Goal: Task Accomplishment & Management: Use online tool/utility

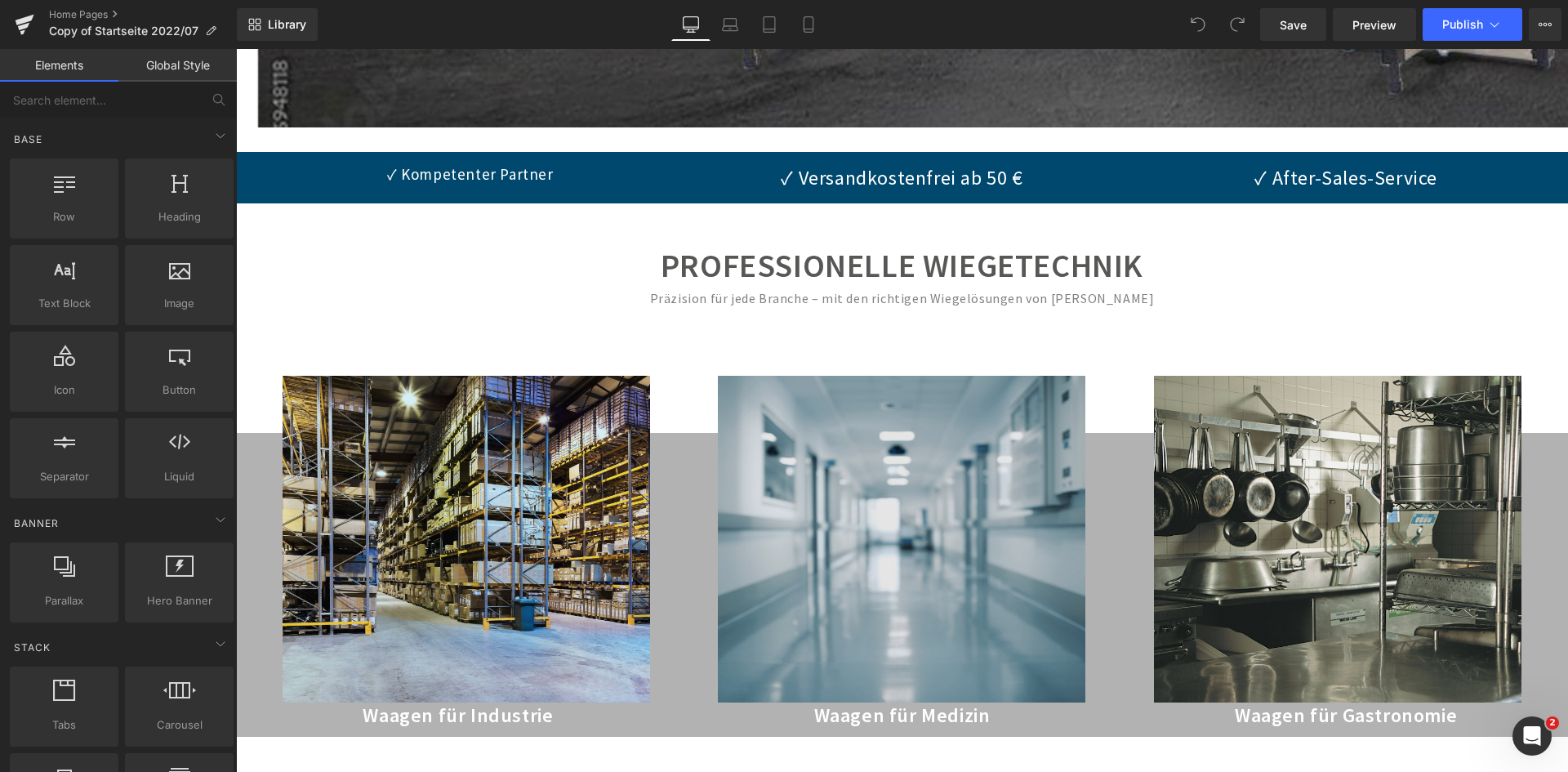
scroll to position [817, 0]
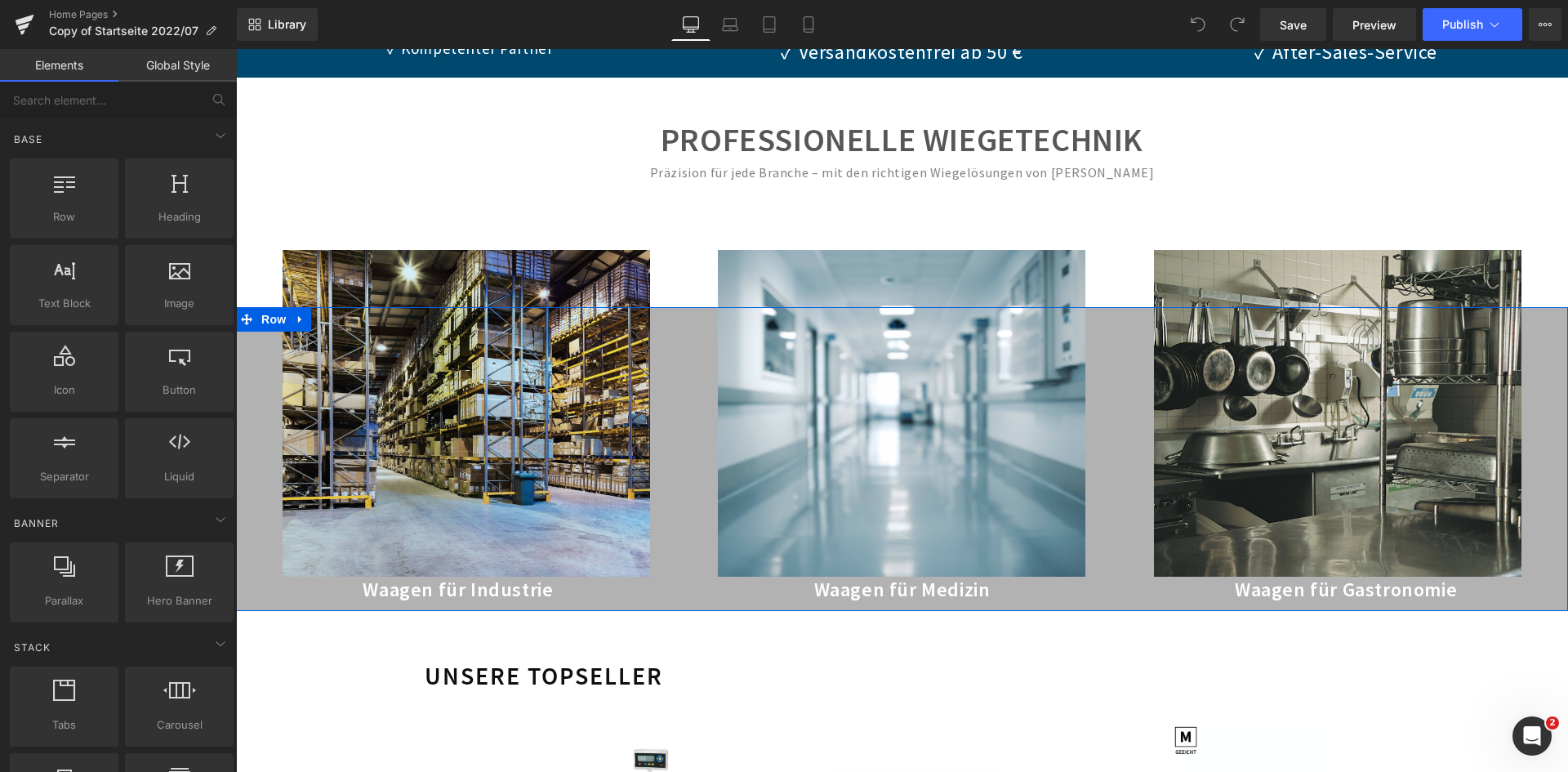
click at [667, 436] on div "Image Waagen für Industrie Heading" at bounding box center [458, 466] width 445 height 270
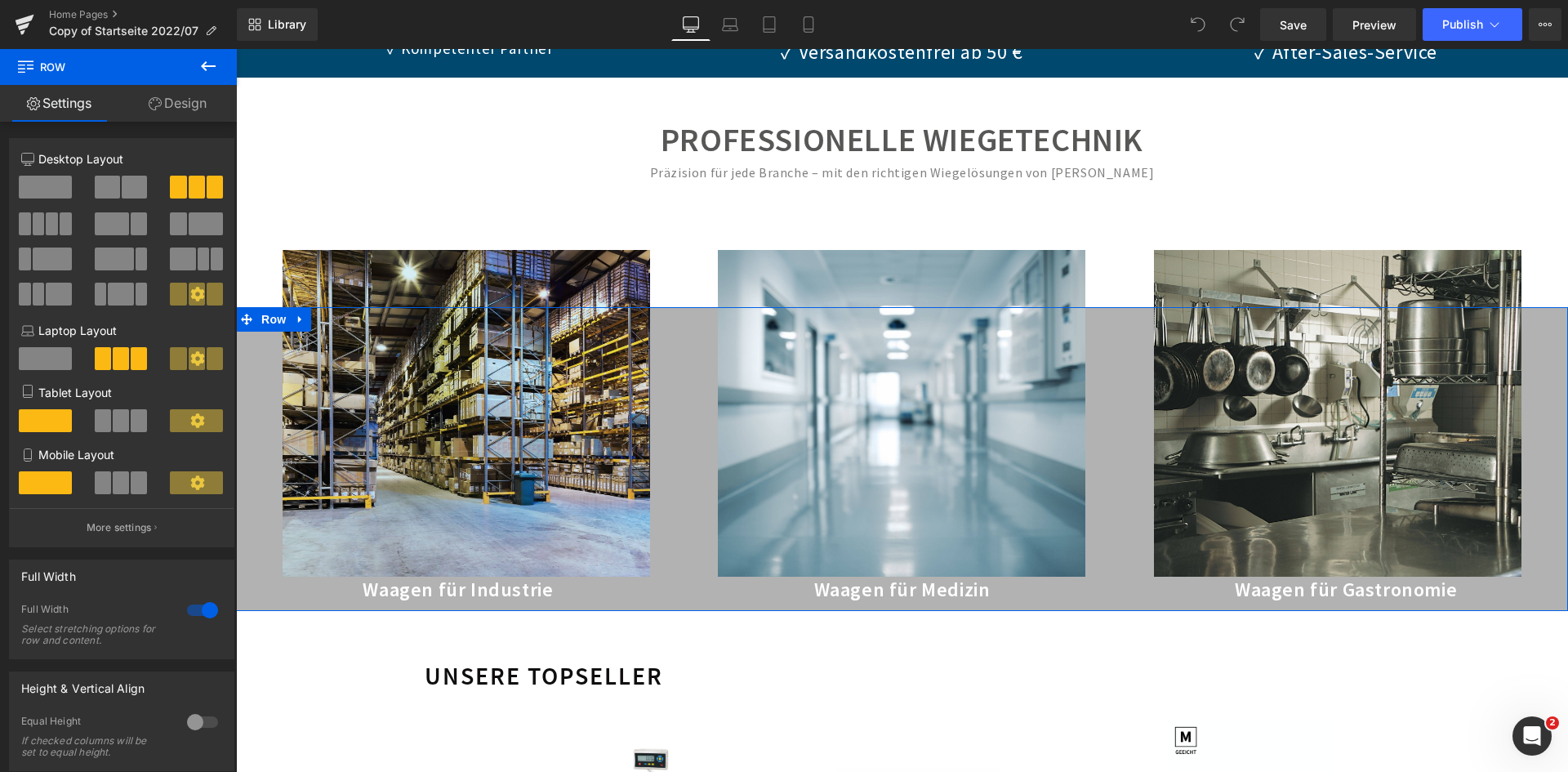
click at [161, 113] on link "Design" at bounding box center [177, 104] width 119 height 37
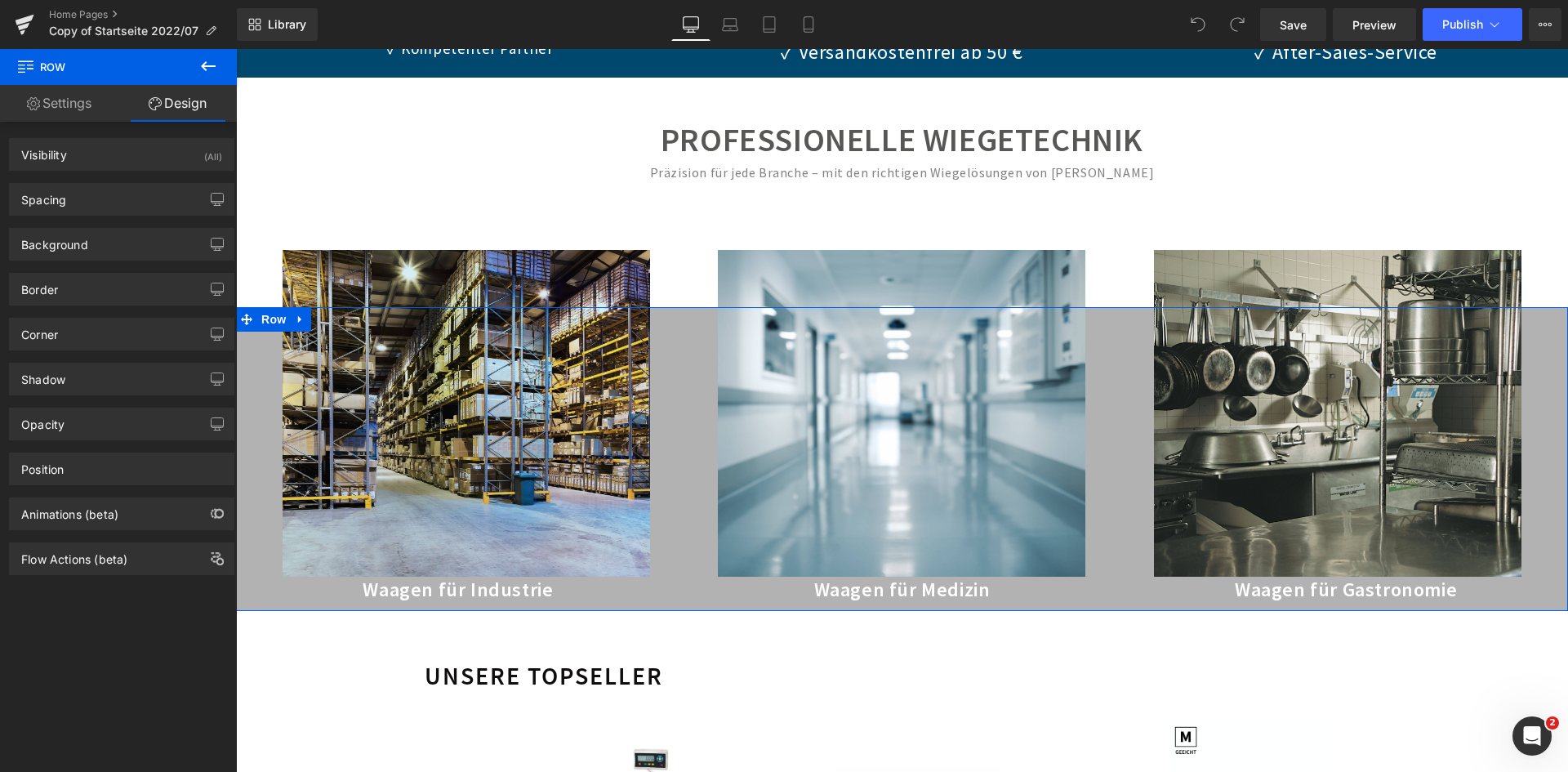
click at [87, 97] on link "Settings" at bounding box center [59, 104] width 119 height 37
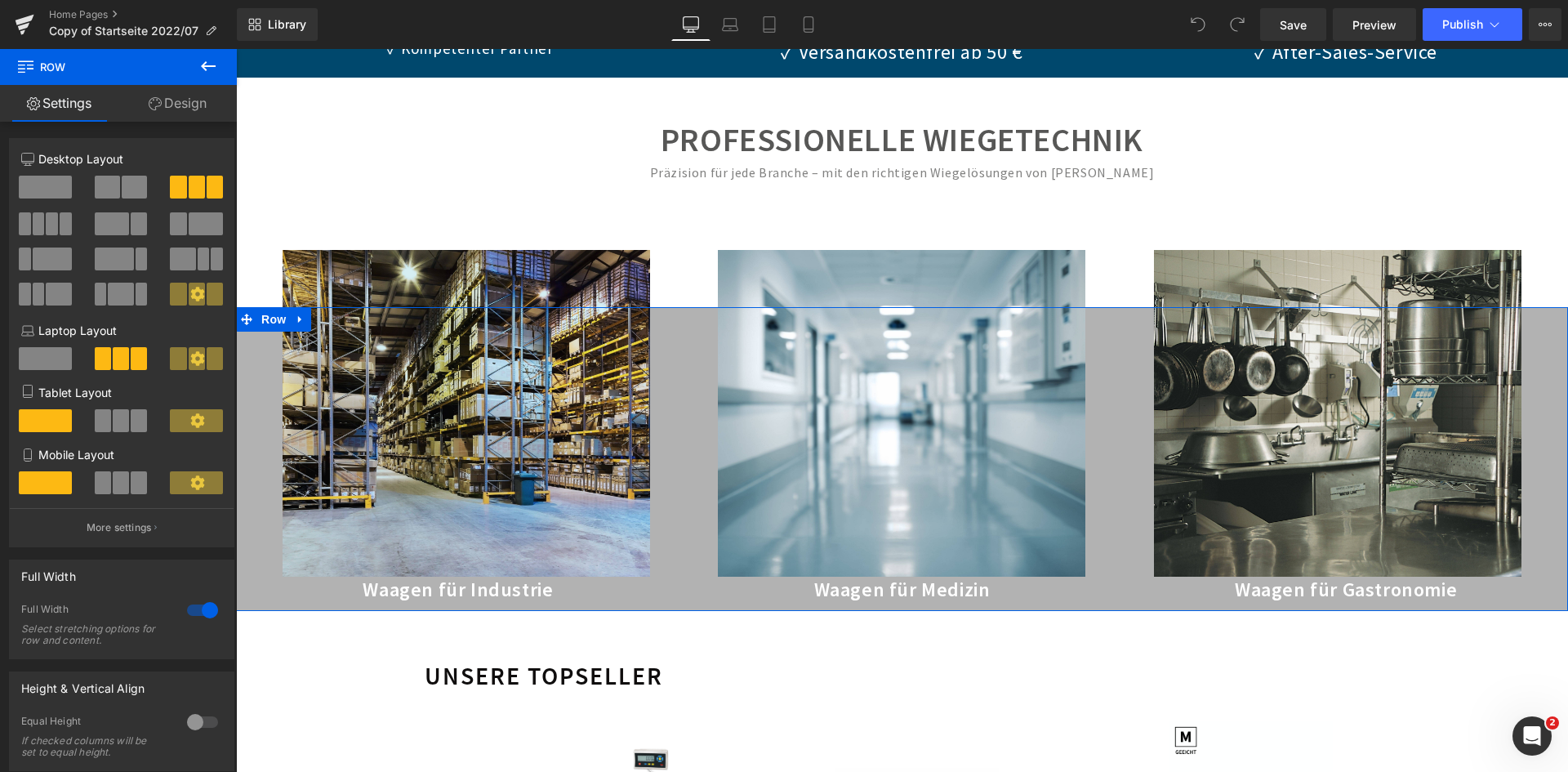
scroll to position [612, 0]
click at [681, 361] on div "Image Waagen für Medizin Heading" at bounding box center [903, 466] width 445 height 270
click at [141, 101] on link "Design" at bounding box center [177, 104] width 119 height 37
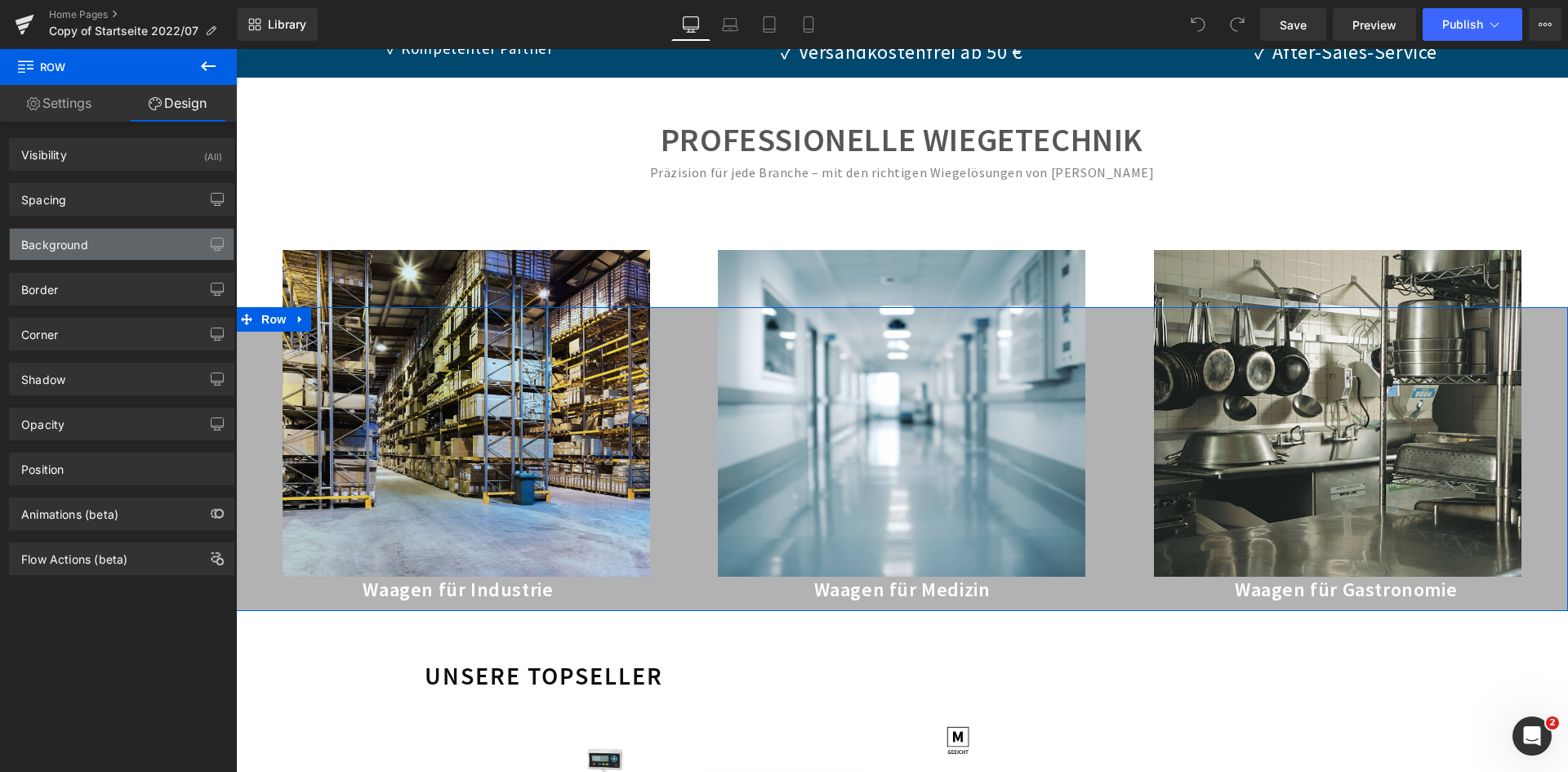
click at [128, 246] on div "Background" at bounding box center [121, 244] width 223 height 31
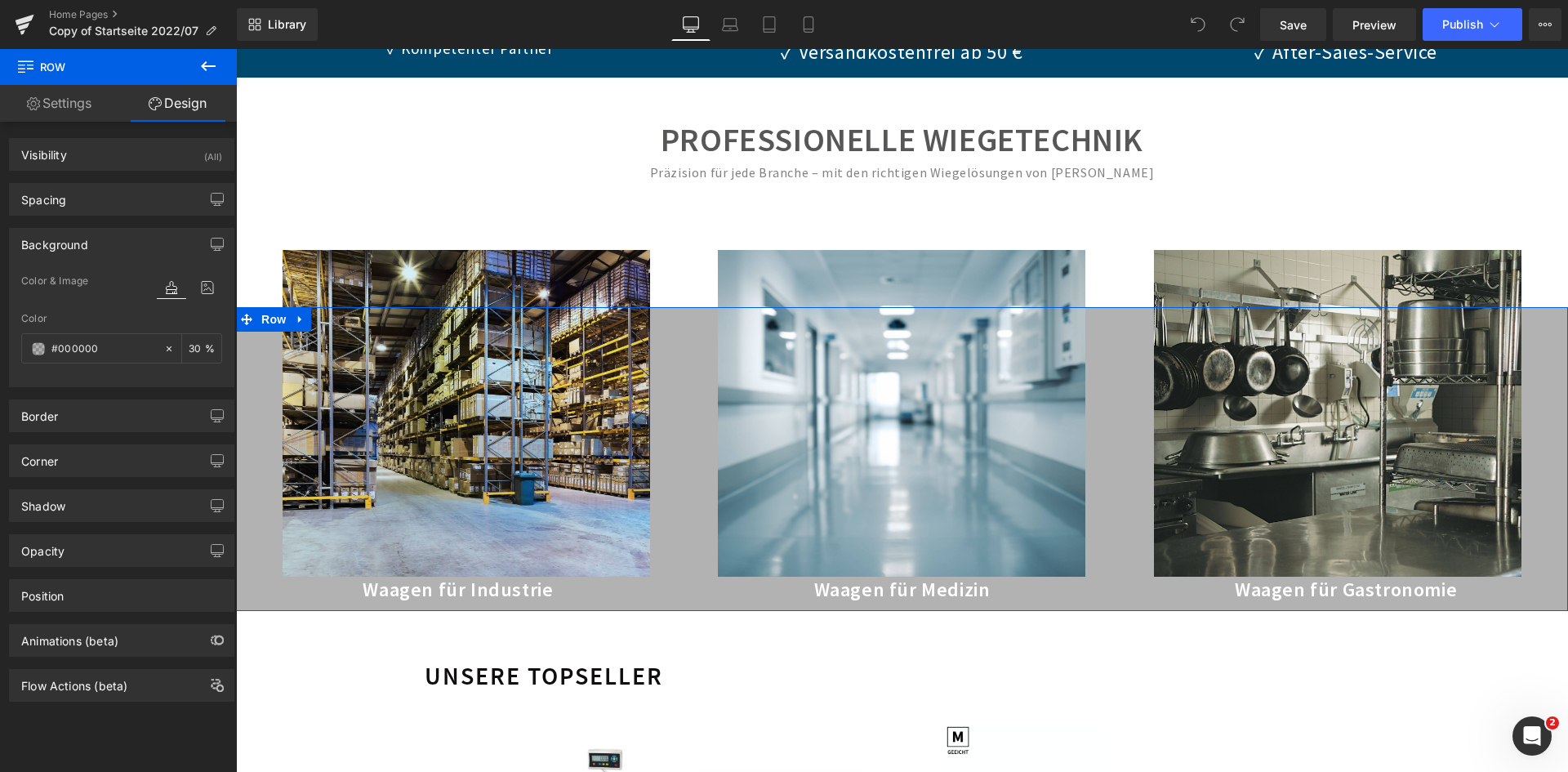
click at [128, 246] on div "Background" at bounding box center [121, 244] width 223 height 31
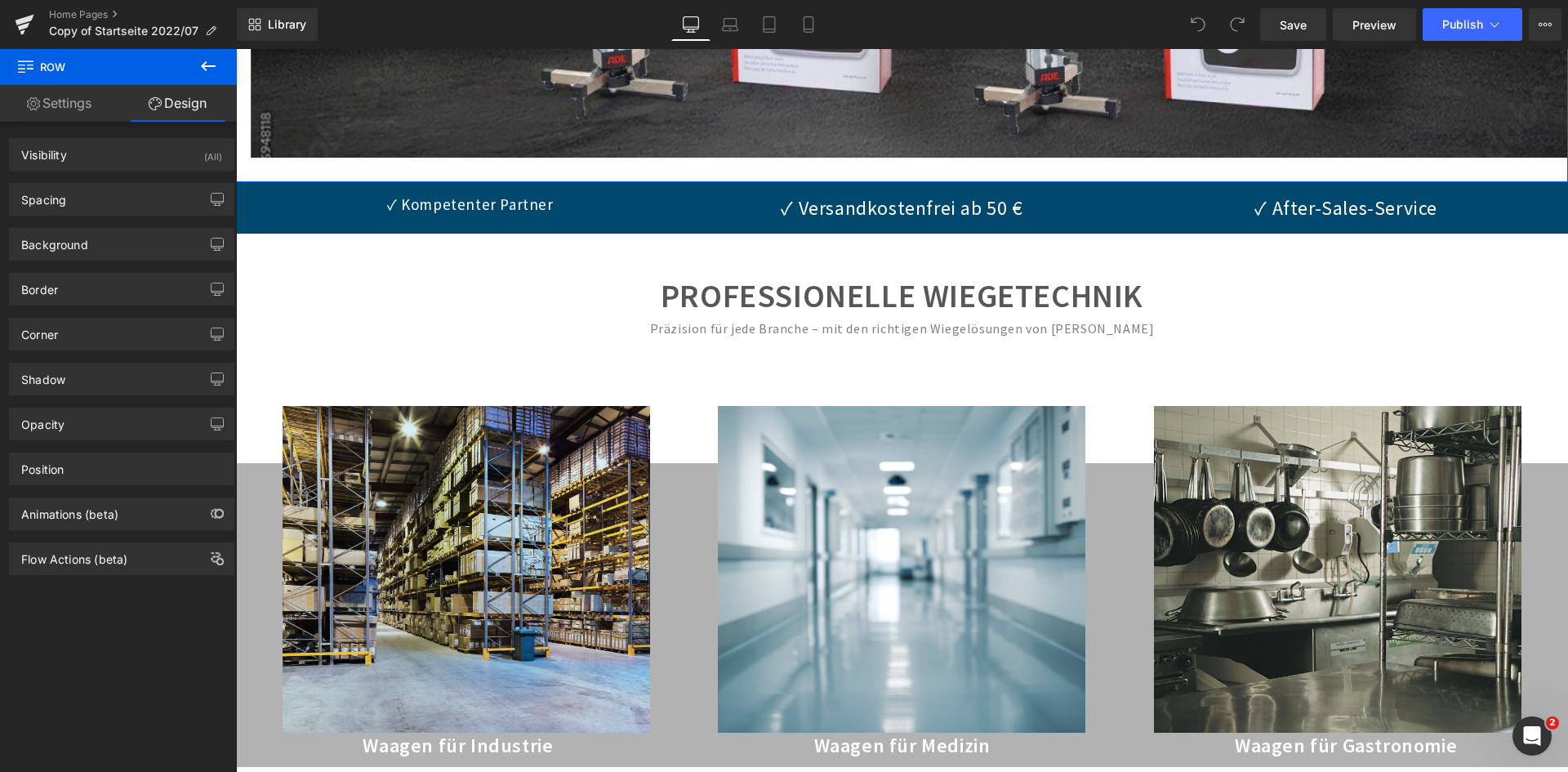
scroll to position [572, 0]
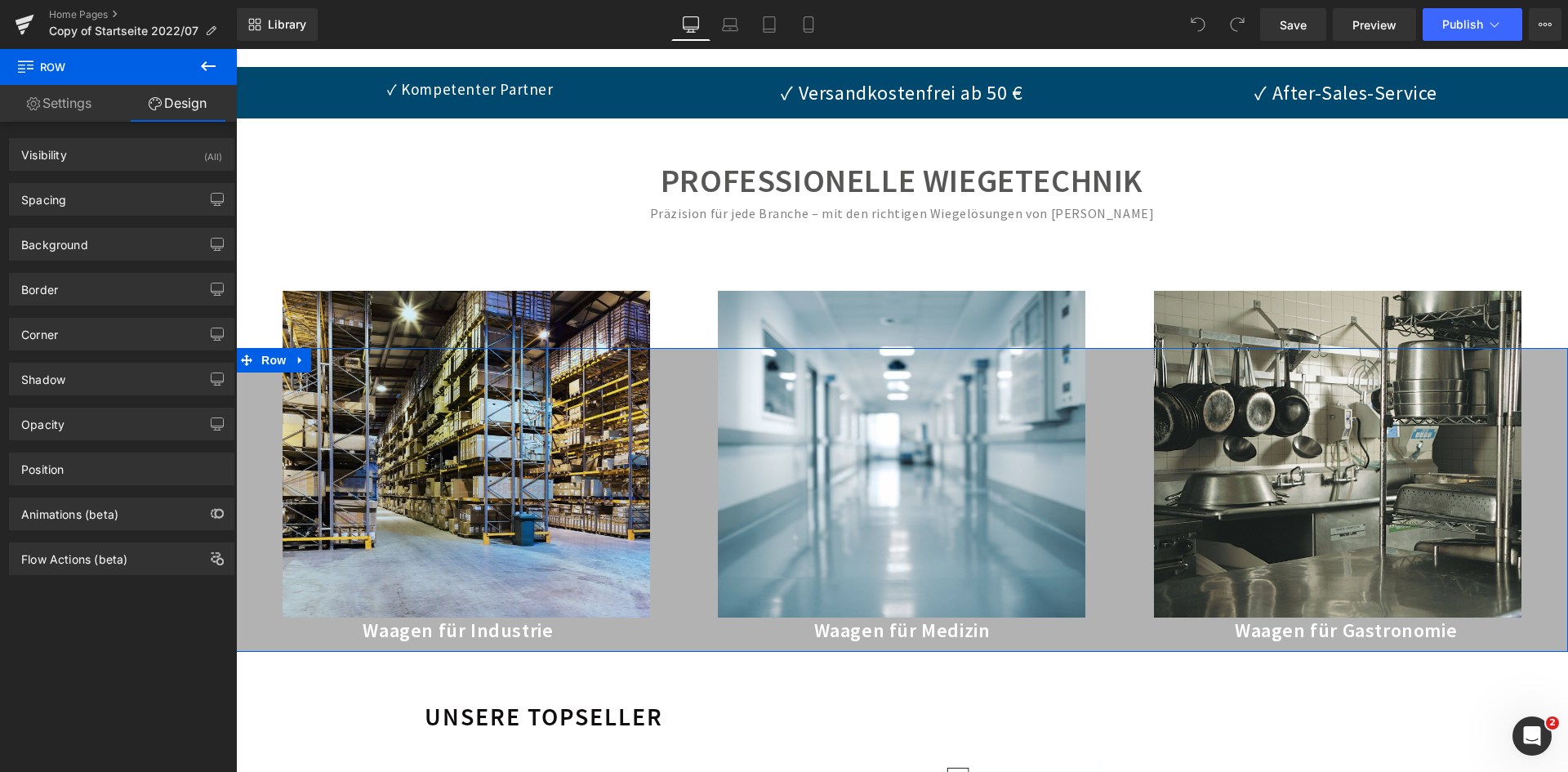
click at [670, 609] on div "Image Waagen für Industrie Heading" at bounding box center [458, 507] width 445 height 270
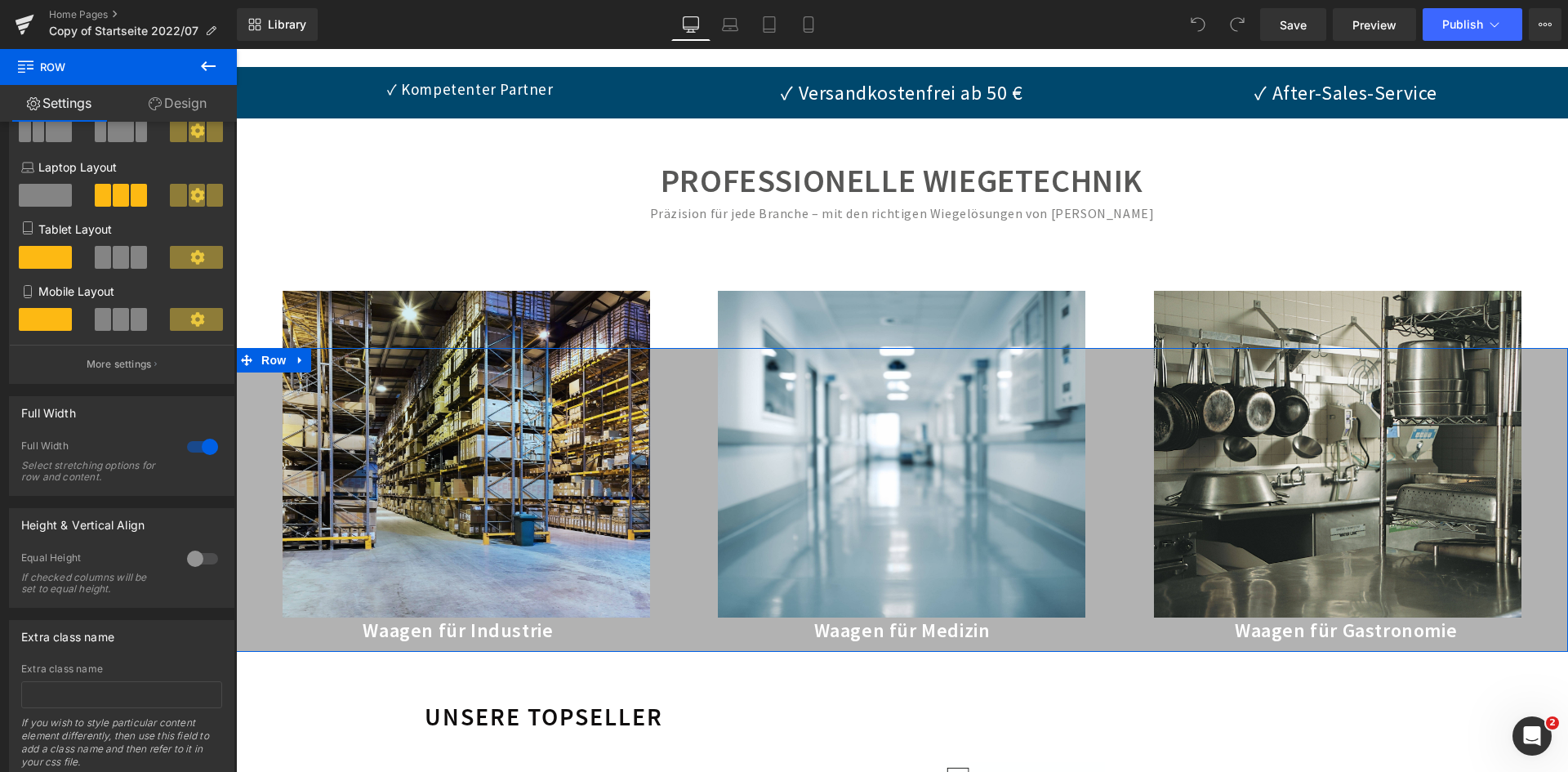
scroll to position [217, 0]
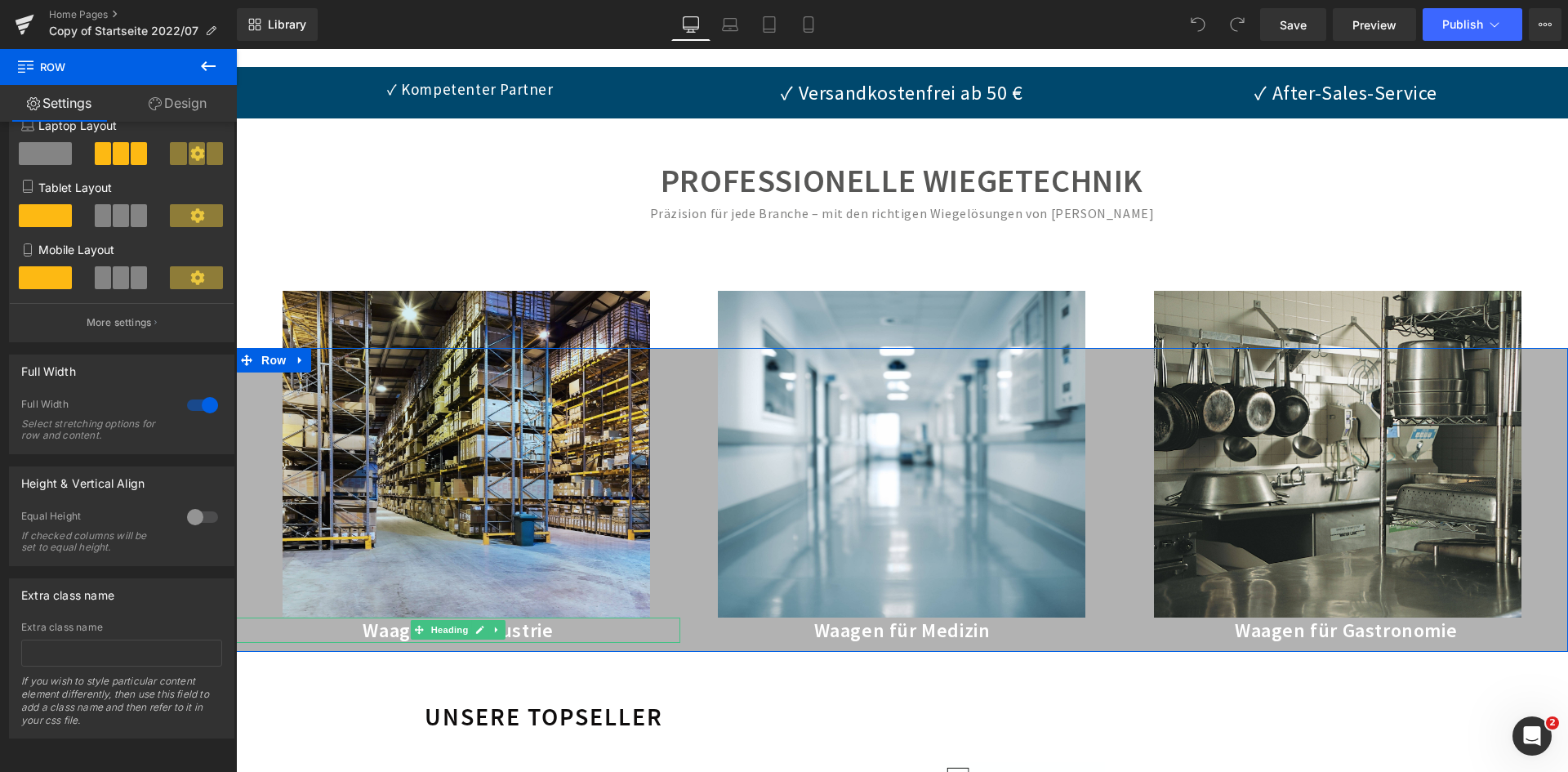
click at [308, 629] on h2 "Waagen für Industrie" at bounding box center [458, 630] width 445 height 25
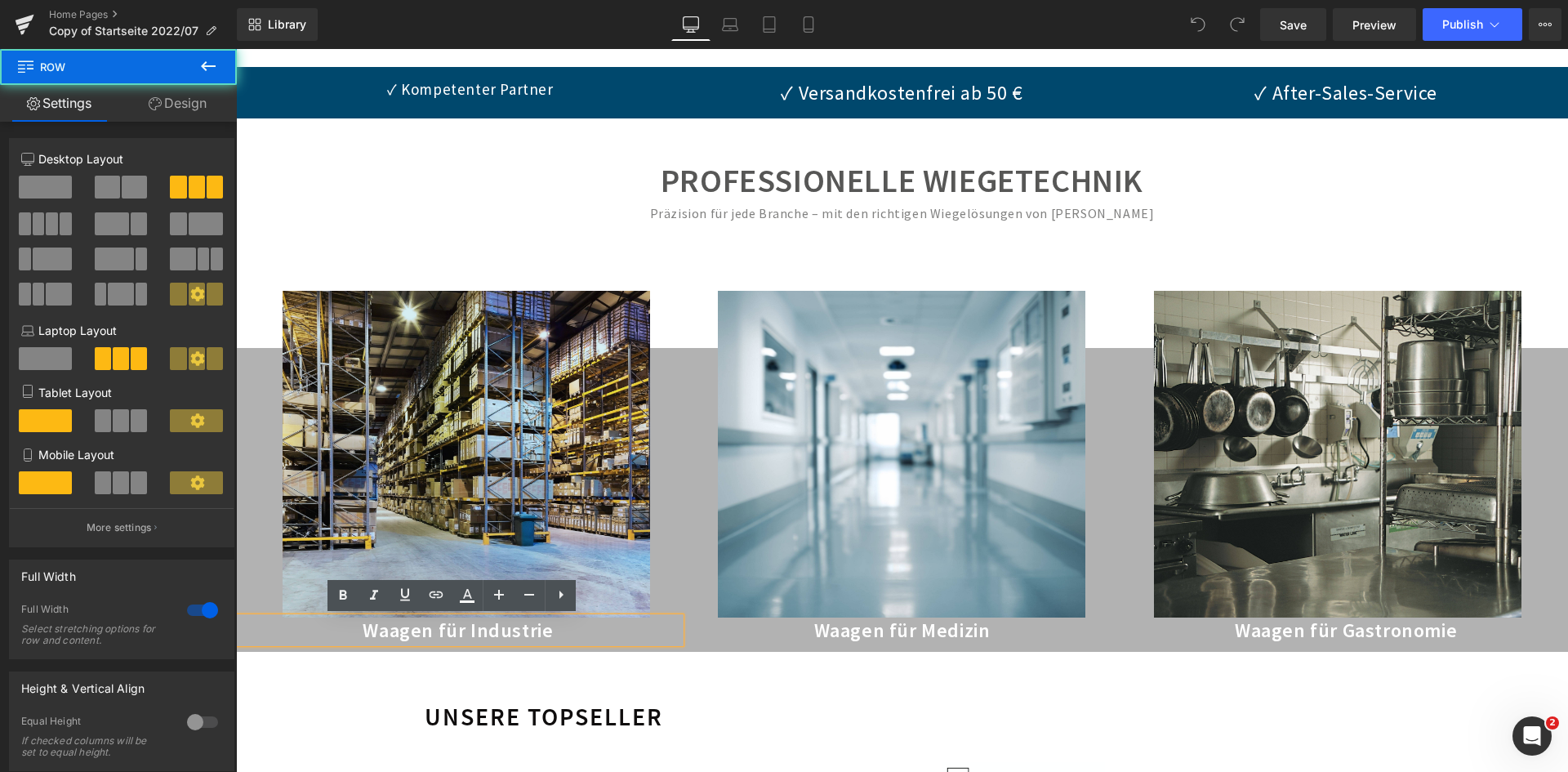
click at [687, 387] on div "Image Waagen für Medizin Heading" at bounding box center [903, 507] width 445 height 270
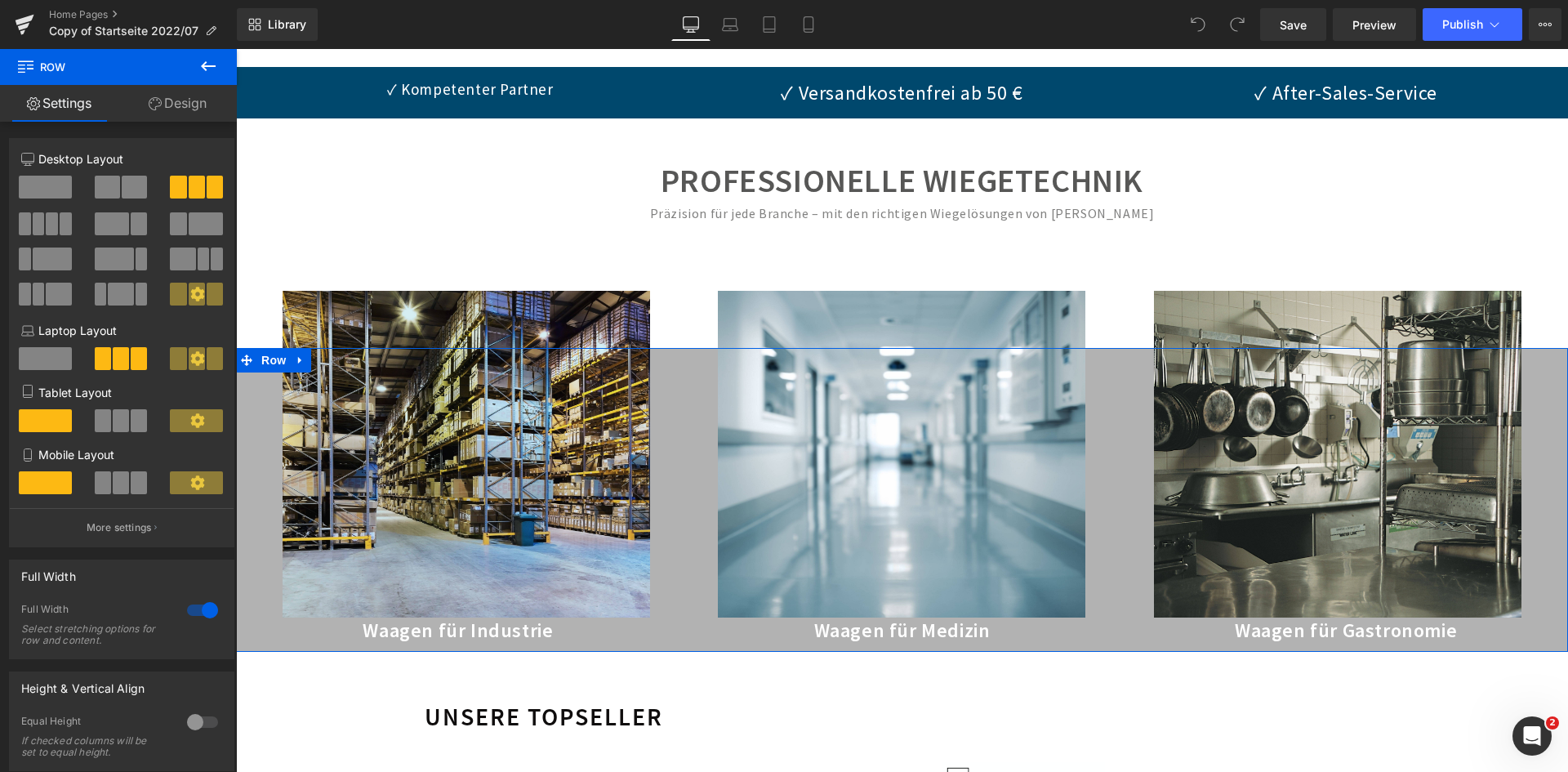
click at [1538, 552] on div "Image Waagen für Gastronomie Heading" at bounding box center [1346, 507] width 445 height 270
drag, startPoint x: 185, startPoint y: 96, endPoint x: 166, endPoint y: 204, distance: 109.7
click at [185, 96] on link "Design" at bounding box center [177, 104] width 119 height 37
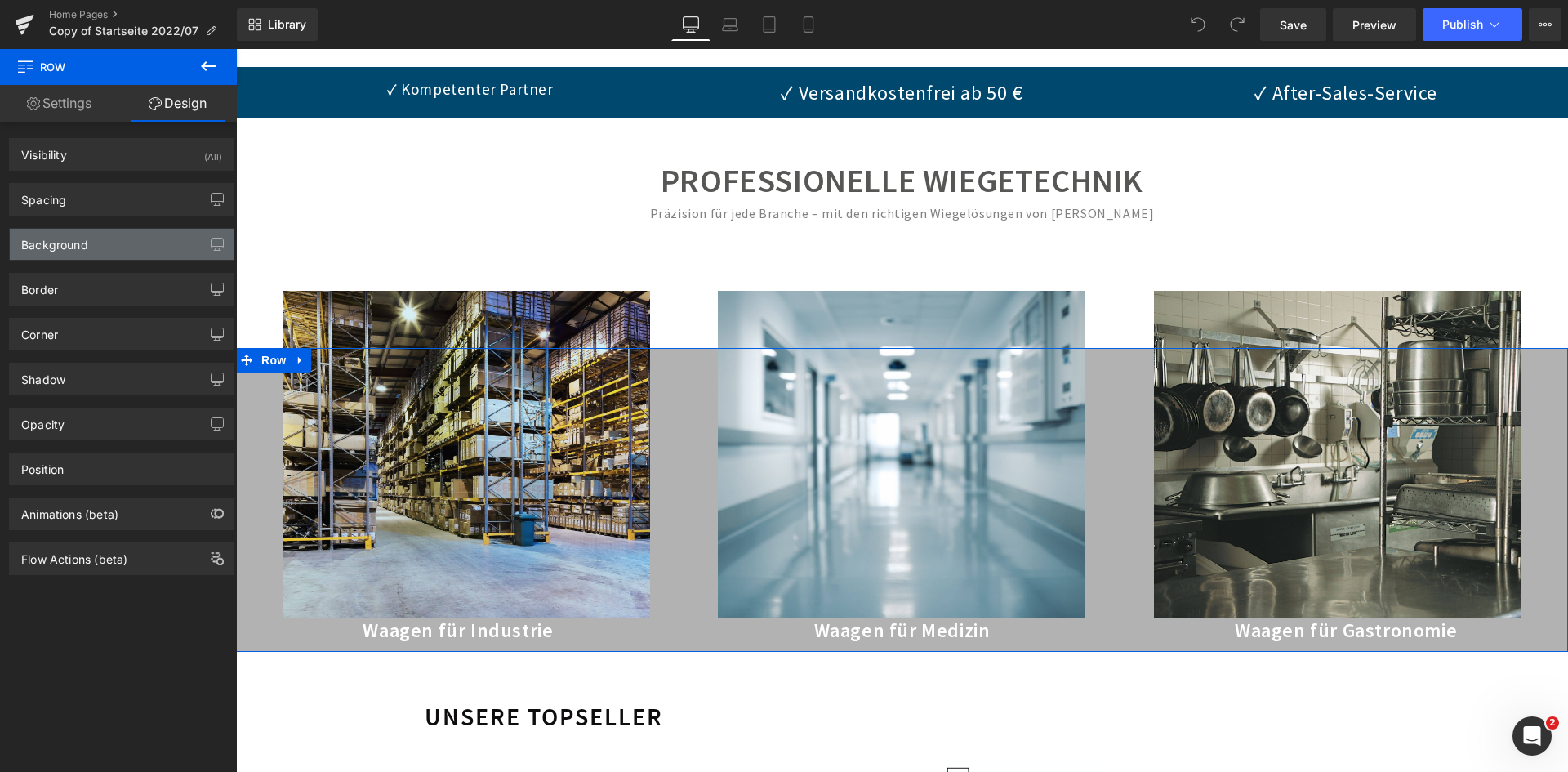
click at [76, 243] on div "Background" at bounding box center [55, 239] width 67 height 23
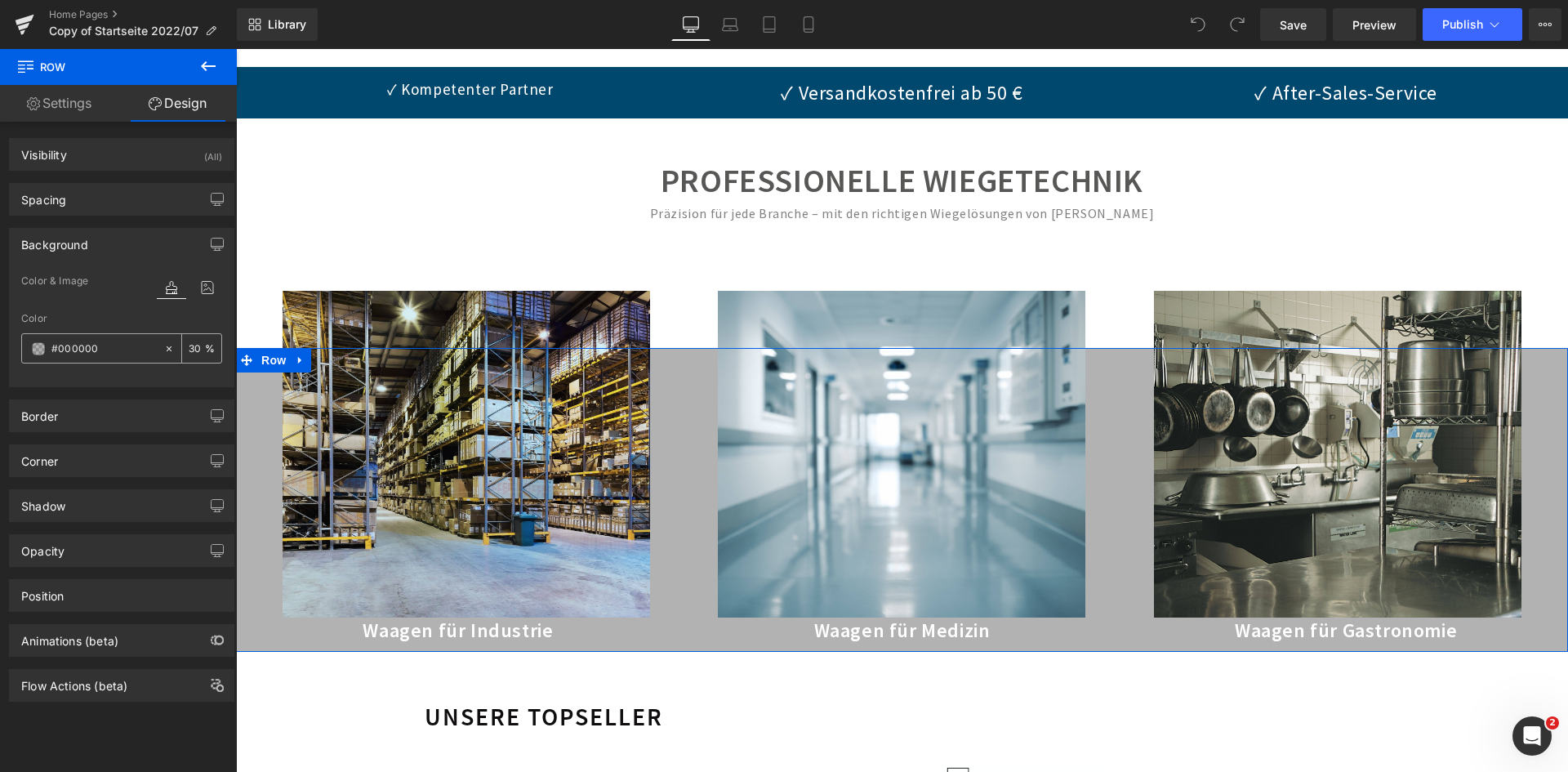
click at [94, 350] on input "#000000" at bounding box center [104, 349] width 105 height 18
click at [111, 347] on input "#000000" at bounding box center [104, 349] width 105 height 18
drag, startPoint x: 119, startPoint y: 345, endPoint x: 64, endPoint y: 362, distance: 57.6
click at [64, 362] on div "#000000" at bounding box center [93, 348] width 141 height 28
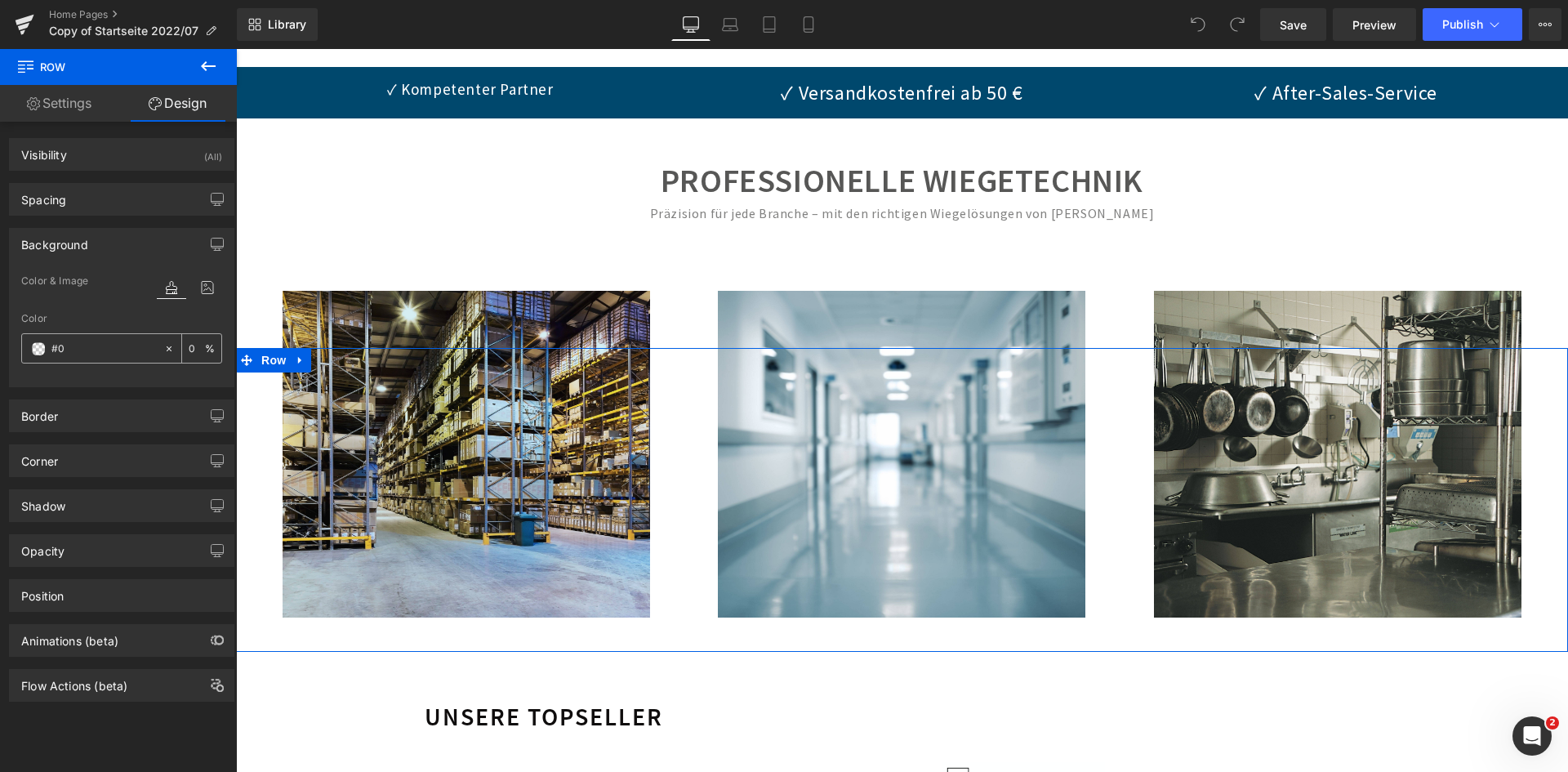
type input "#"
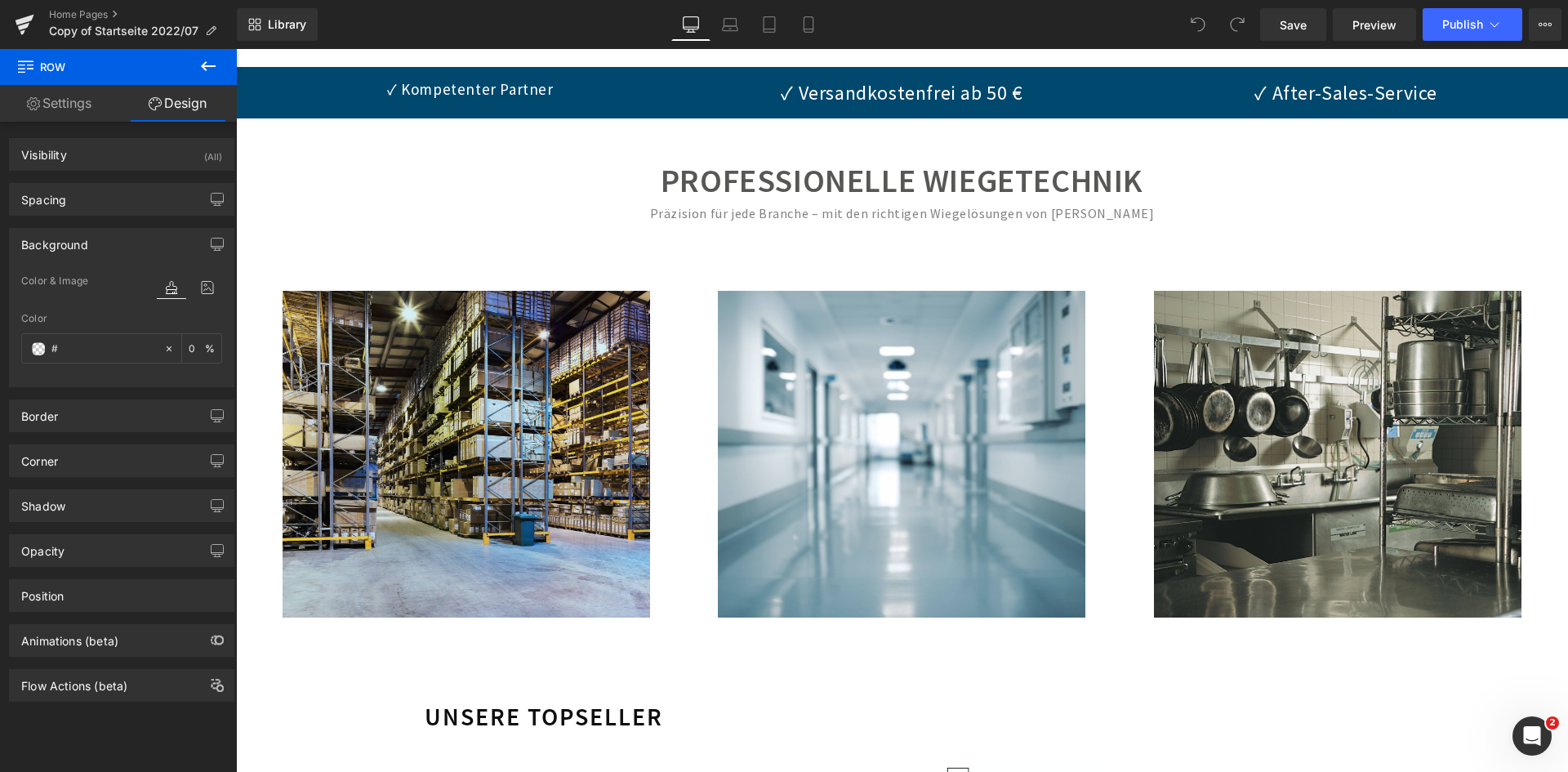
click at [317, 76] on div "✓ Kompetenter Partner Text Block" at bounding box center [470, 89] width 420 height 27
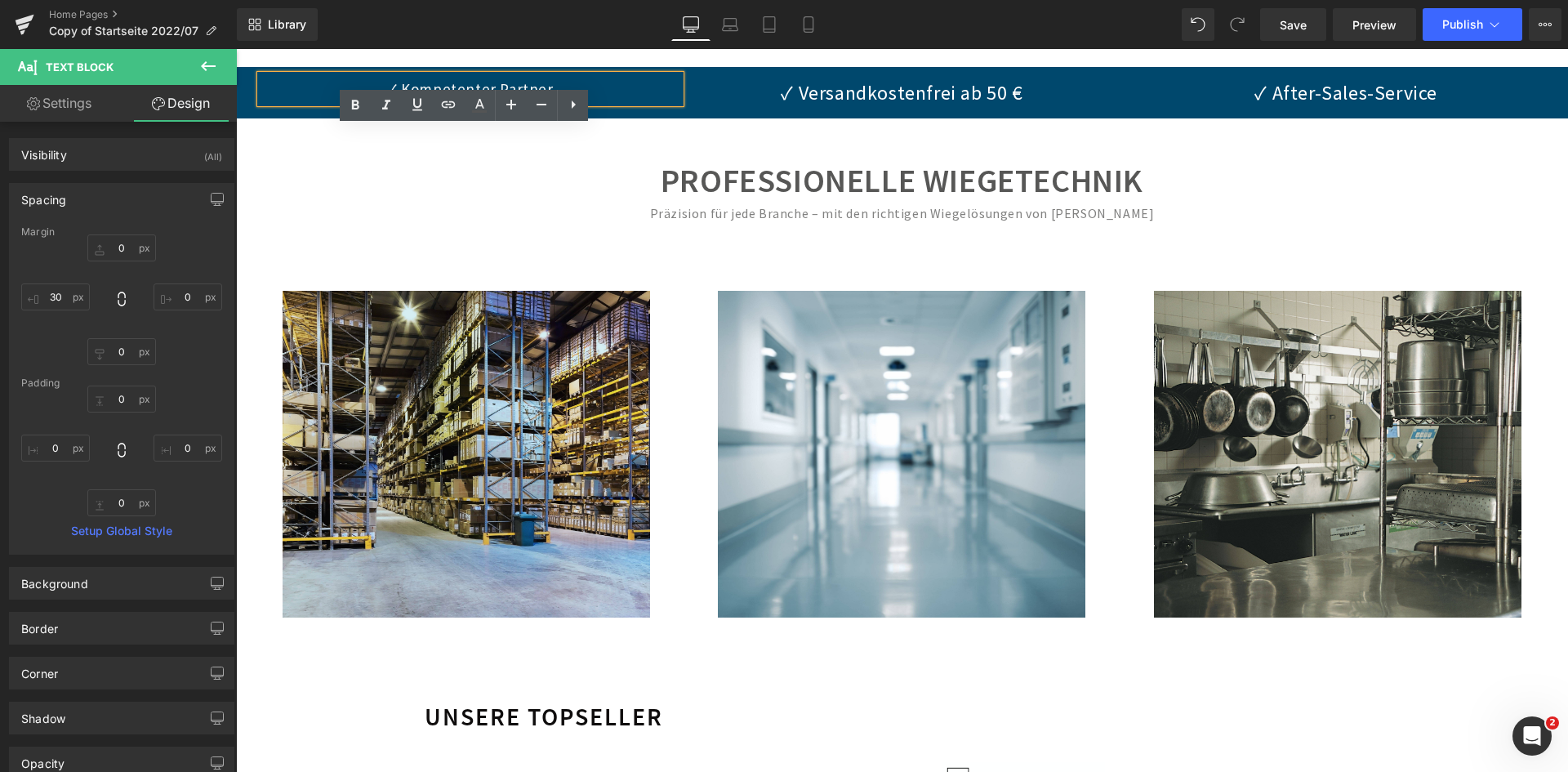
click at [745, 115] on div "✓ Kompetenter Partner Text Block ✓ Versandkostenfrei ab 50 € Text Block ✓ After…" at bounding box center [902, 92] width 1332 height 52
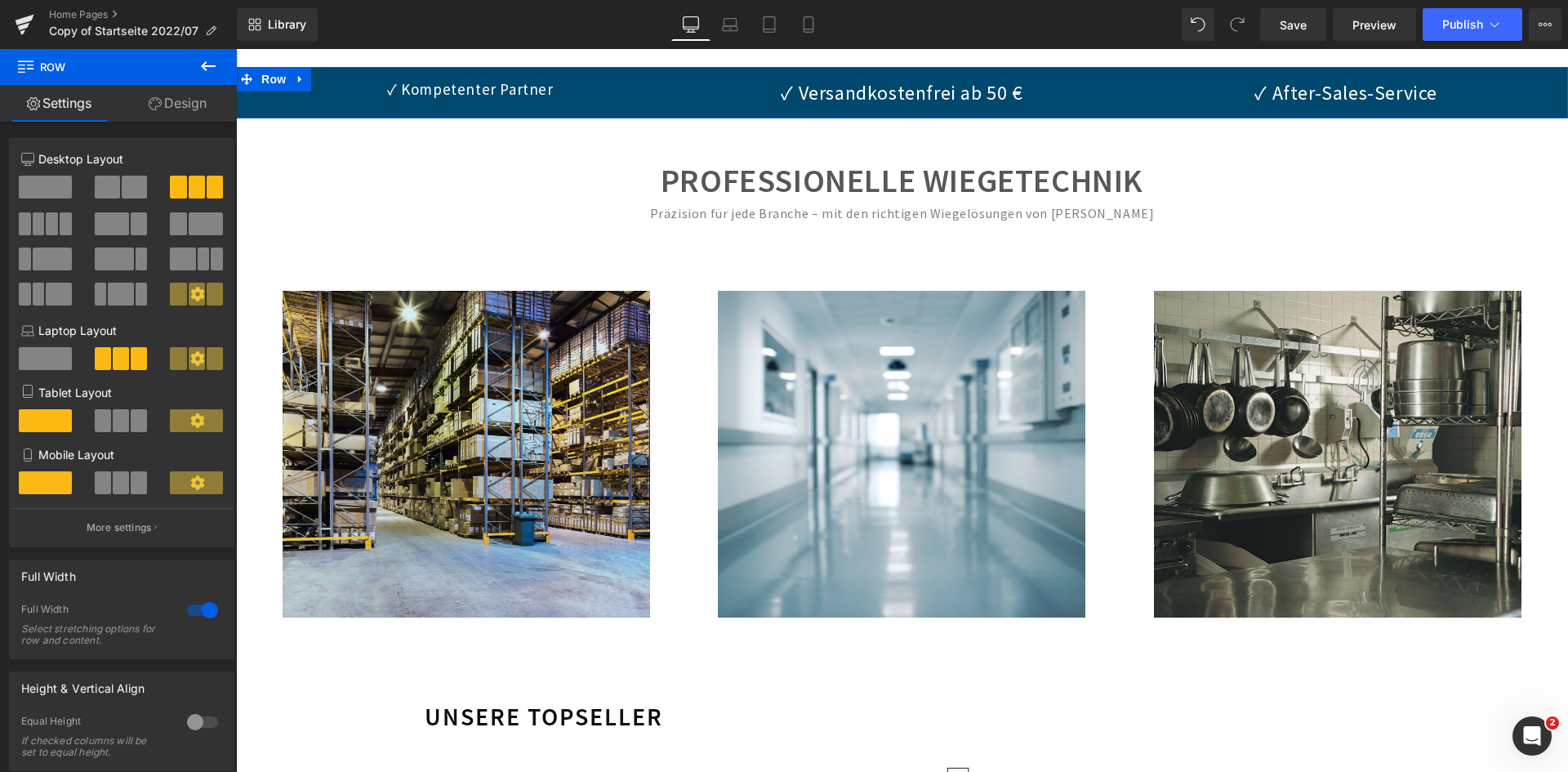
click at [206, 104] on link "Design" at bounding box center [177, 104] width 119 height 37
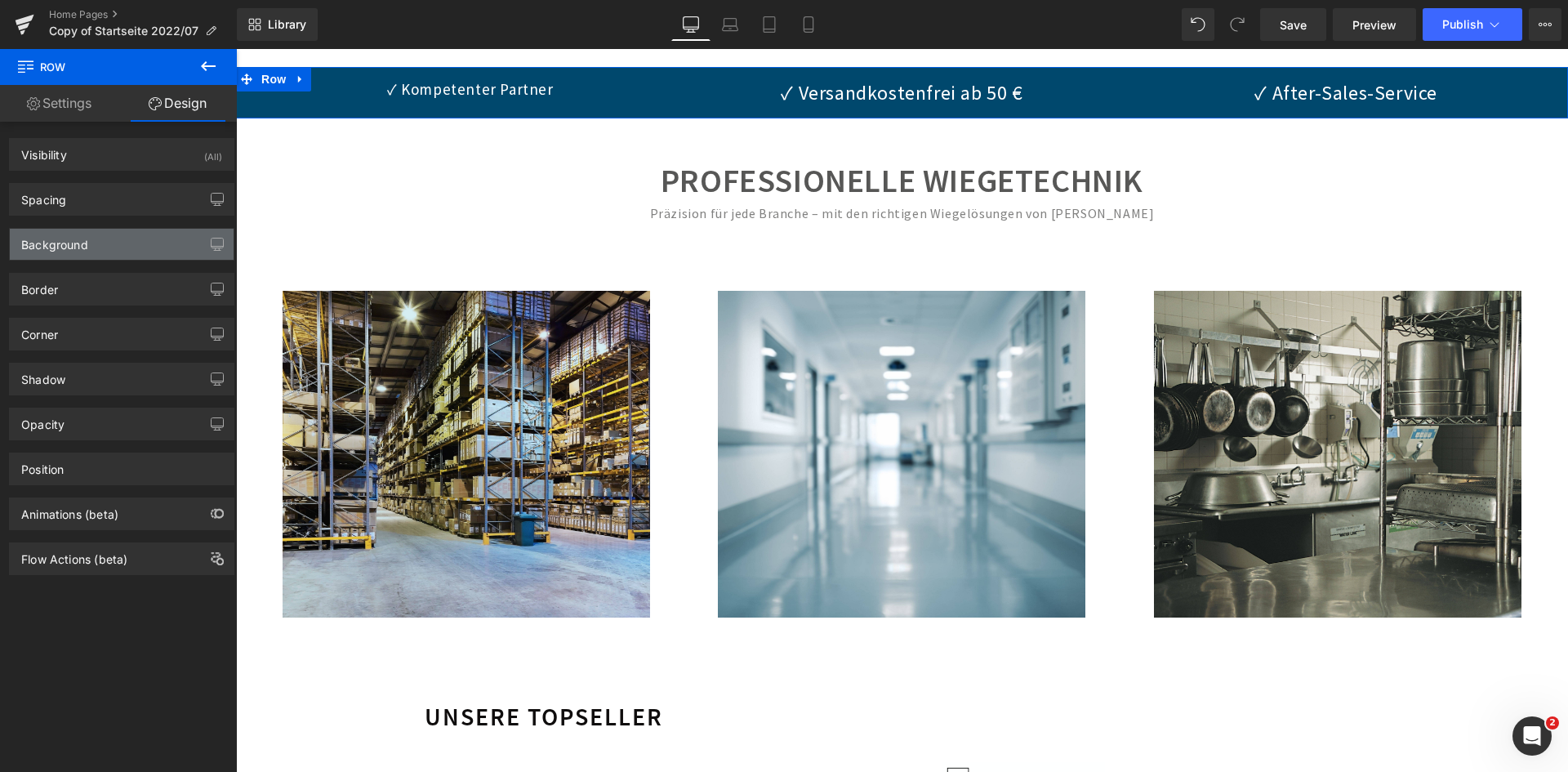
click at [102, 231] on div "Background" at bounding box center [121, 244] width 223 height 31
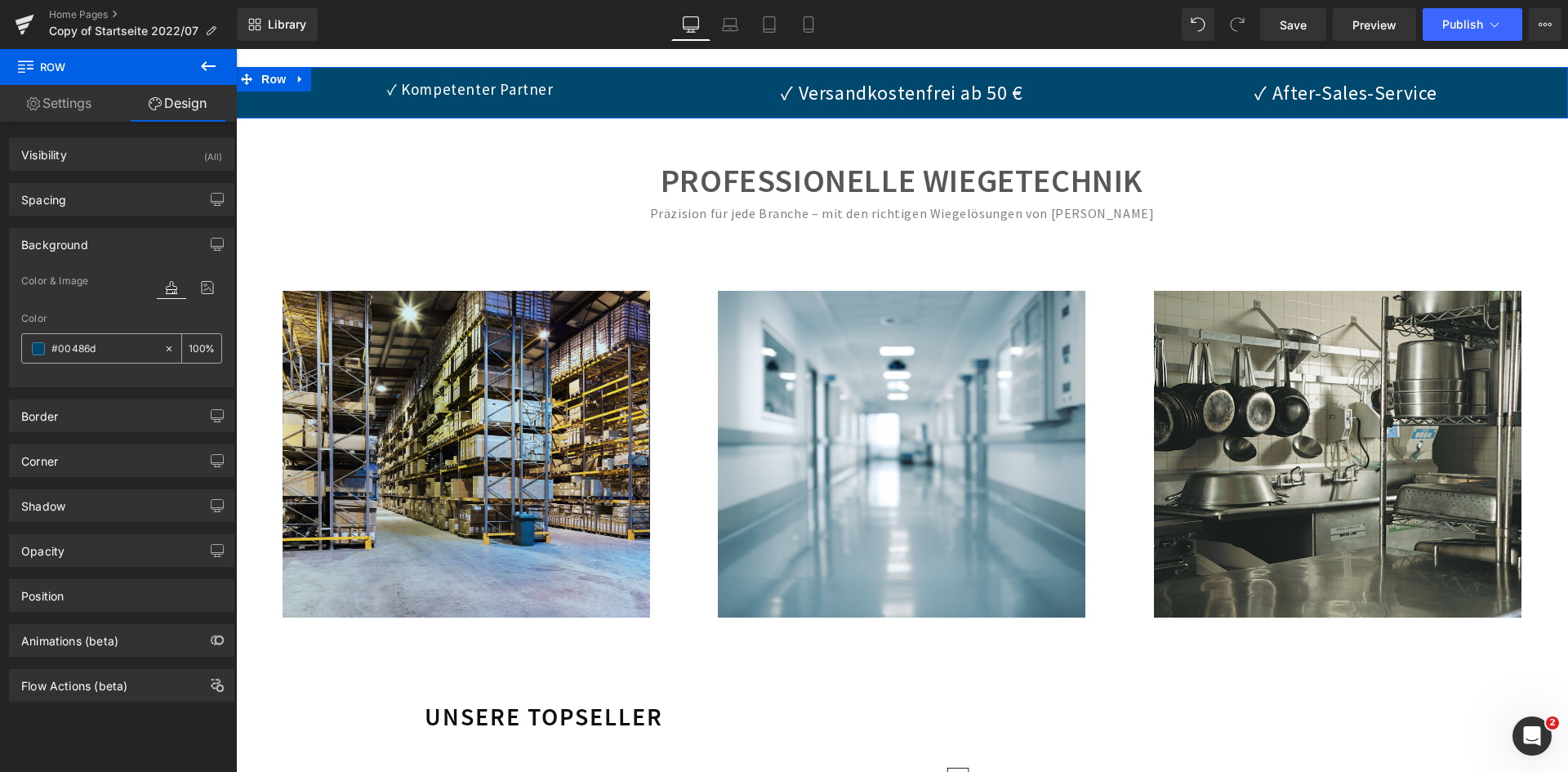
click at [91, 347] on input "text" at bounding box center [104, 349] width 105 height 18
type input "#00486d"
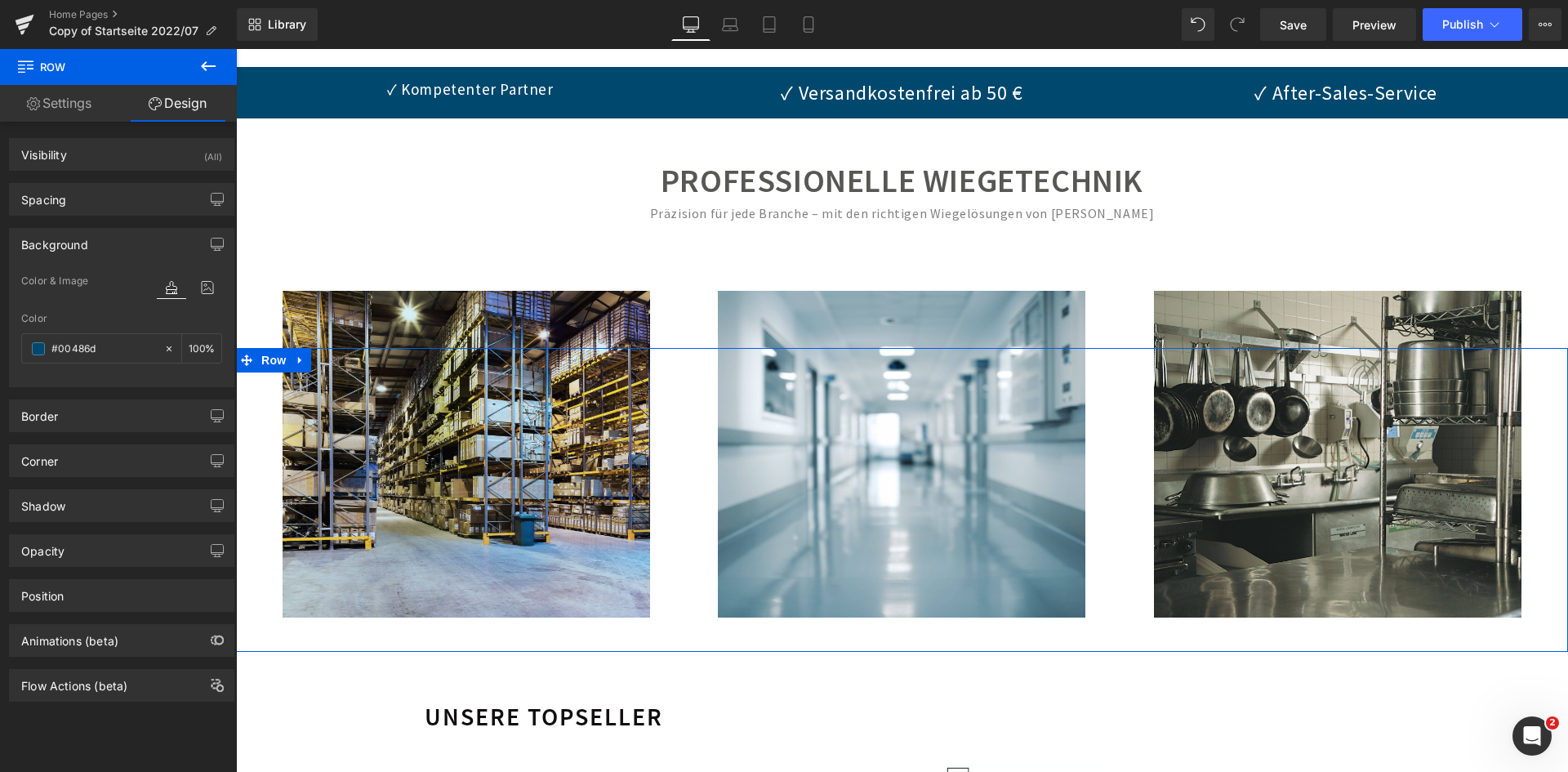
click at [1547, 556] on div "Image Waagen für Gastronomie Heading" at bounding box center [1346, 507] width 445 height 270
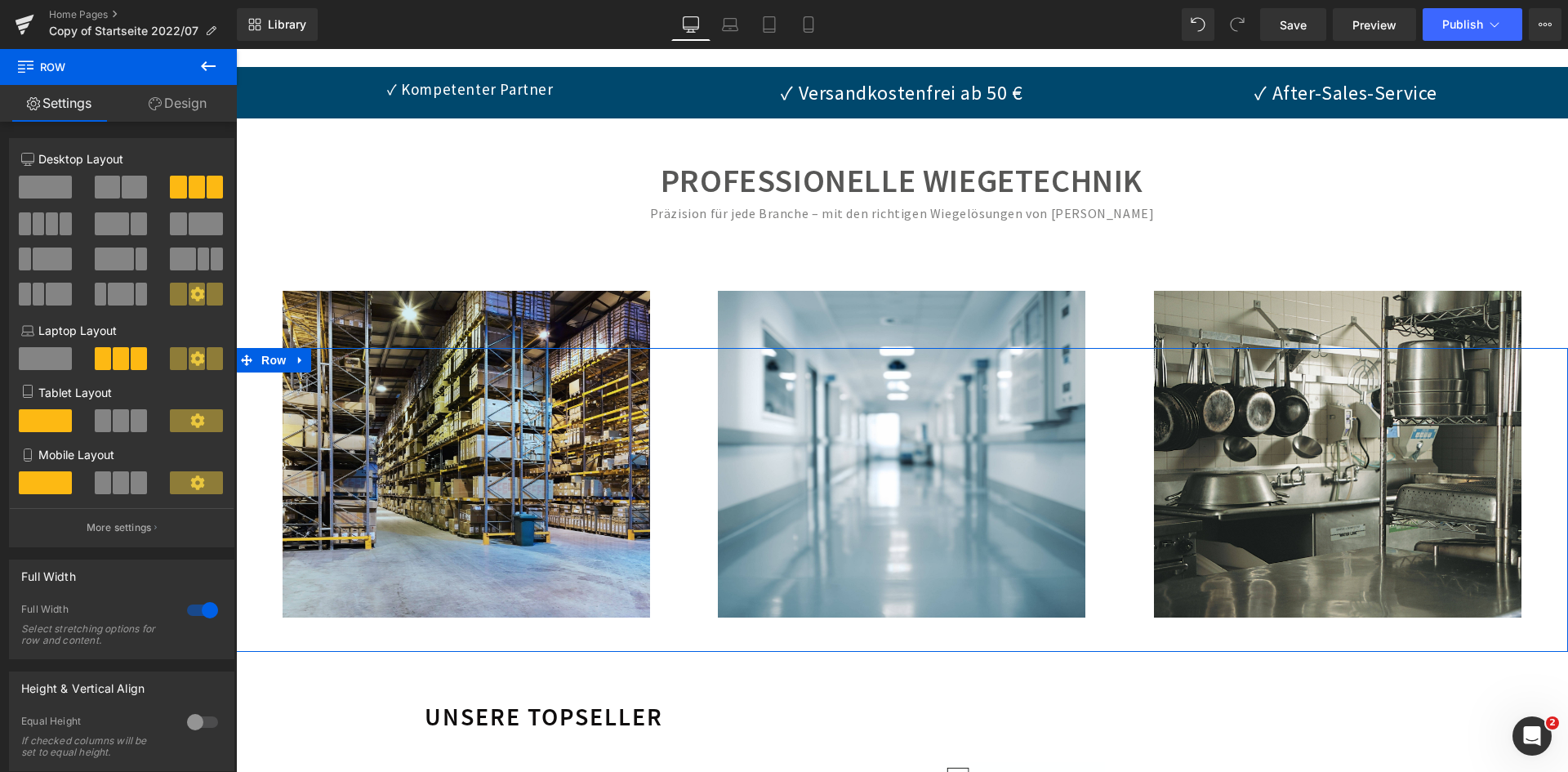
click at [166, 96] on link "Design" at bounding box center [177, 104] width 119 height 37
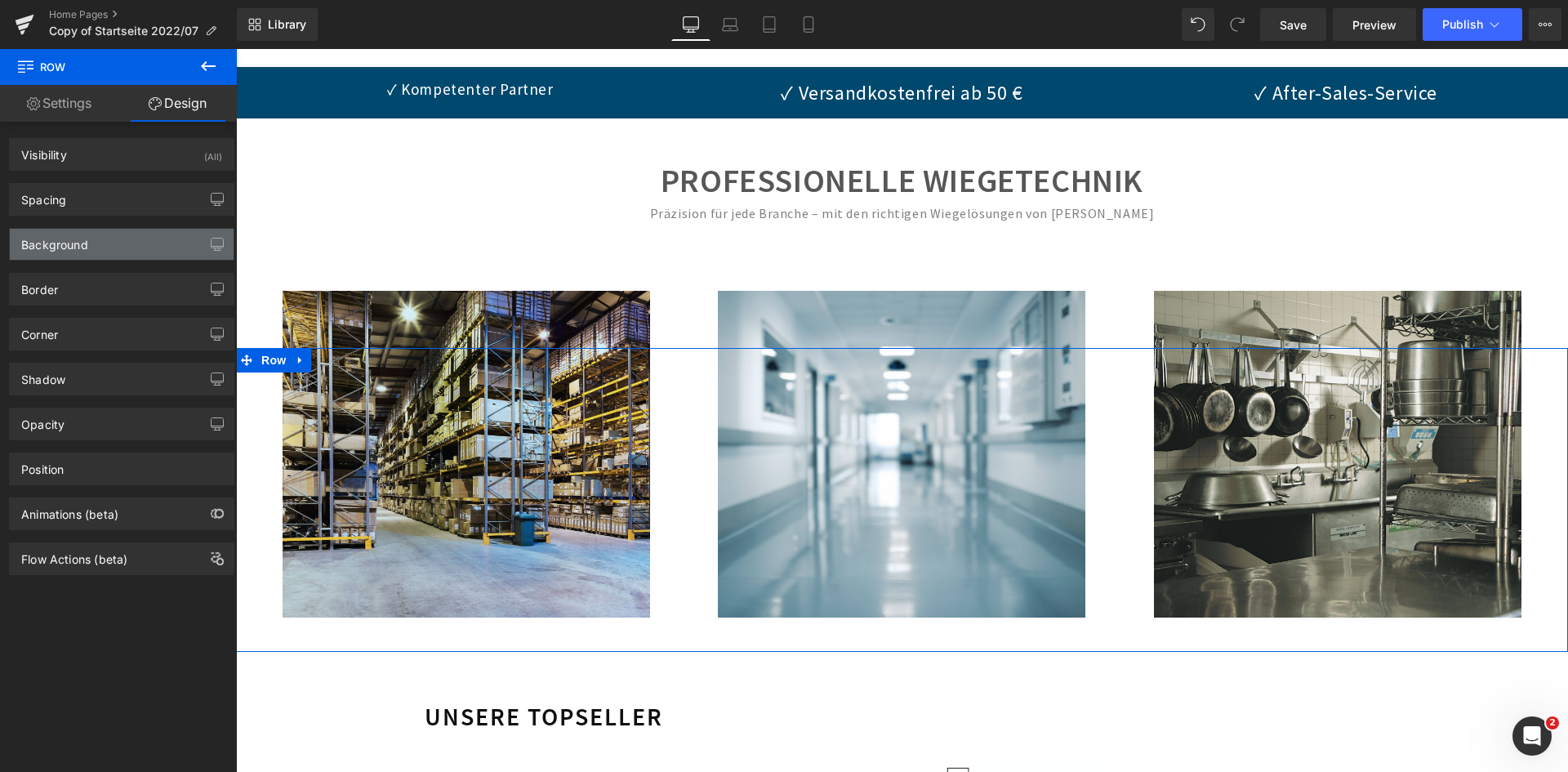
click at [106, 248] on div "Background" at bounding box center [121, 244] width 223 height 31
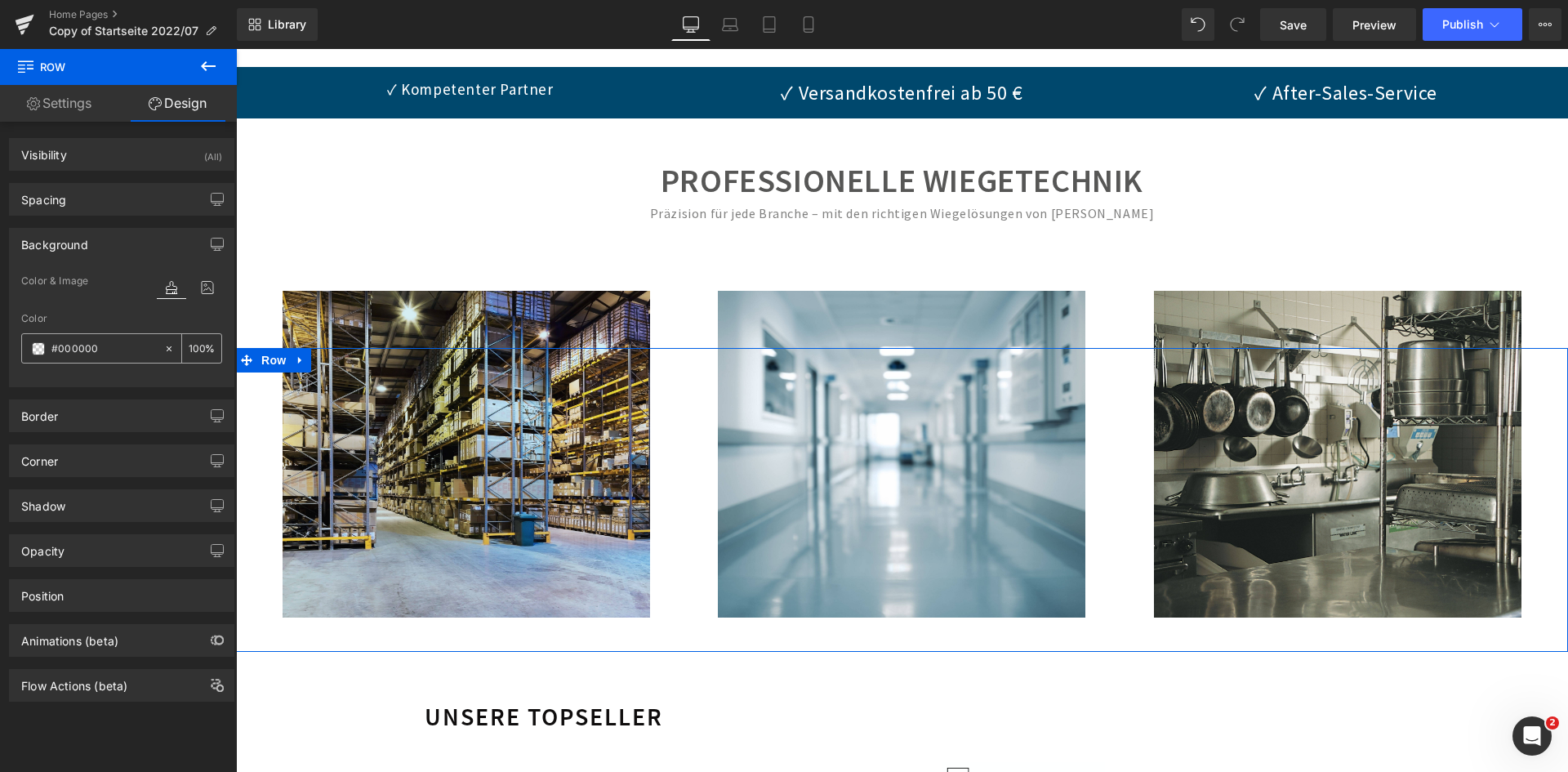
click at [116, 351] on input "#000000" at bounding box center [104, 349] width 105 height 18
paste input "#00486d"
type input "##00486d"
click at [189, 347] on input "100" at bounding box center [197, 348] width 17 height 18
click at [106, 352] on input "##00486d" at bounding box center [104, 349] width 105 height 18
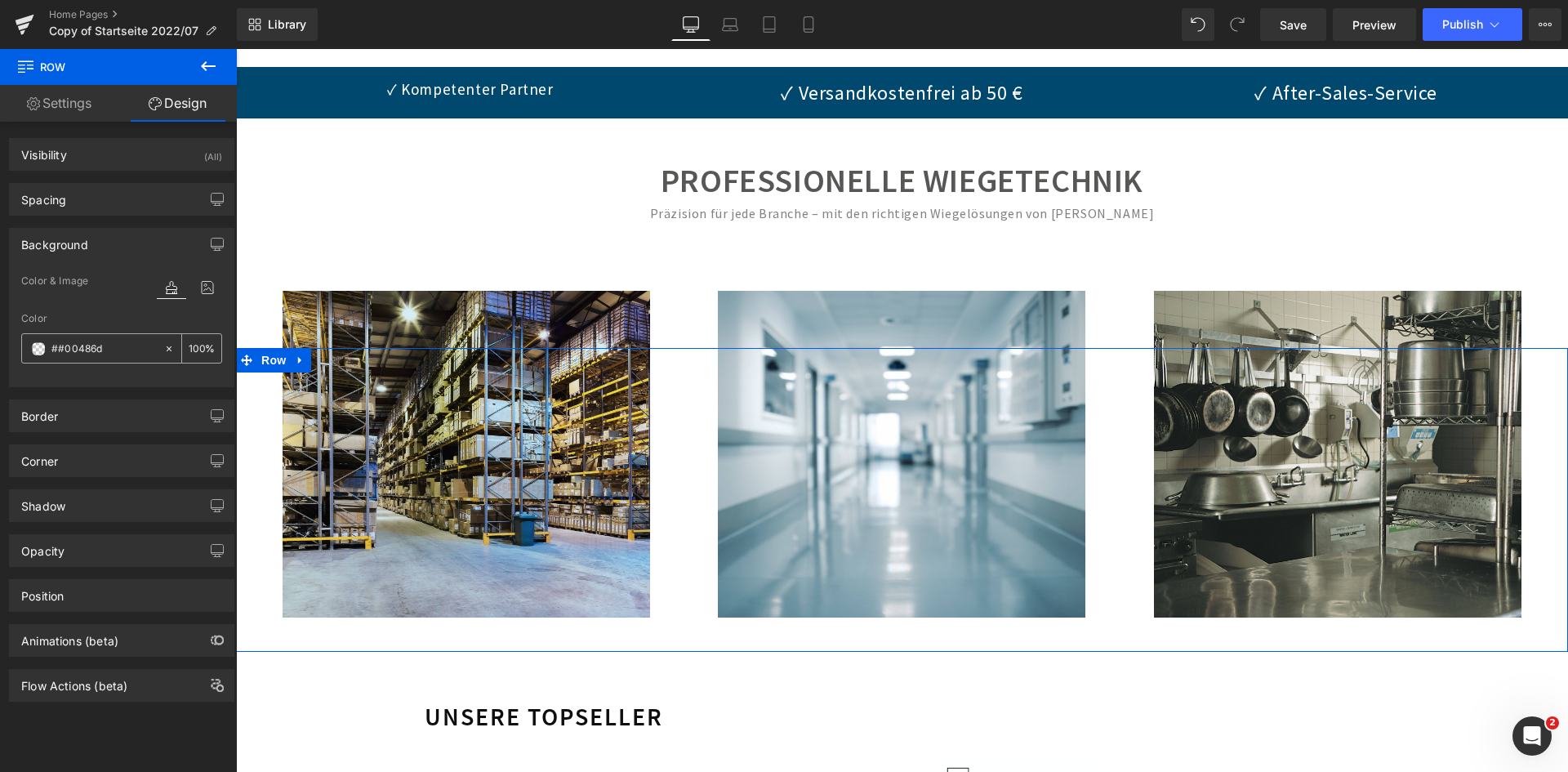
click at [189, 347] on input "100" at bounding box center [197, 348] width 17 height 18
type input "100"
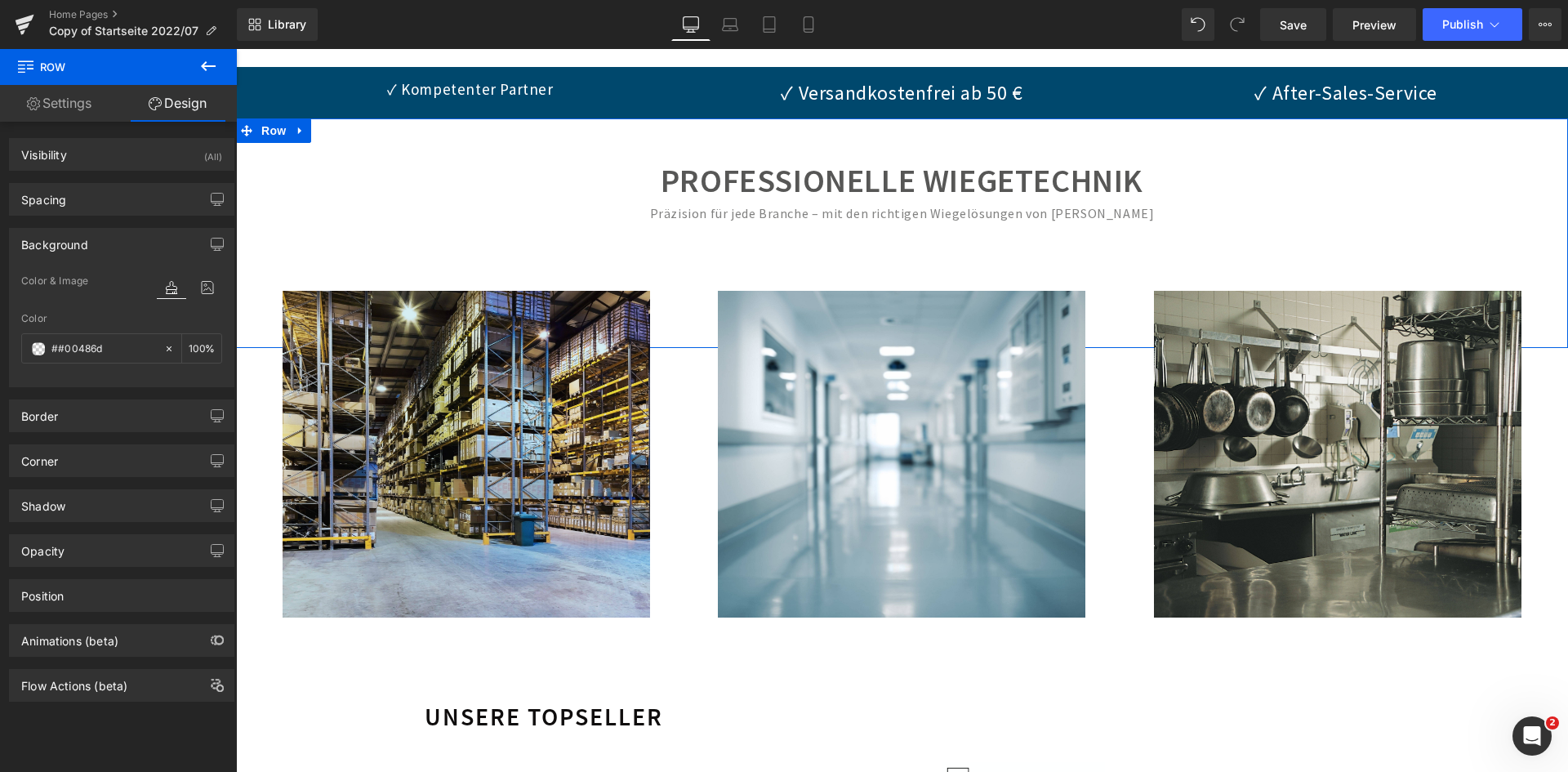
click at [470, 235] on div "PROFESSIONELLE WIEGETECHNIK Präzision für jede Branche – mit den richtigen Wieg…" at bounding box center [902, 233] width 1332 height 148
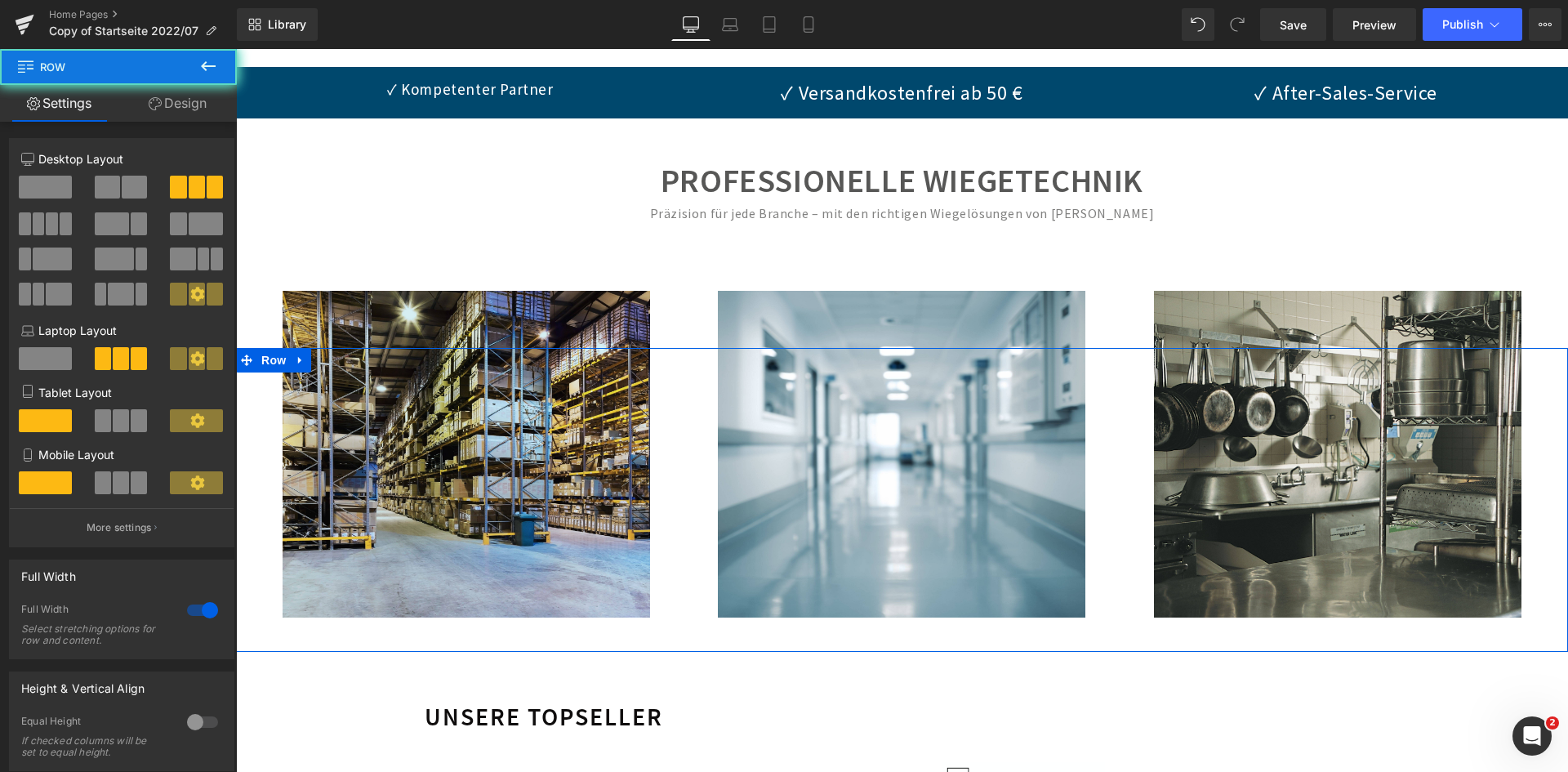
click at [673, 403] on div "Image Waagen für Industrie Heading" at bounding box center [458, 507] width 445 height 270
click at [192, 98] on link "Design" at bounding box center [177, 104] width 119 height 37
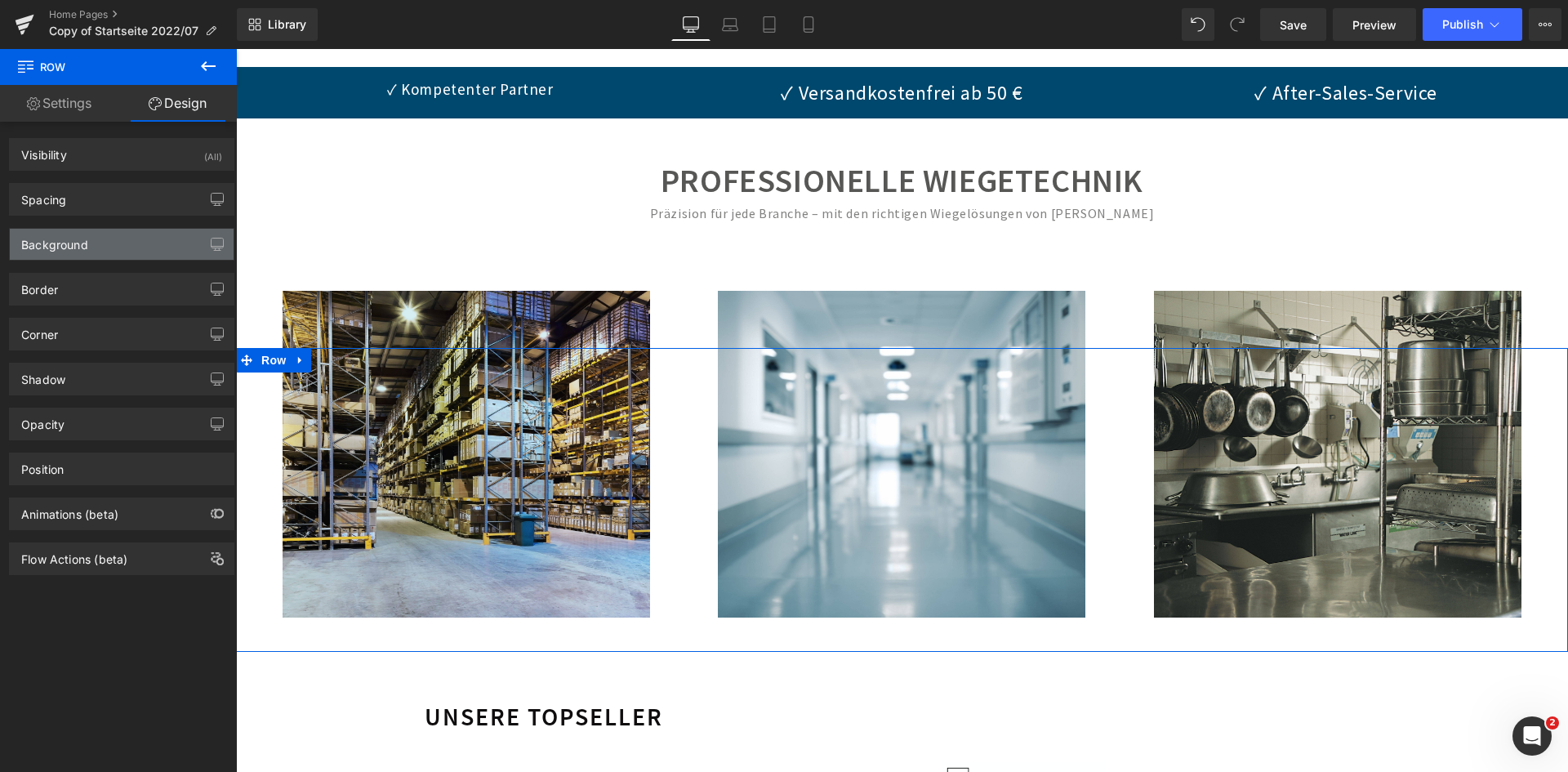
click at [131, 239] on div "Background" at bounding box center [121, 244] width 223 height 31
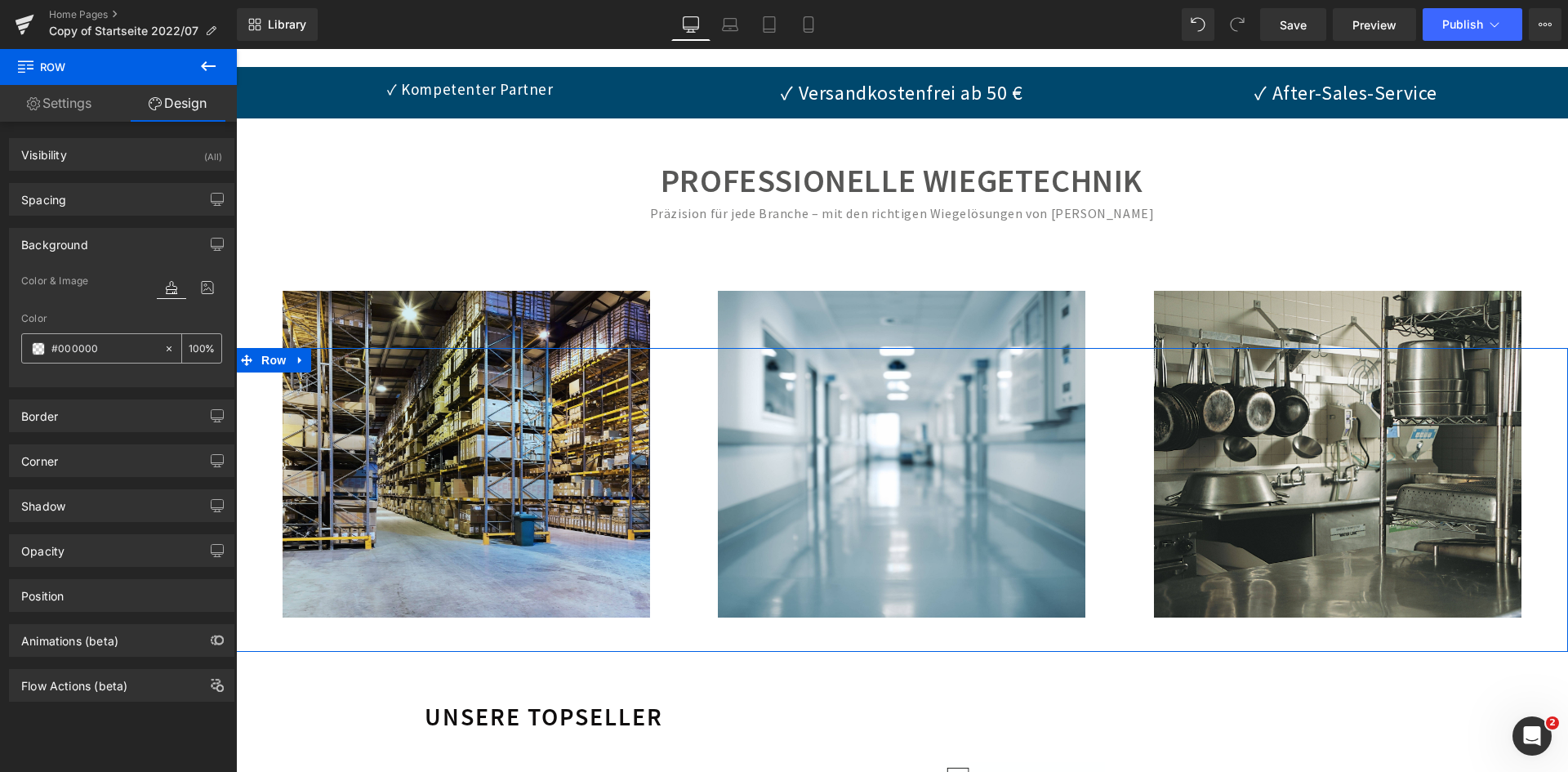
click at [135, 351] on input "#000000" at bounding box center [104, 349] width 105 height 18
paste input "486d"
type input "#00486d"
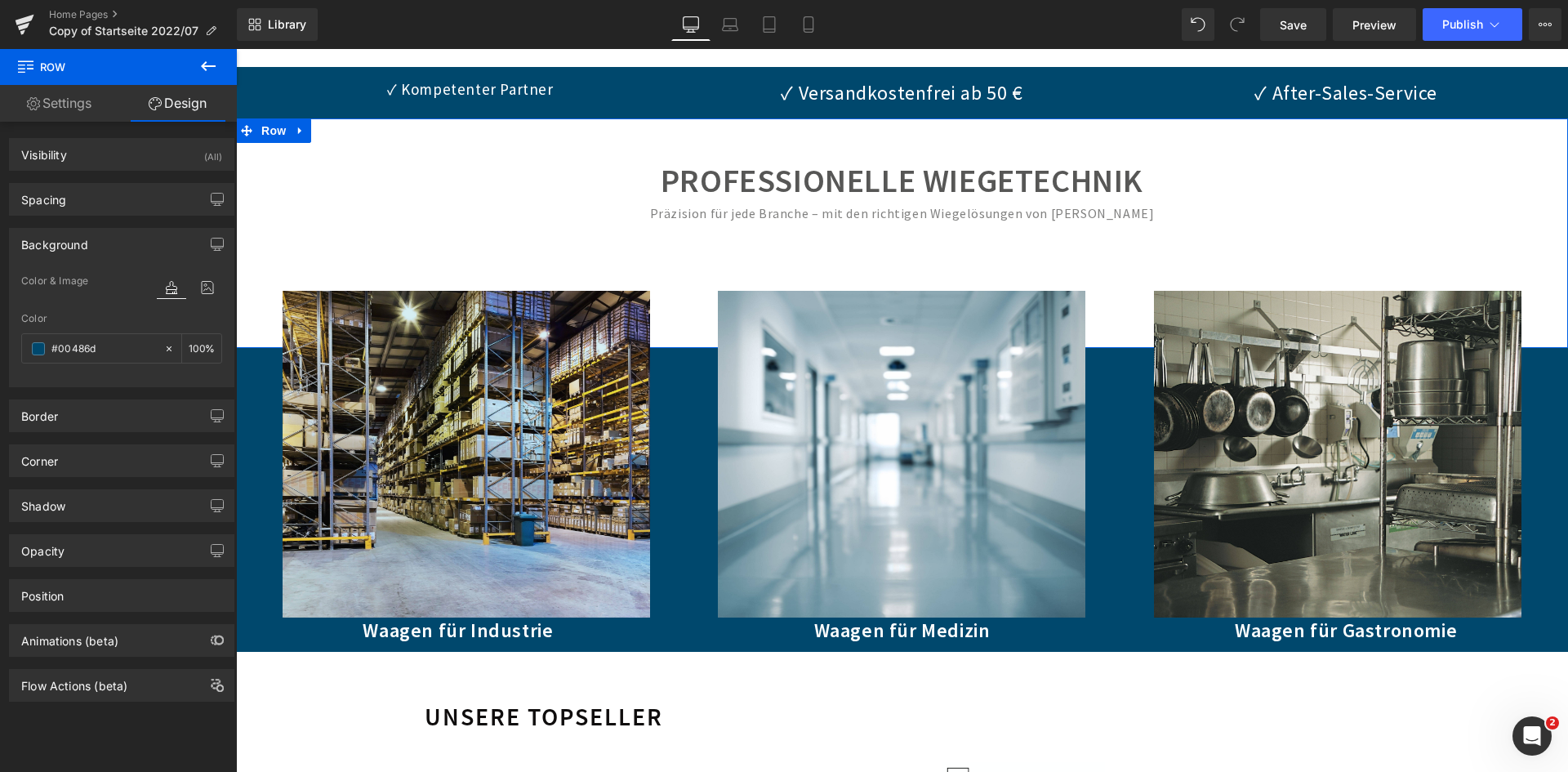
click at [369, 232] on div "PROFESSIONELLE WIEGETECHNIK Präzision für jede Branche – mit den richtigen Wieg…" at bounding box center [902, 233] width 1332 height 148
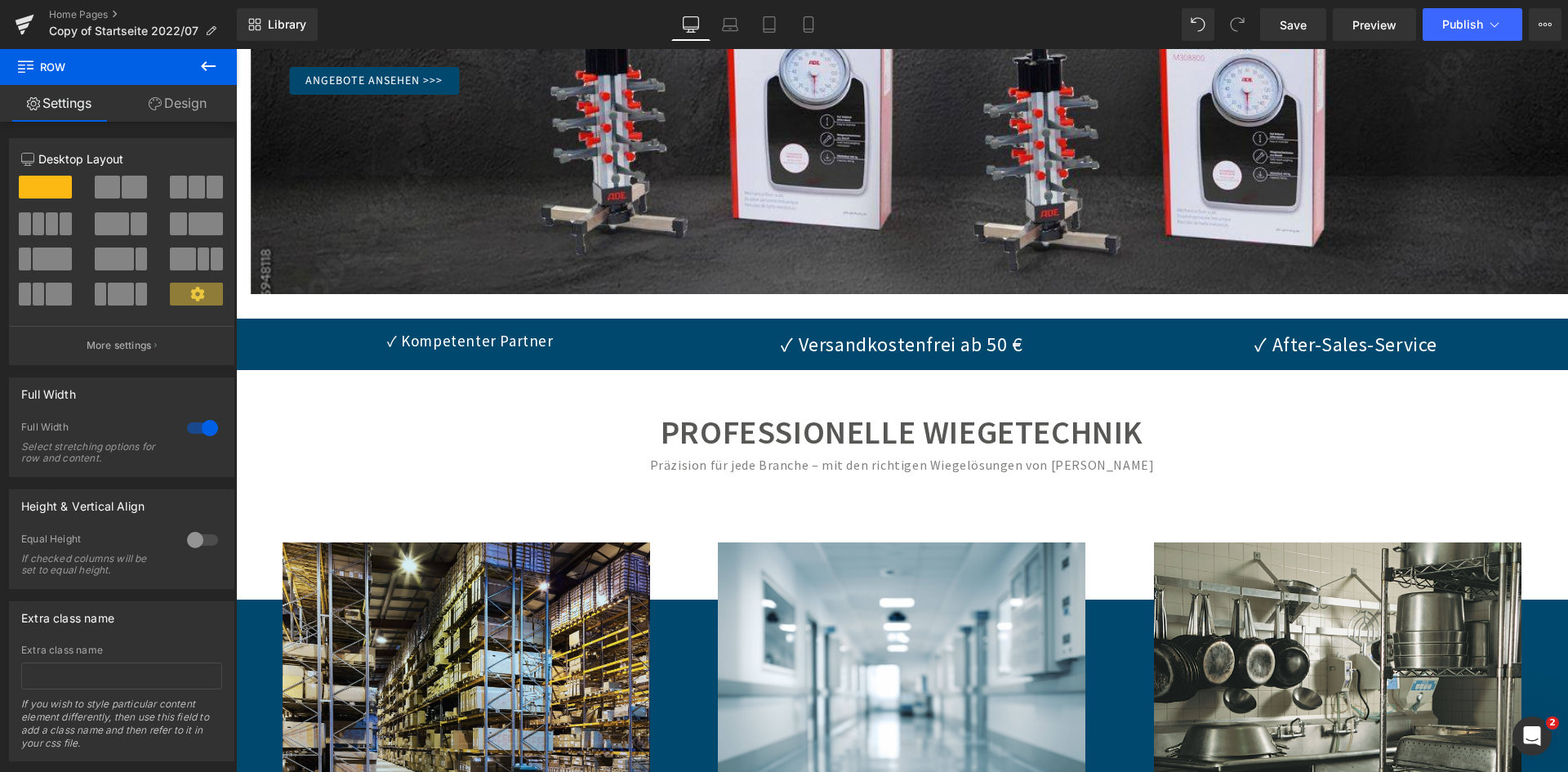
scroll to position [490, 0]
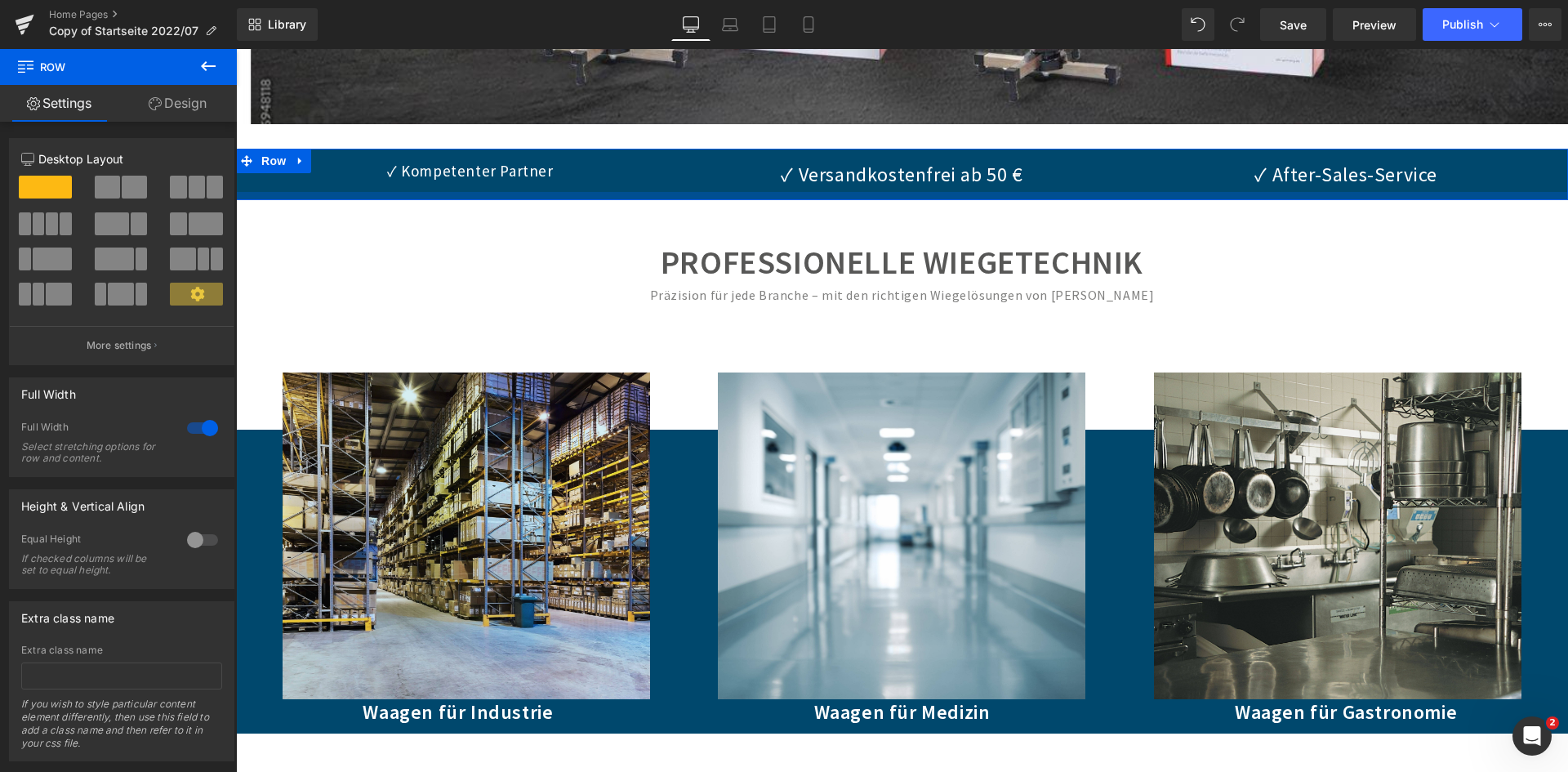
click at [294, 192] on div at bounding box center [902, 196] width 1332 height 8
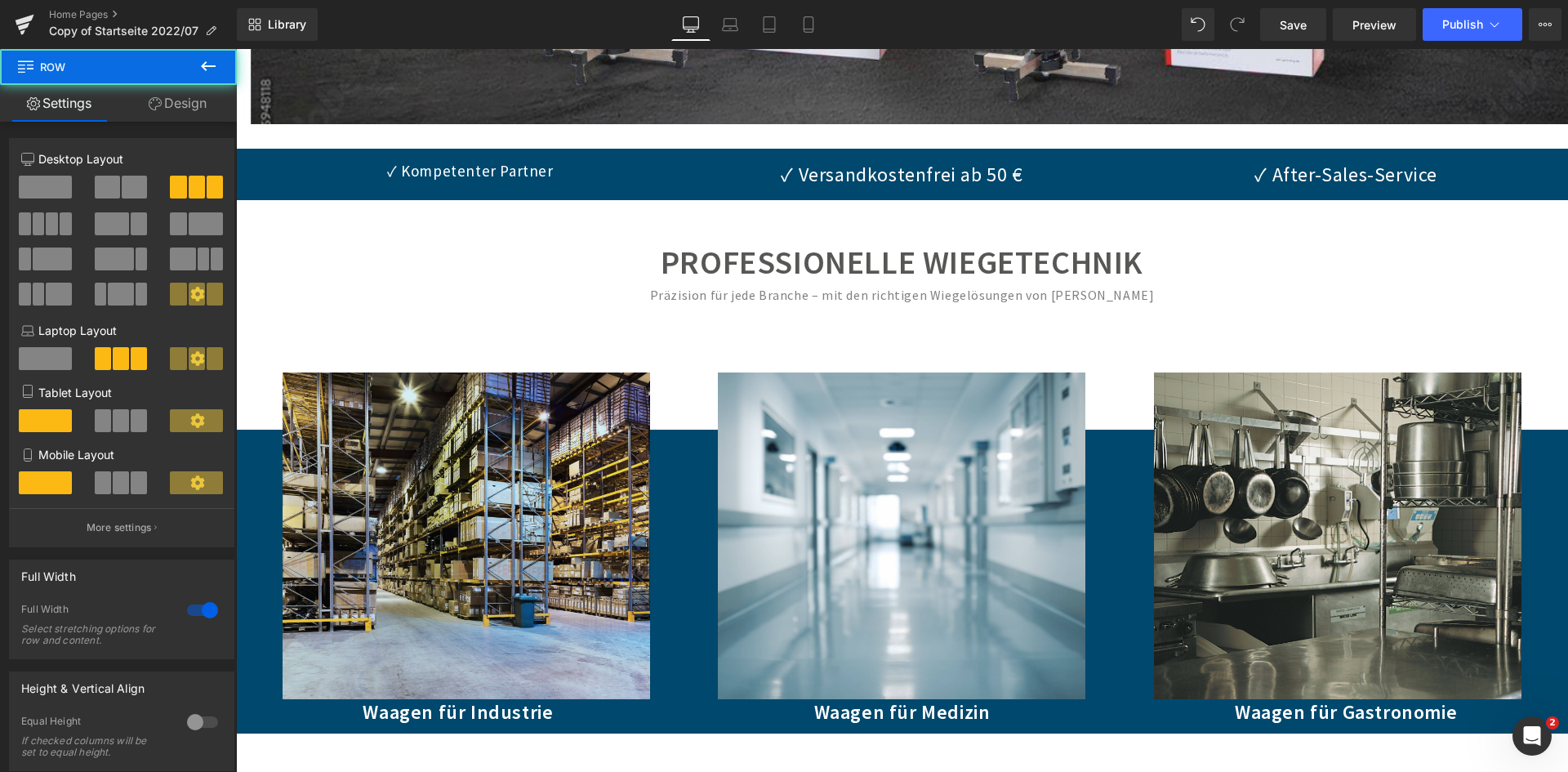
click at [388, 283] on div "Präzision für jede Branche – mit den richtigen Wiegelösungen von [PERSON_NAME]" at bounding box center [902, 295] width 1332 height 24
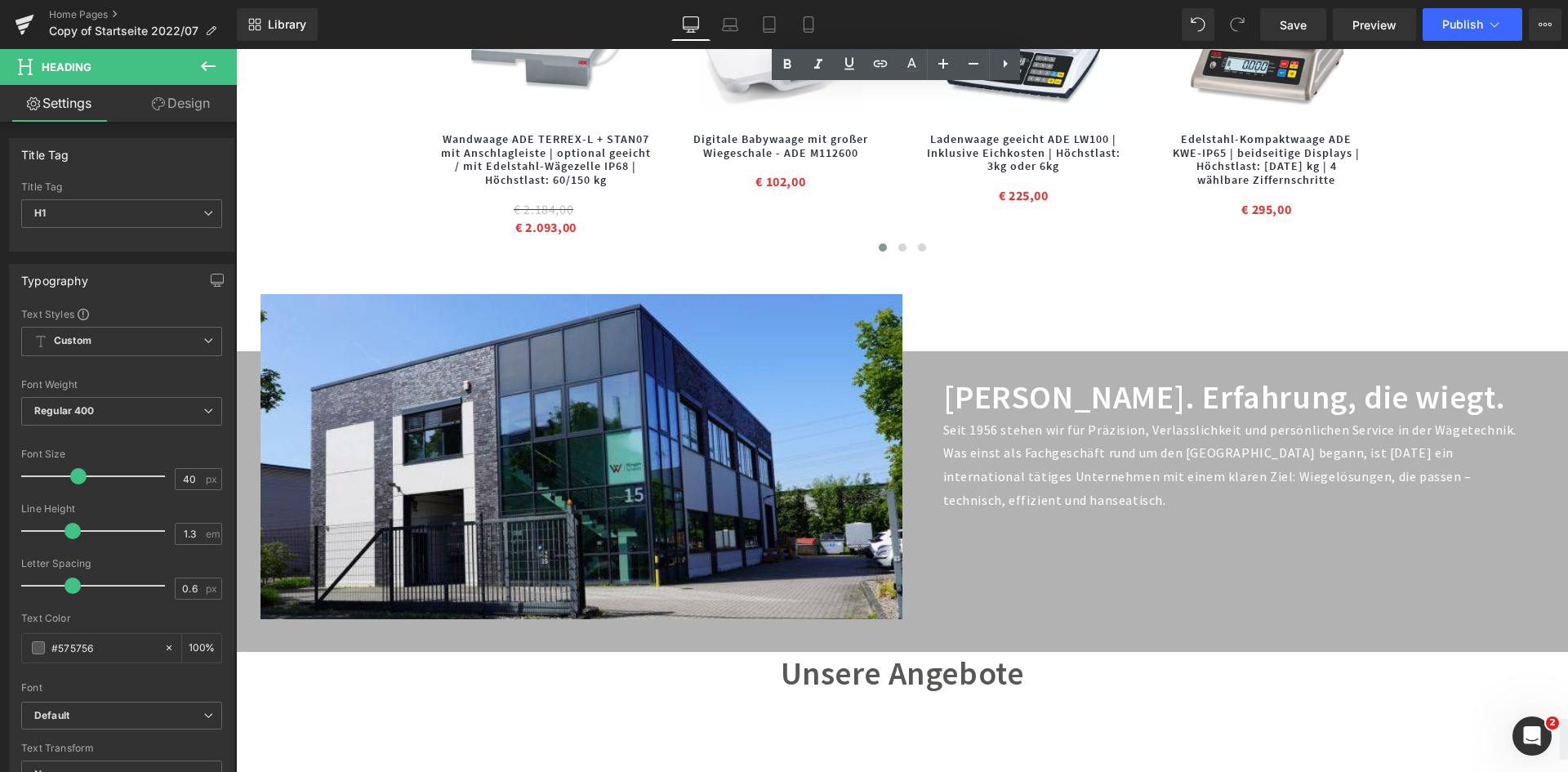
scroll to position [1388, 0]
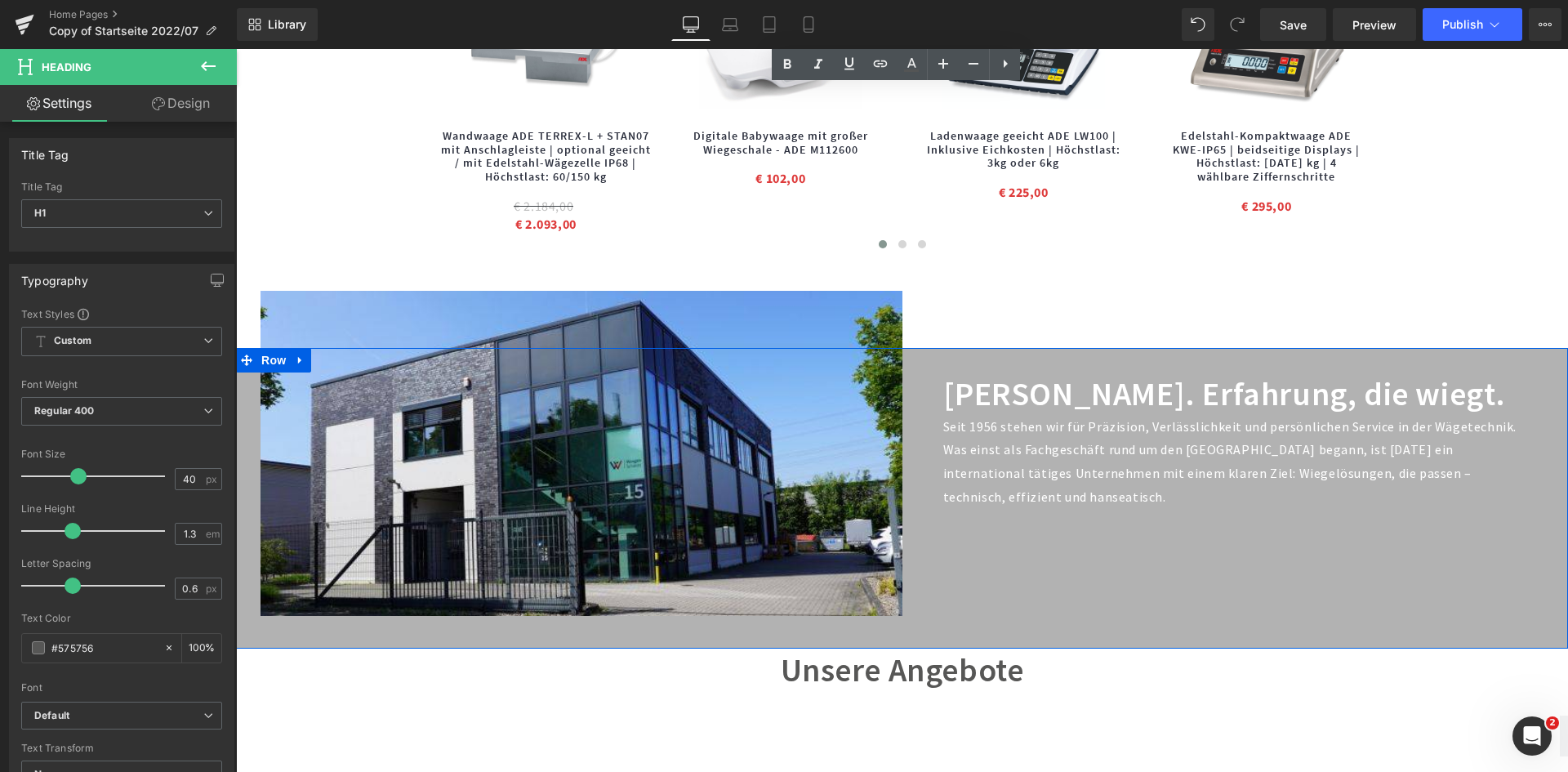
click at [1114, 579] on div "Image [PERSON_NAME]. Erfahrung, die wiegt. Heading Seit 1956 stehen wir für Prä…" at bounding box center [902, 499] width 1332 height 302
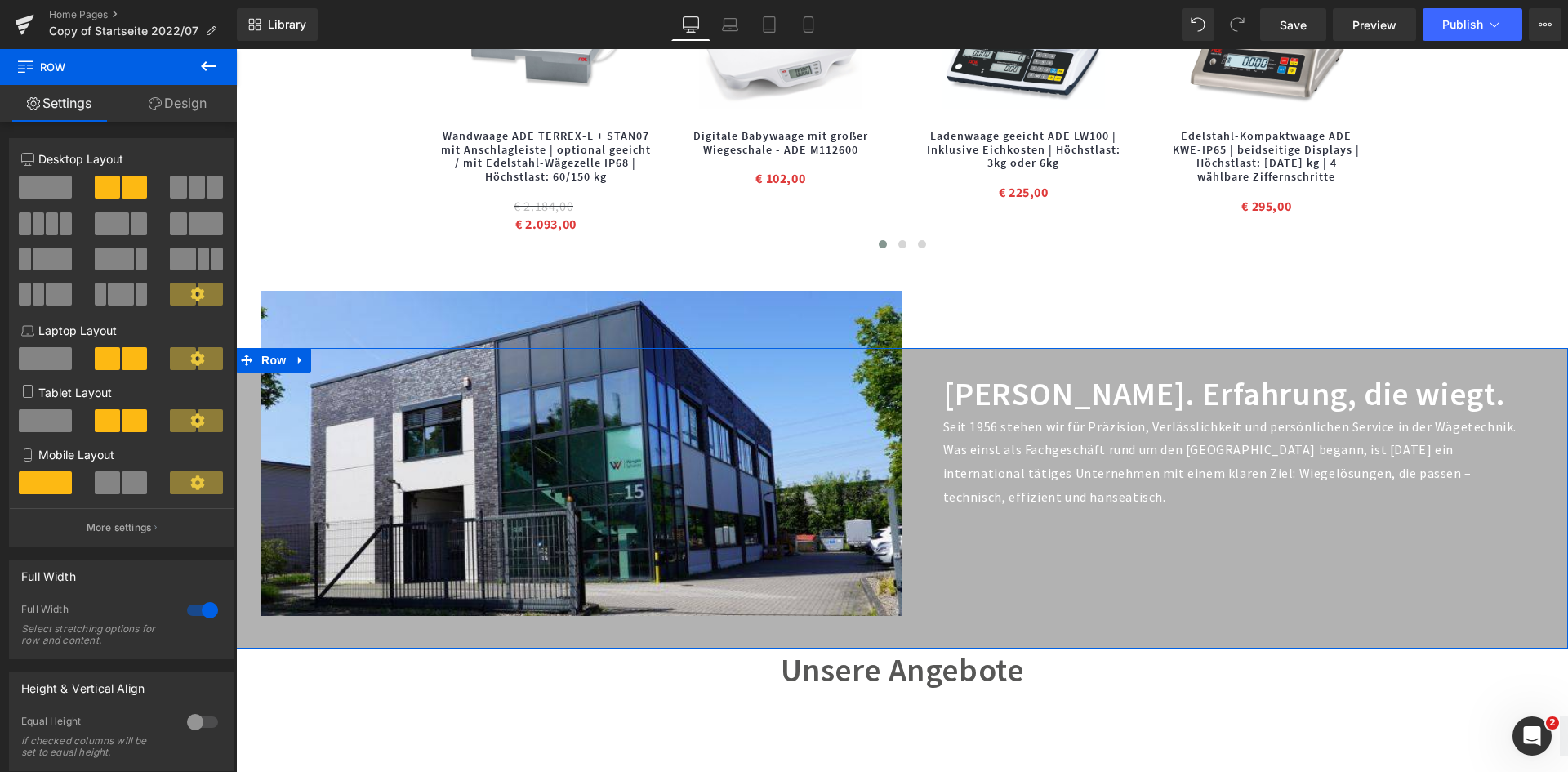
drag, startPoint x: 186, startPoint y: 106, endPoint x: 144, endPoint y: 260, distance: 159.6
click at [186, 106] on link "Design" at bounding box center [177, 104] width 119 height 37
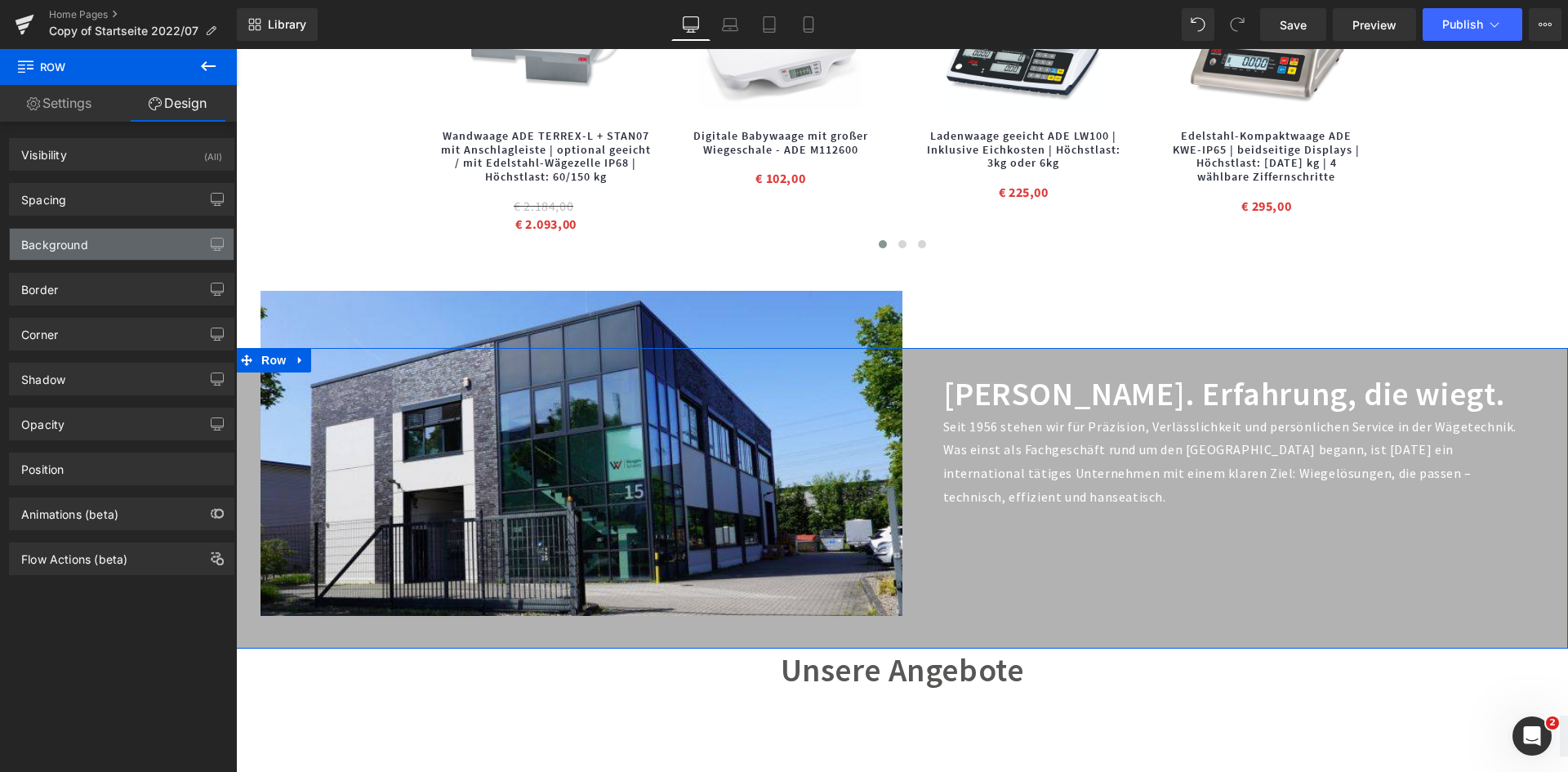
click at [97, 238] on div "Background" at bounding box center [121, 244] width 223 height 31
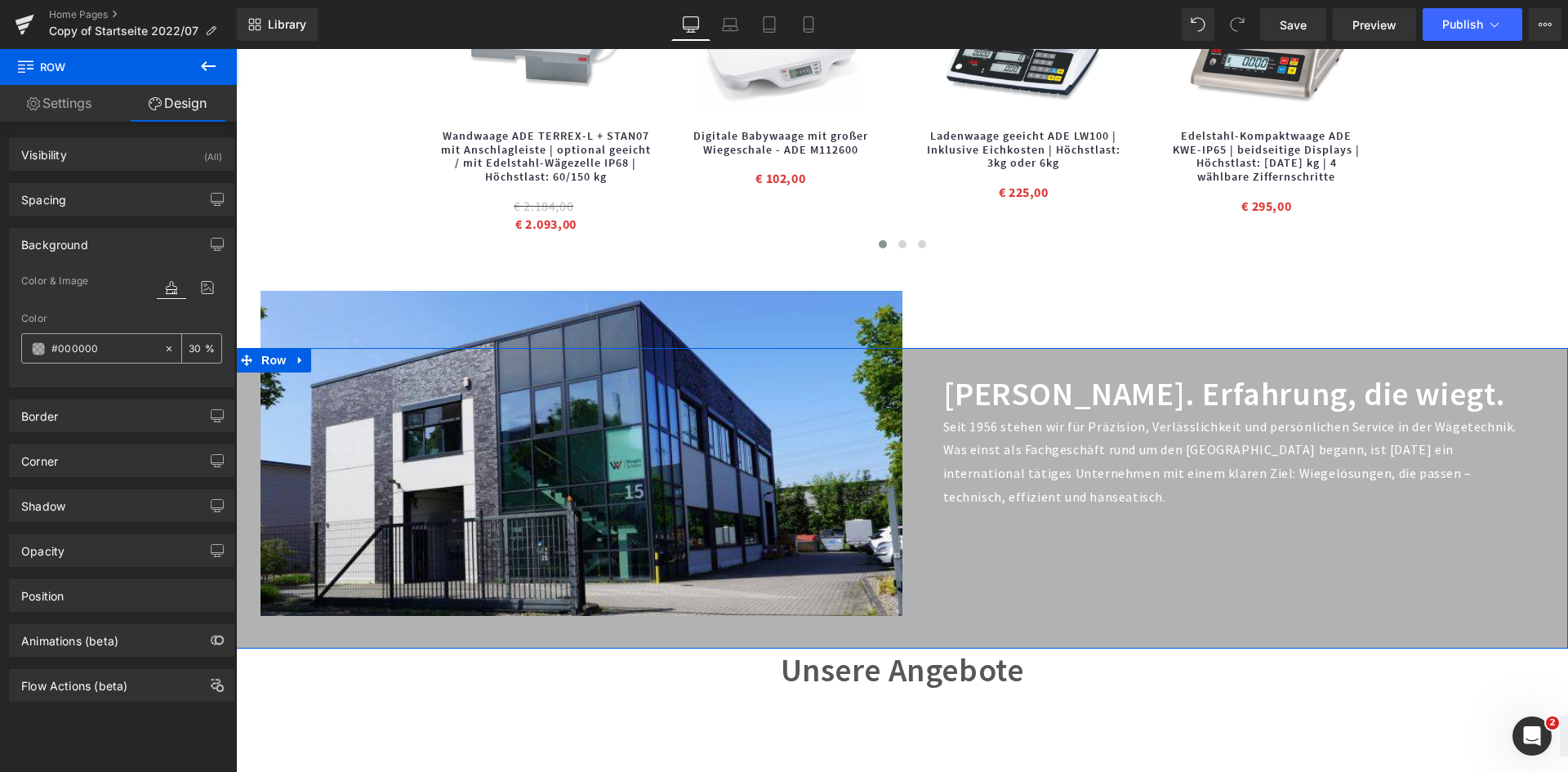
click at [204, 351] on div "%" at bounding box center [202, 348] width 39 height 28
click at [189, 350] on input "number" at bounding box center [197, 348] width 17 height 18
click at [164, 347] on icon at bounding box center [169, 349] width 12 height 12
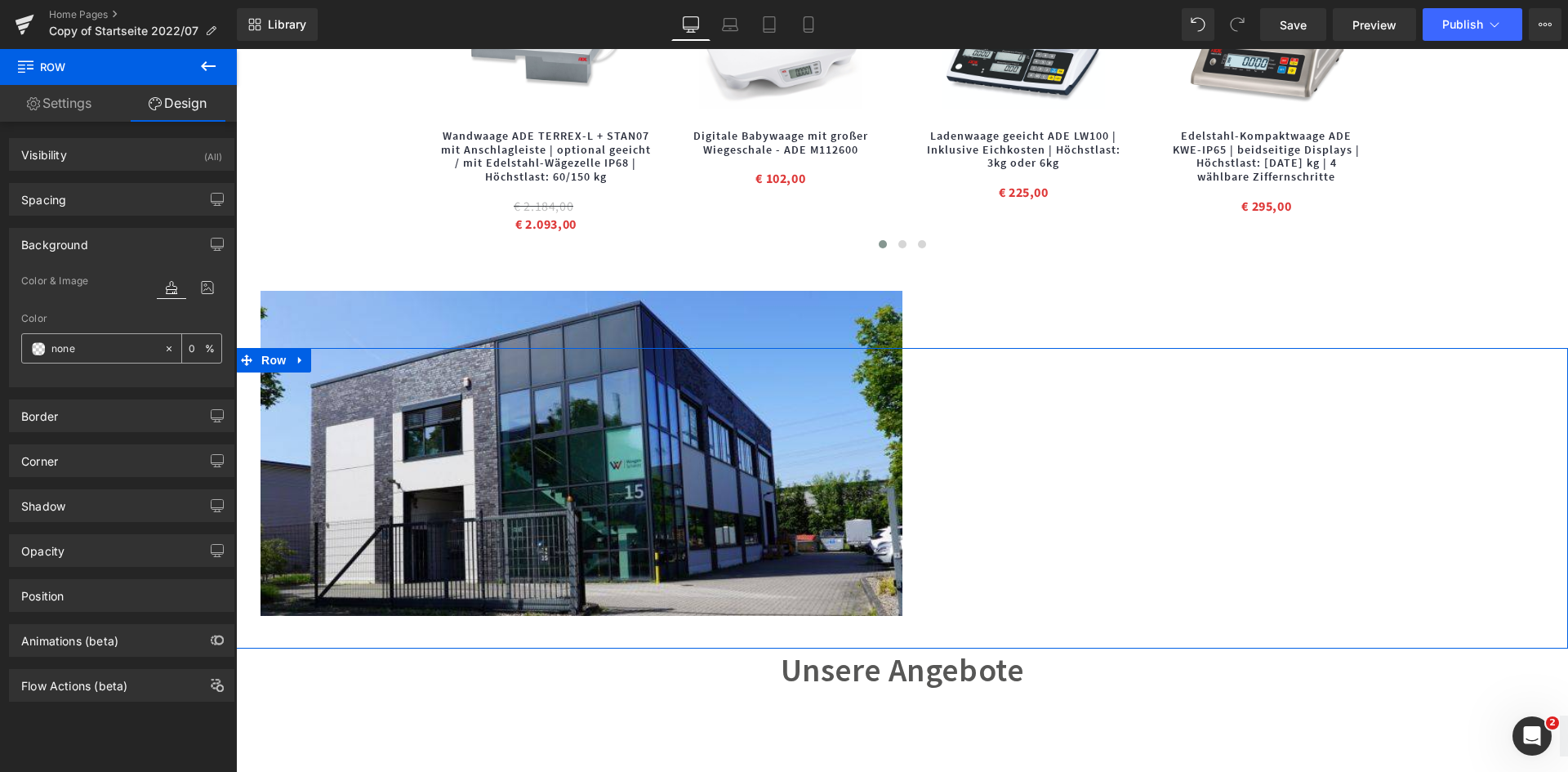
click at [189, 345] on input "number" at bounding box center [197, 348] width 17 height 18
type input "100"
click at [108, 345] on input "text" at bounding box center [104, 349] width 105 height 18
click at [154, 349] on div at bounding box center [93, 348] width 141 height 28
click at [164, 346] on icon at bounding box center [169, 349] width 12 height 12
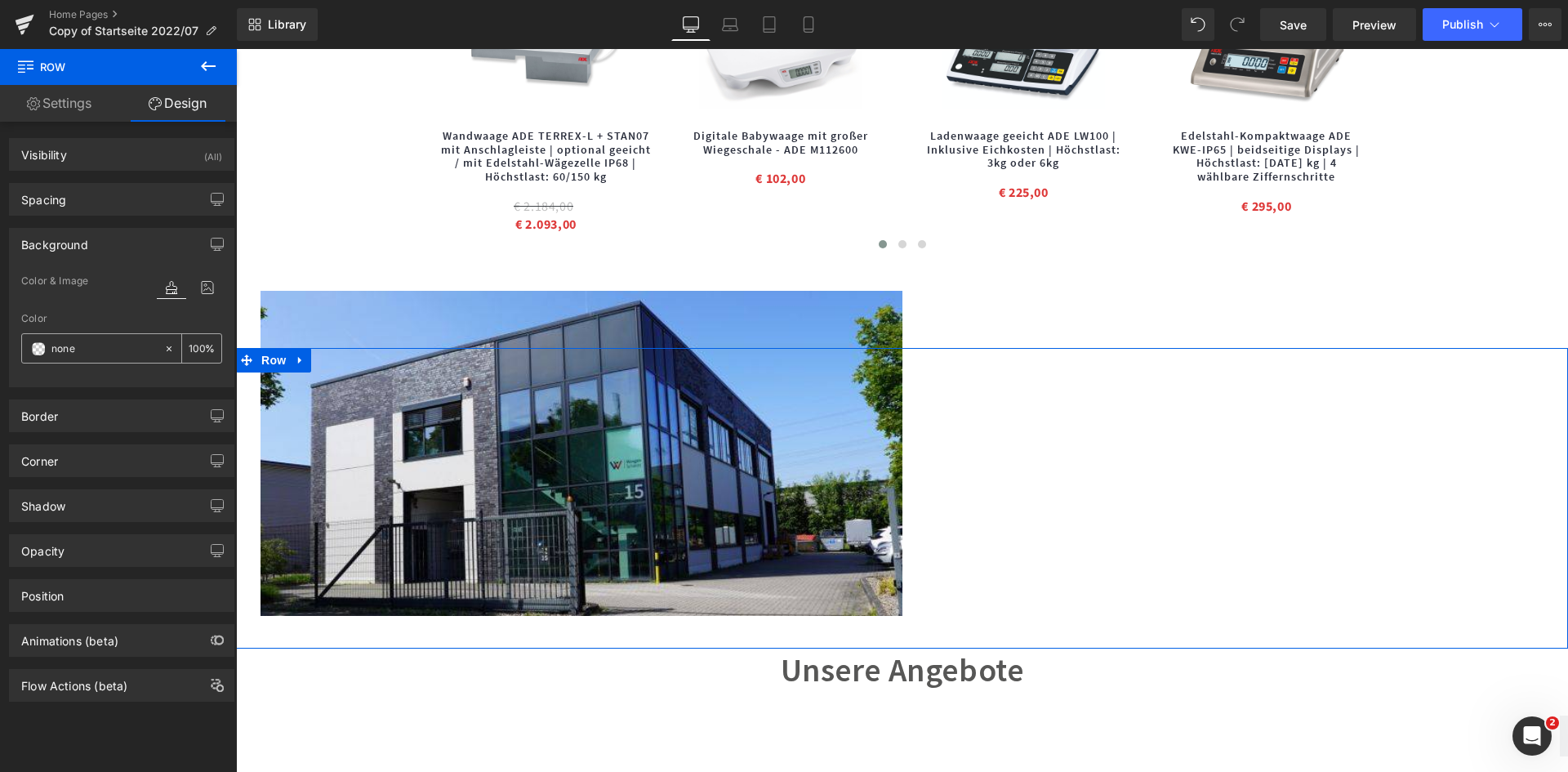
click at [130, 351] on input "text" at bounding box center [104, 349] width 105 height 18
paste input "#00486d"
type input "#00486d"
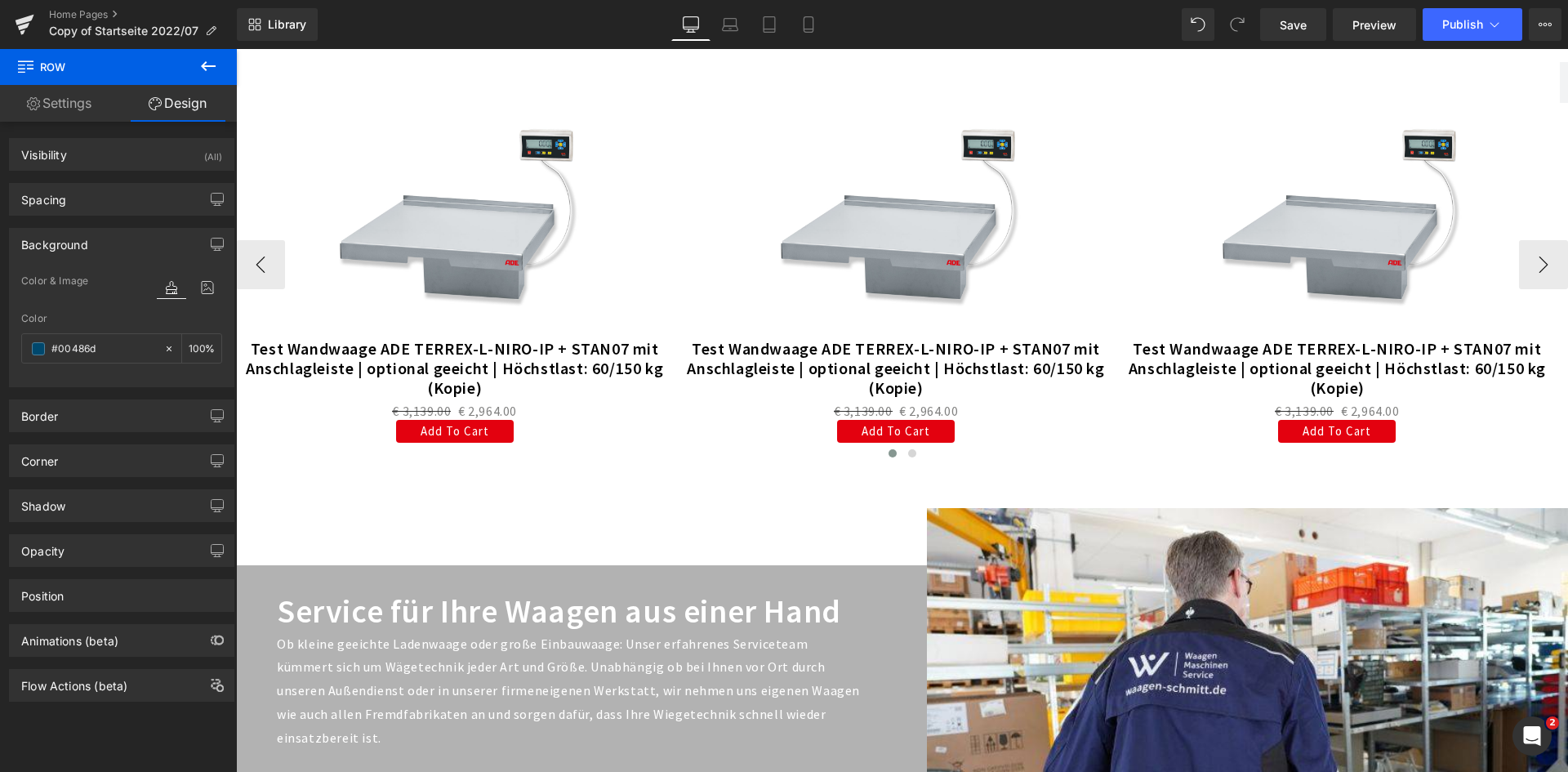
scroll to position [2287, 0]
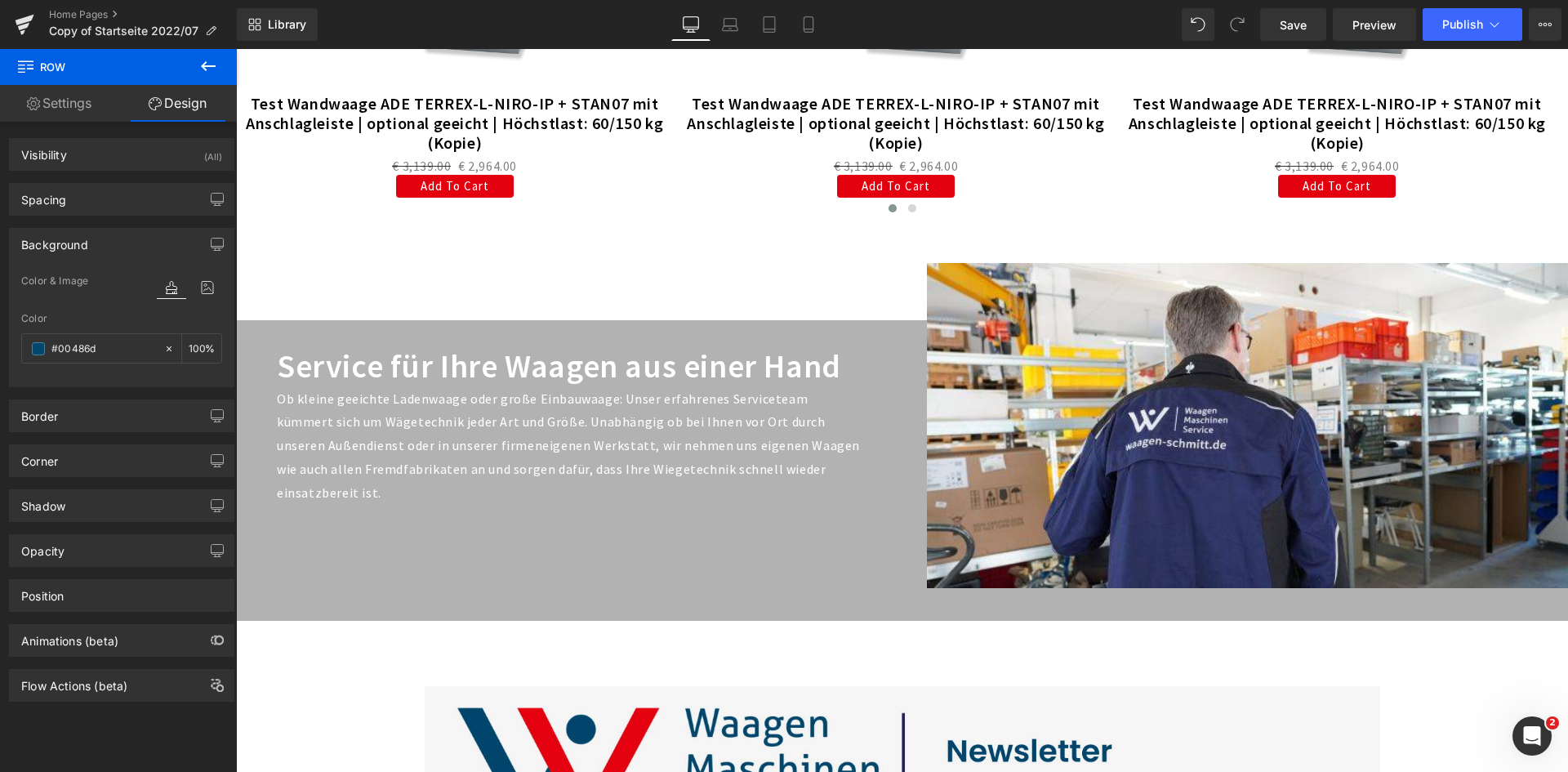
click at [844, 520] on div "Service für Ihre Waagen aus einer Hand Heading Ob kleine geeichte Ladenwaage od…" at bounding box center [902, 471] width 1332 height 302
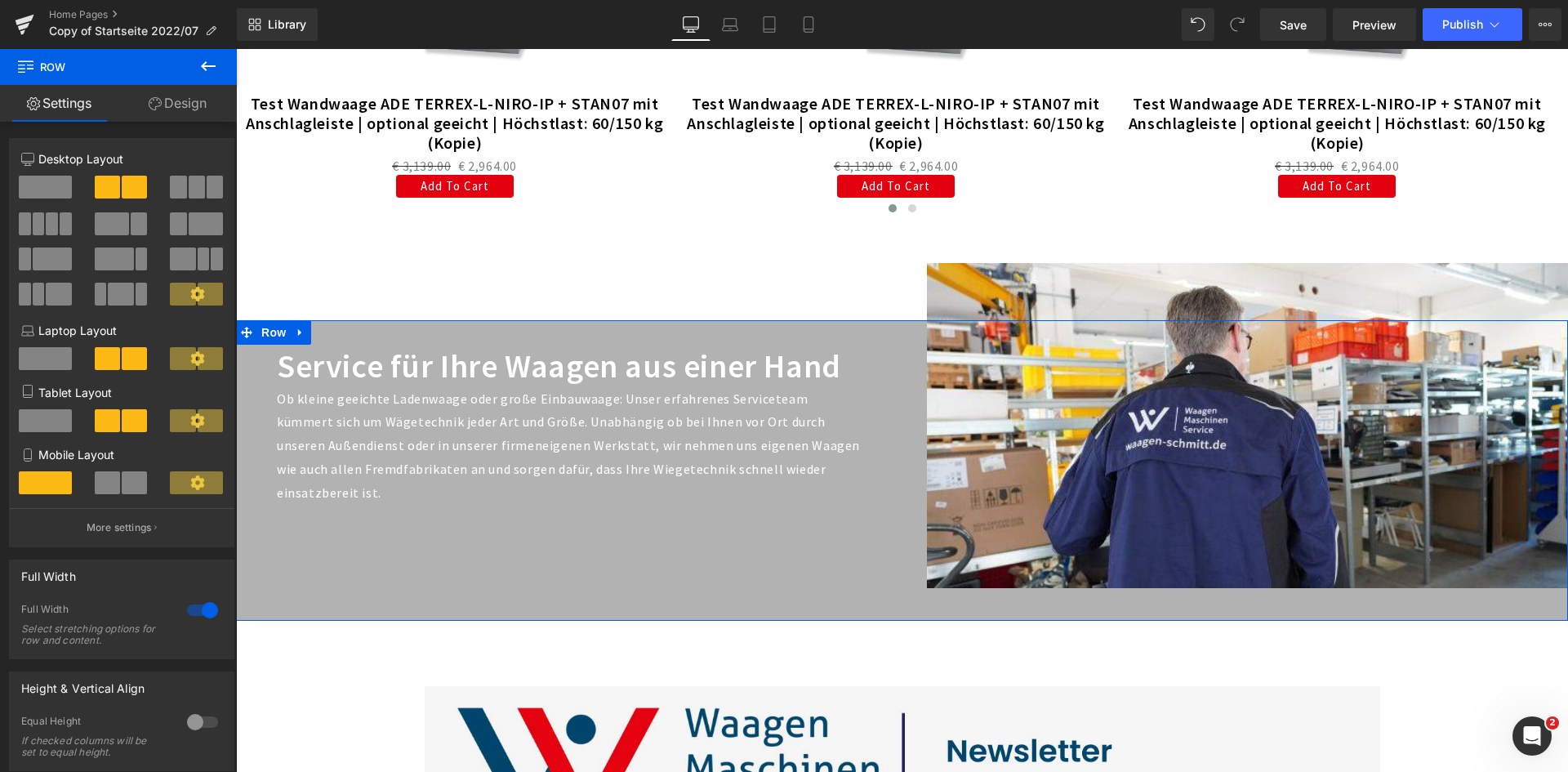
click at [173, 108] on link "Design" at bounding box center [177, 104] width 119 height 37
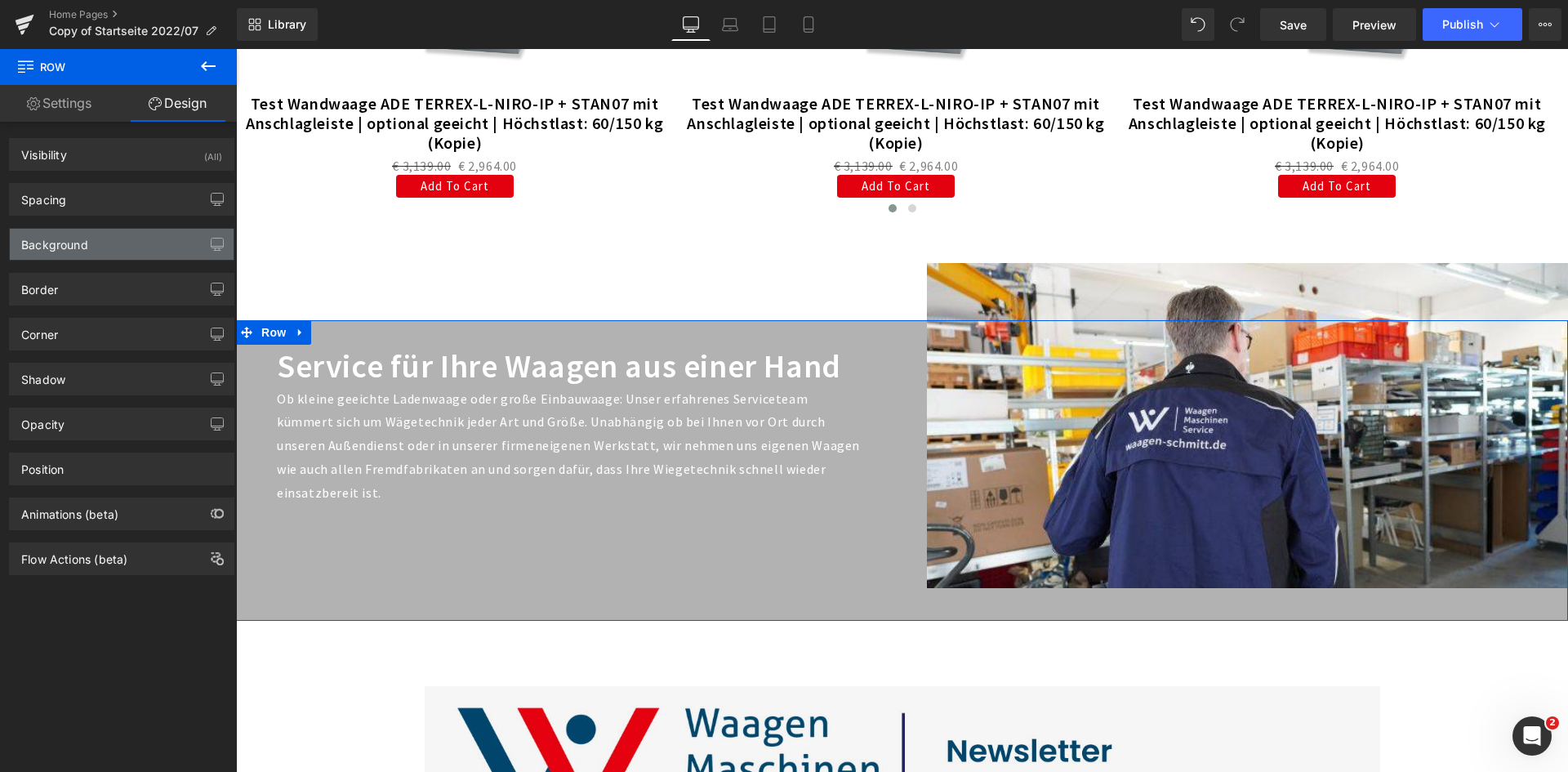
click at [130, 233] on div "Background" at bounding box center [121, 244] width 223 height 31
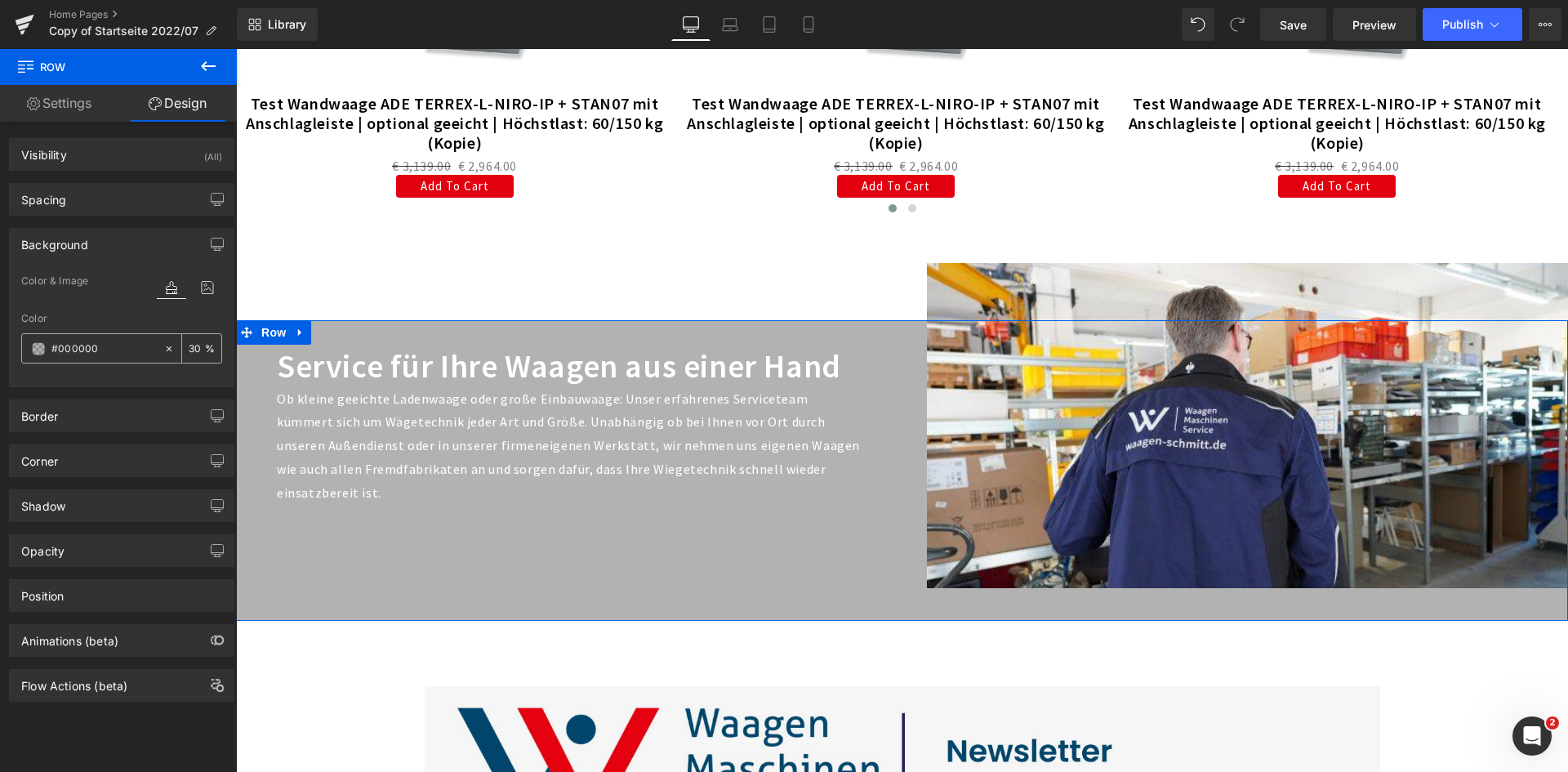
click at [107, 348] on input "#000000" at bounding box center [104, 349] width 105 height 18
paste input "486d"
type input "#00486d"
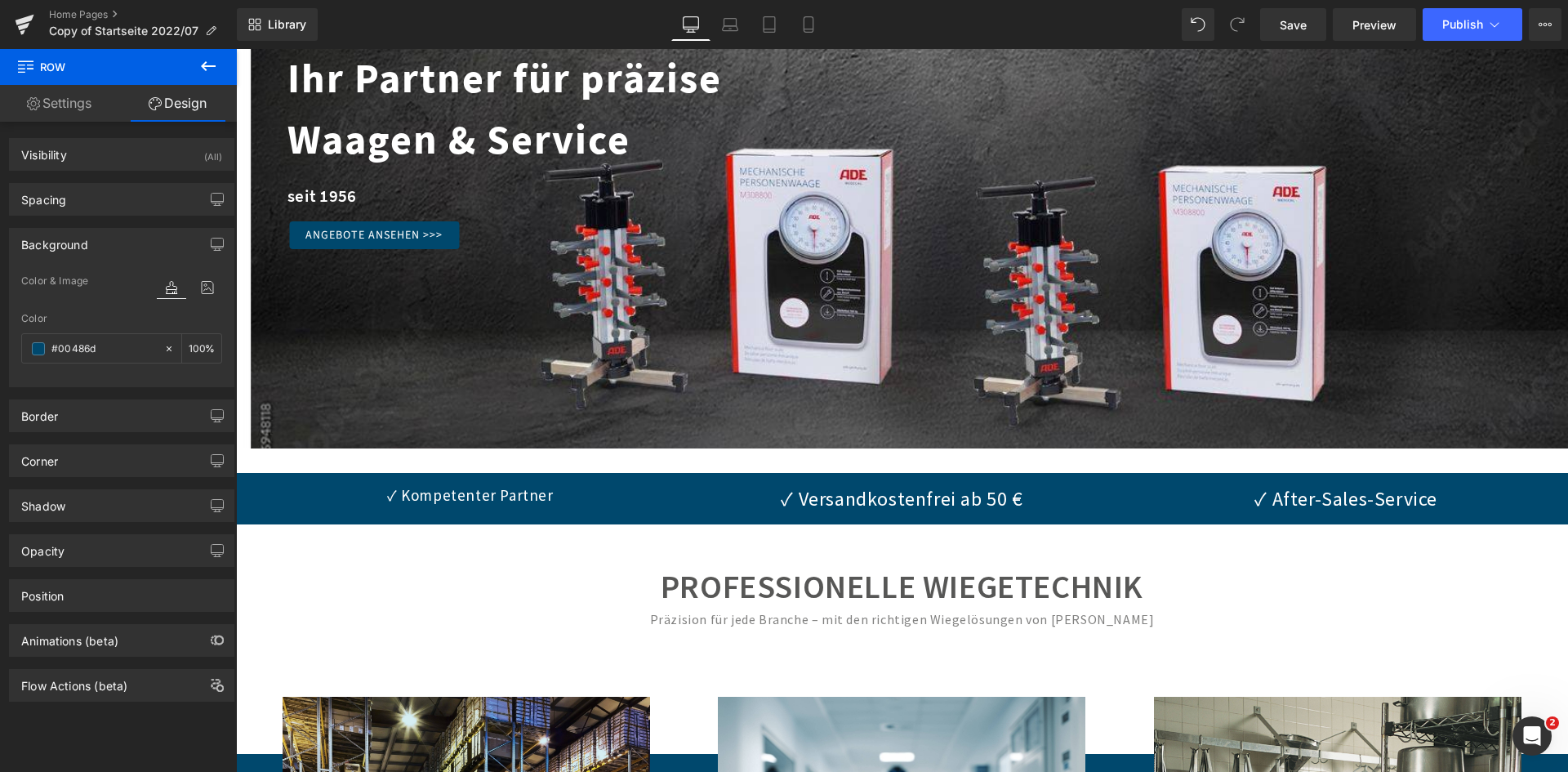
scroll to position [245, 0]
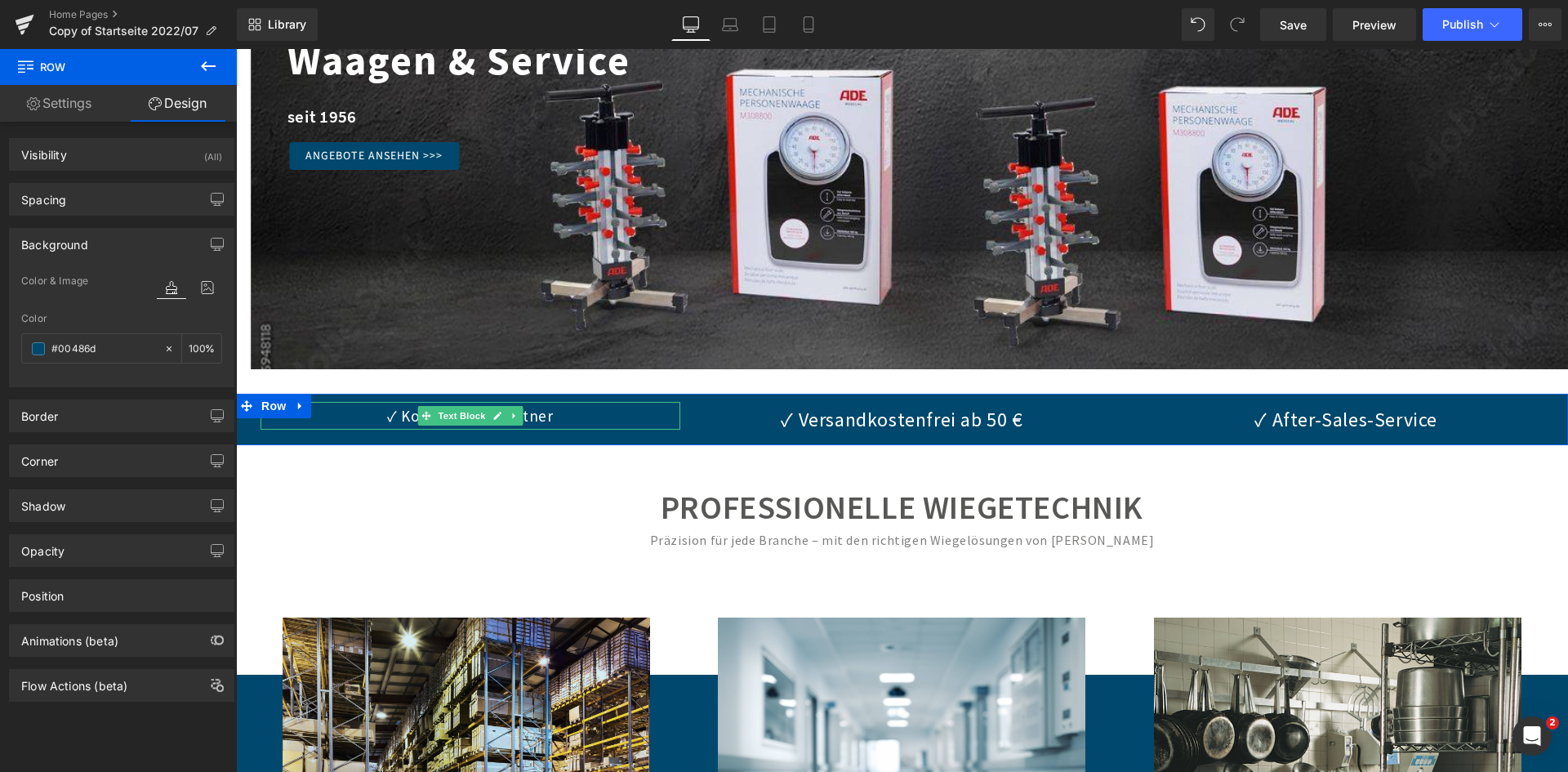
click at [287, 420] on p "✓ Kompetenter Partner" at bounding box center [470, 415] width 420 height 27
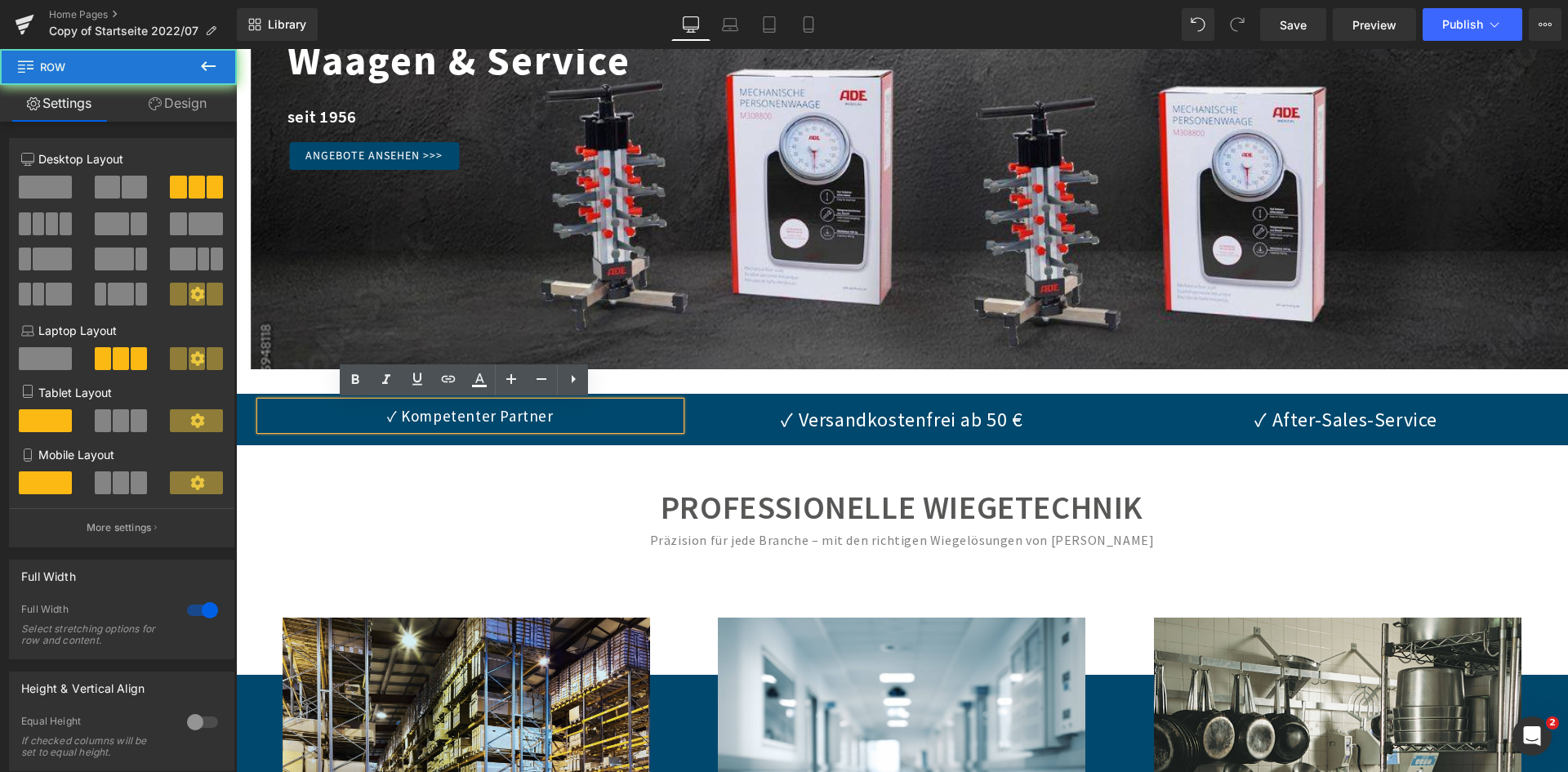
click at [275, 442] on div "✓ Kompetenter Partner Text Block ✓ Versandkostenfrei ab 50 € Text Block ✓ After…" at bounding box center [902, 419] width 1332 height 52
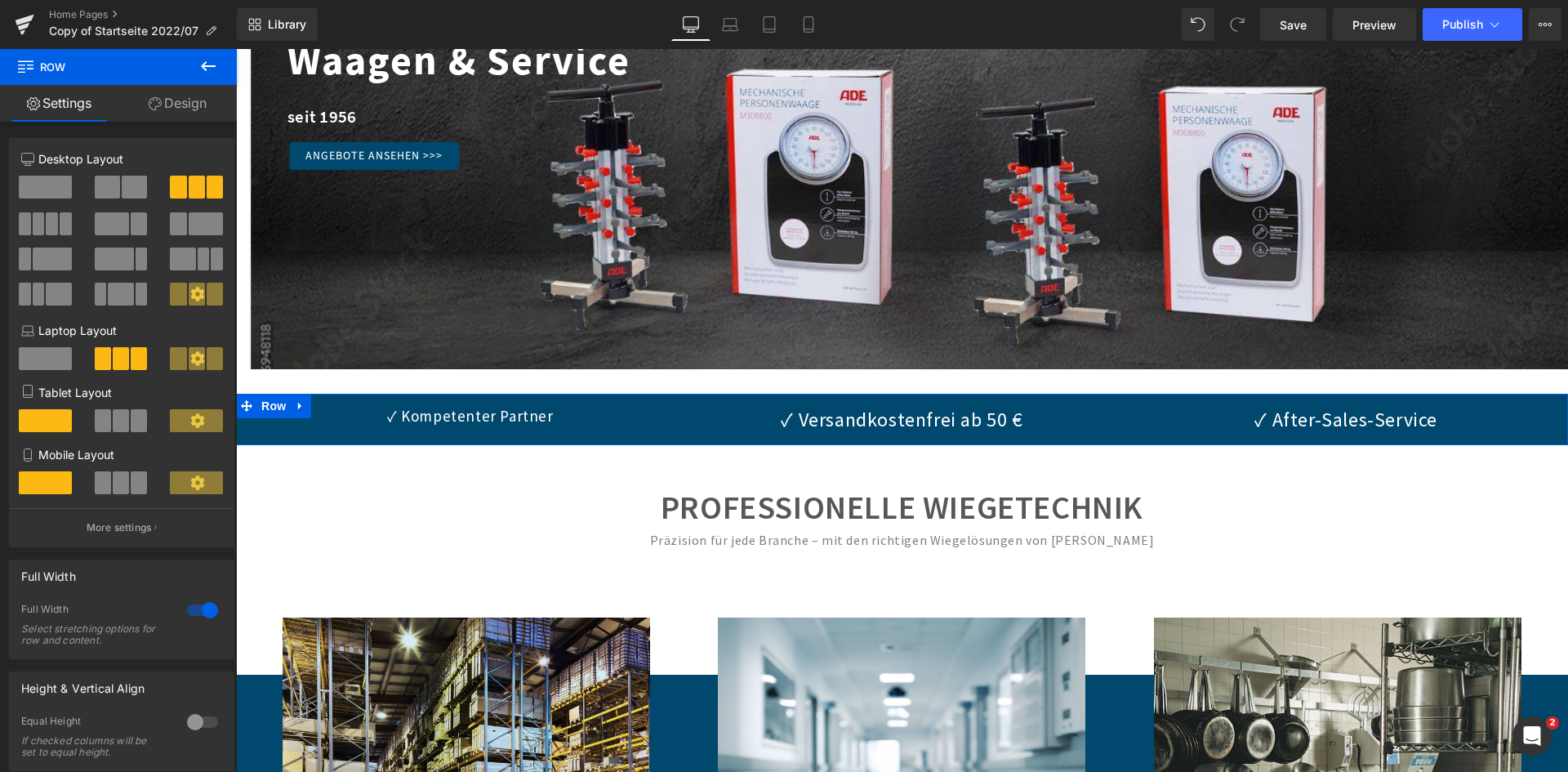
click at [170, 101] on link "Design" at bounding box center [177, 104] width 119 height 37
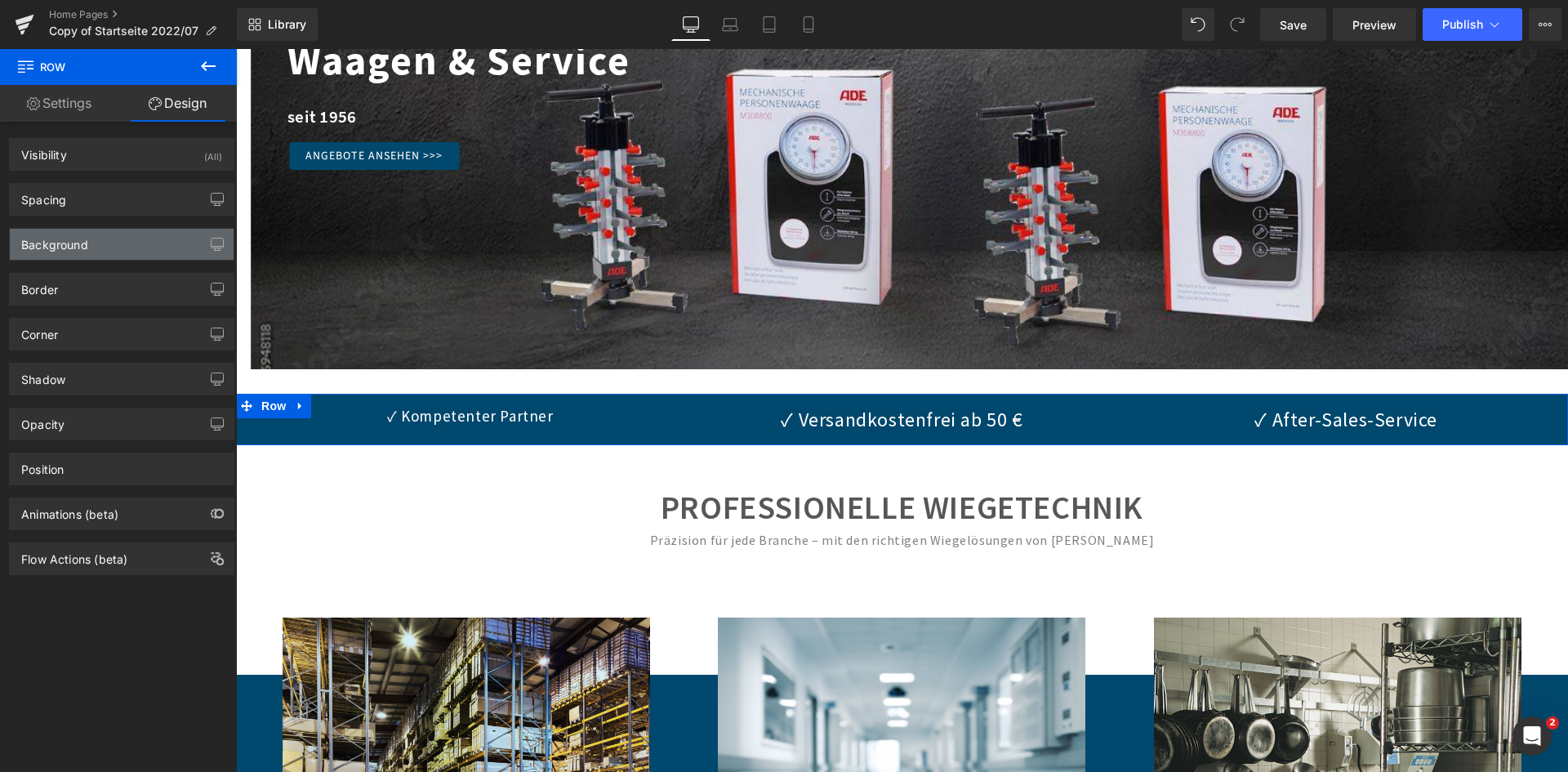
click at [135, 251] on div "Background" at bounding box center [121, 244] width 223 height 31
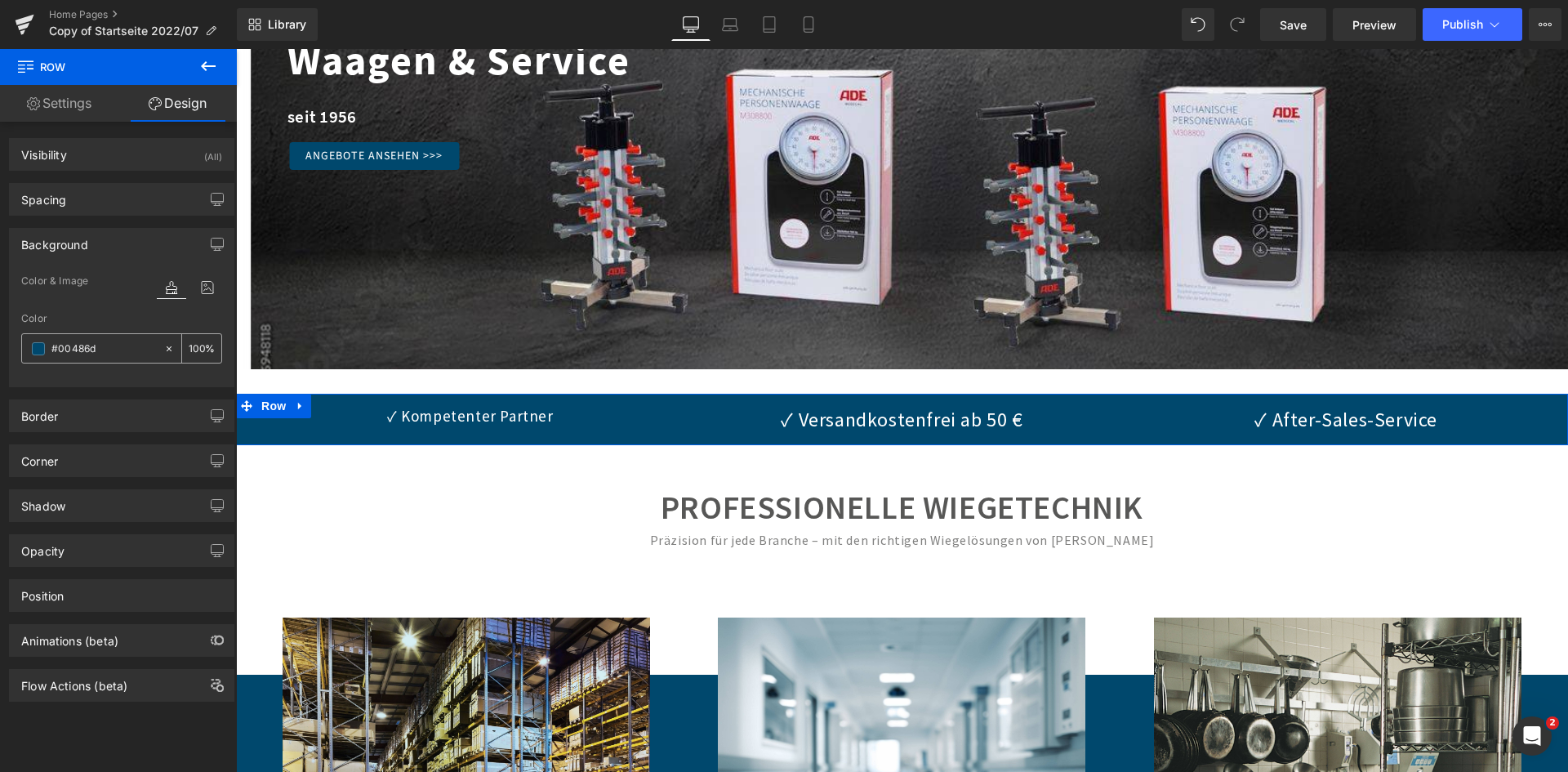
click at [98, 350] on input "#00486d" at bounding box center [104, 349] width 105 height 18
type input "0"
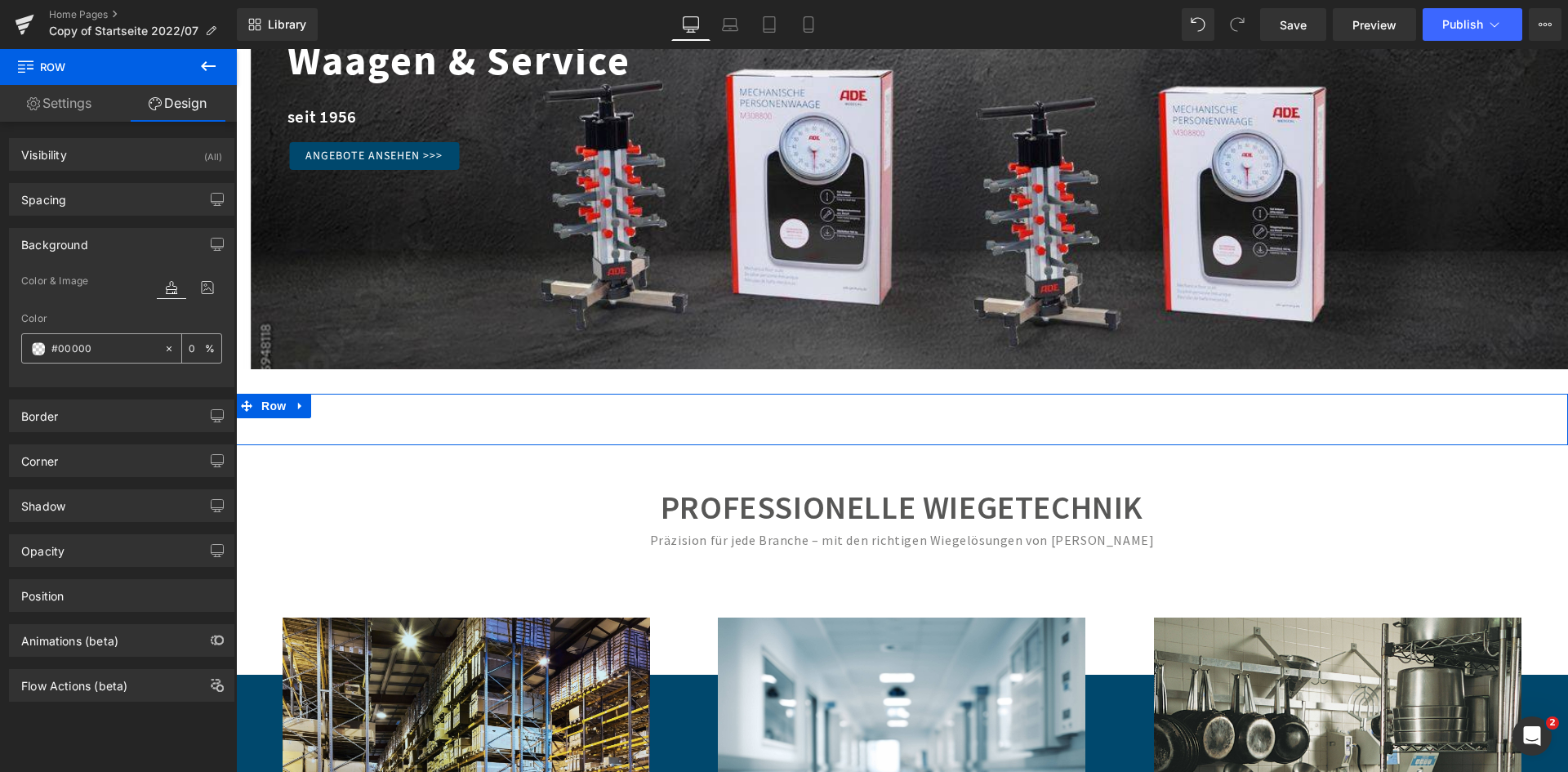
type input "#00000"
click at [189, 344] on input "100" at bounding box center [197, 348] width 17 height 18
type input "30"
click at [460, 513] on h1 "PROFESSIONELLE WIEGETECHNIK" at bounding box center [902, 507] width 1332 height 42
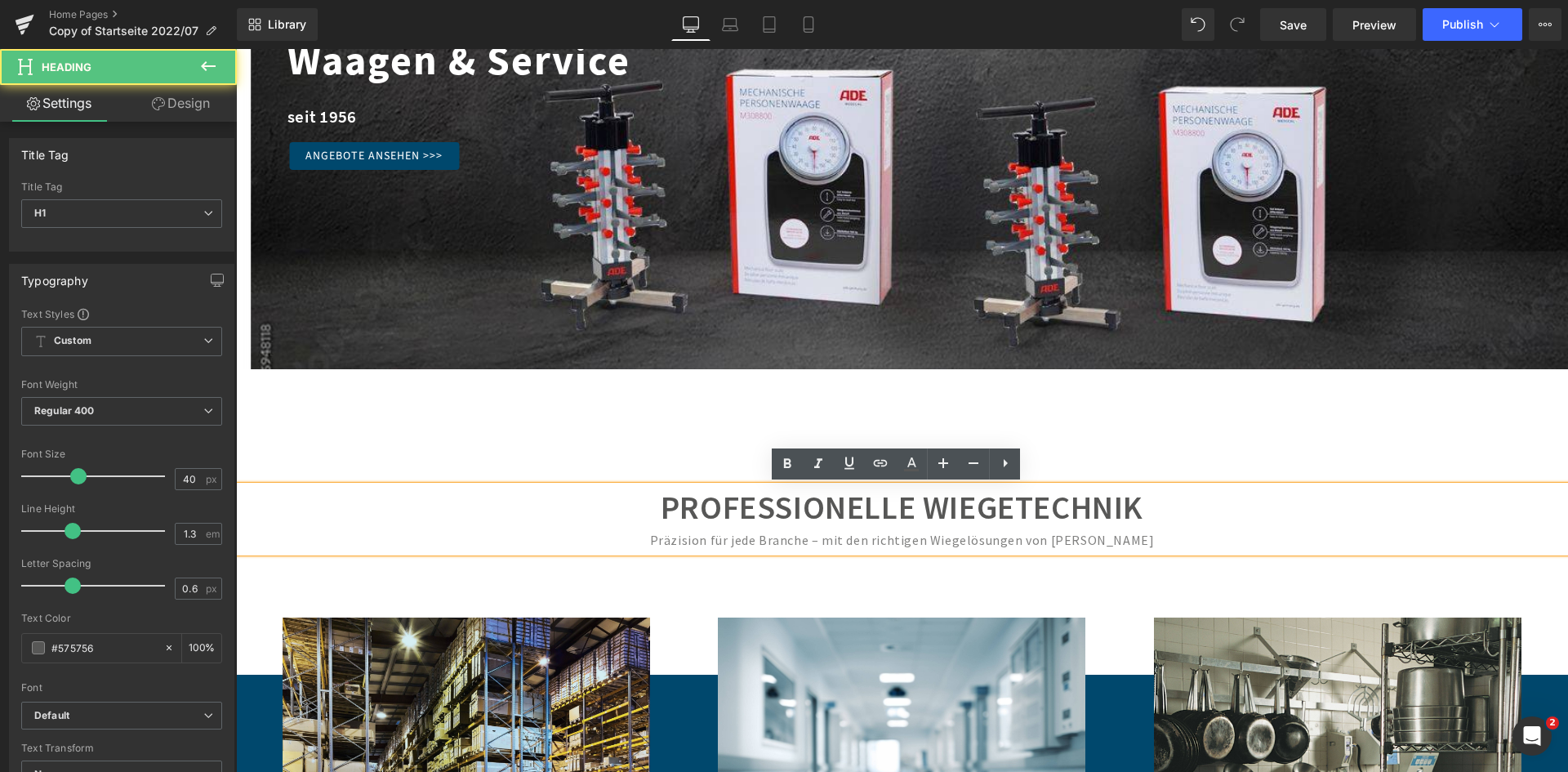
click at [307, 416] on p "✓ Kompetenter Partner" at bounding box center [470, 415] width 420 height 27
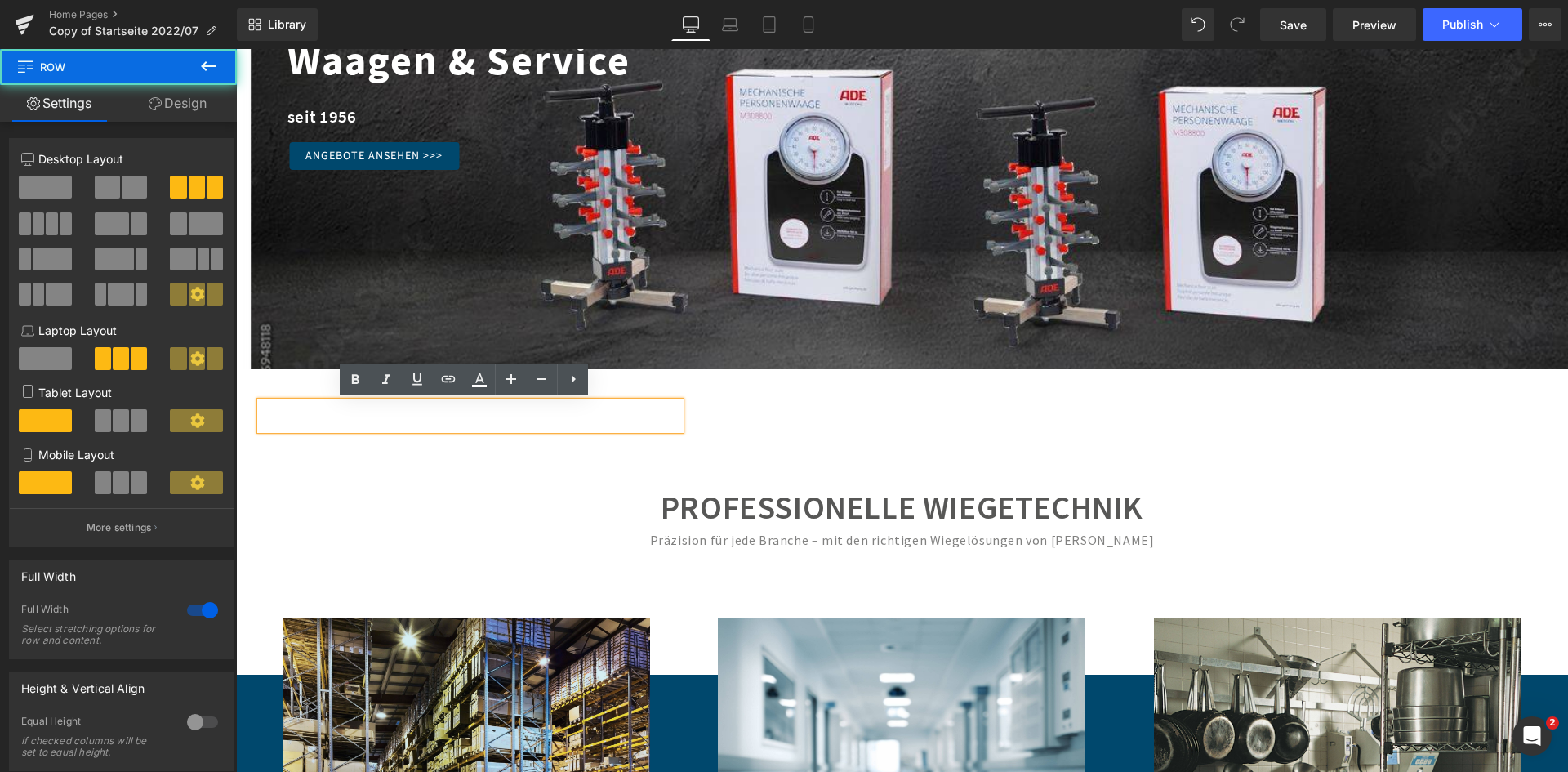
click at [316, 436] on div "✓ Kompetenter Partner Text Block ✓ Versandkostenfrei ab 50 € Text Block ✓ After…" at bounding box center [902, 419] width 1332 height 52
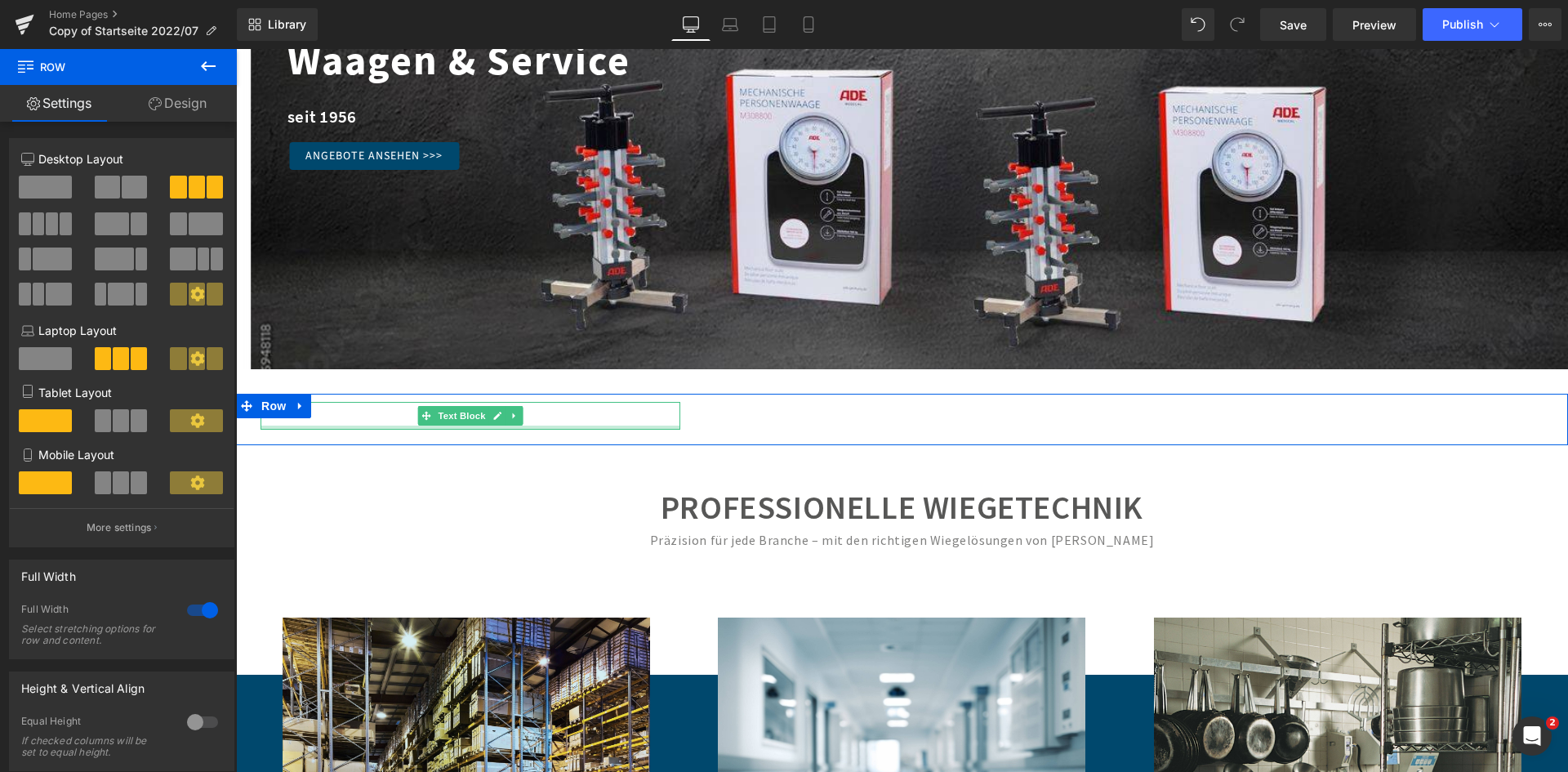
click at [311, 427] on div at bounding box center [470, 427] width 420 height 4
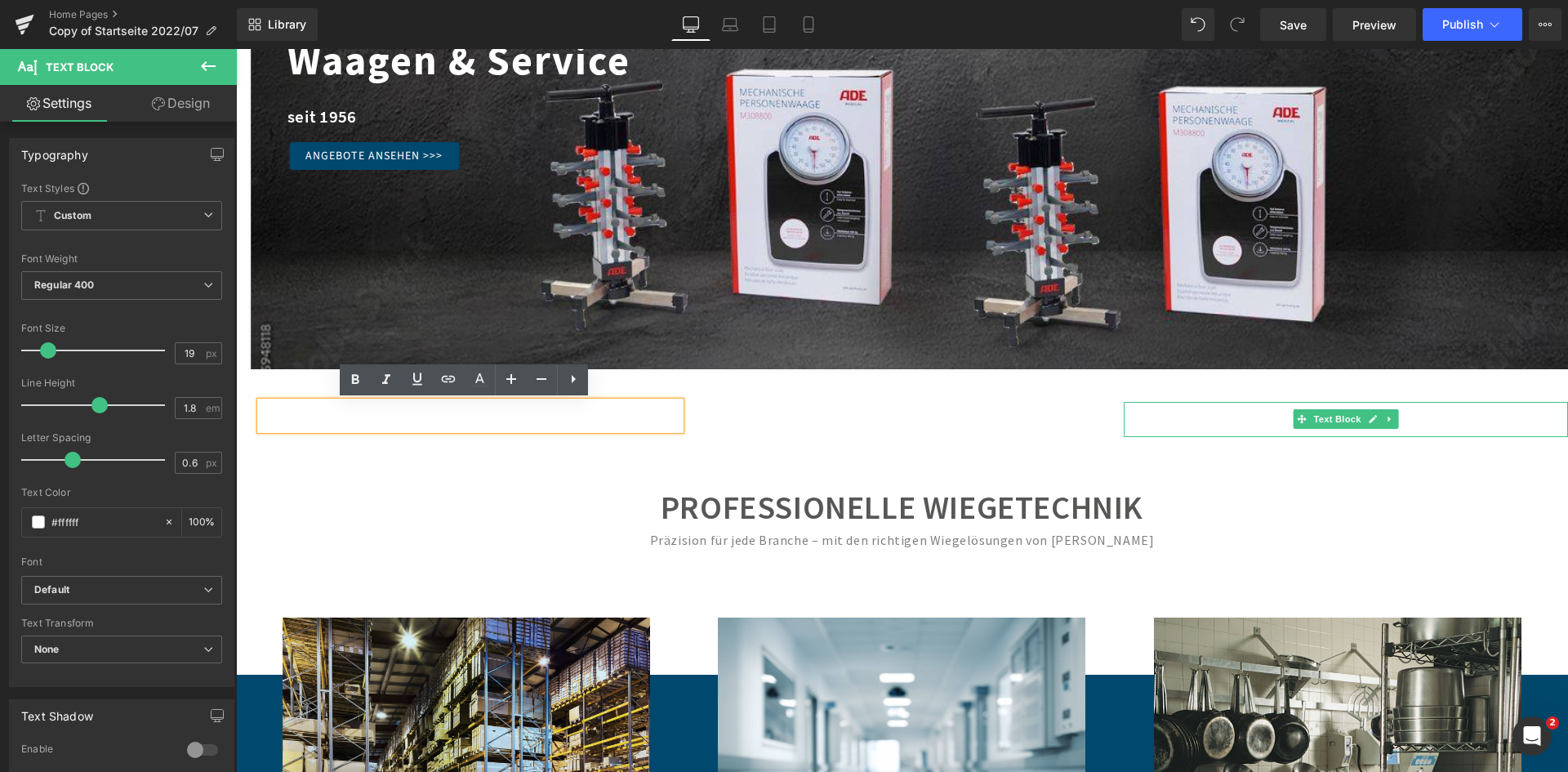
click at [1530, 427] on p "✓ After-Sales-Service" at bounding box center [1346, 419] width 445 height 35
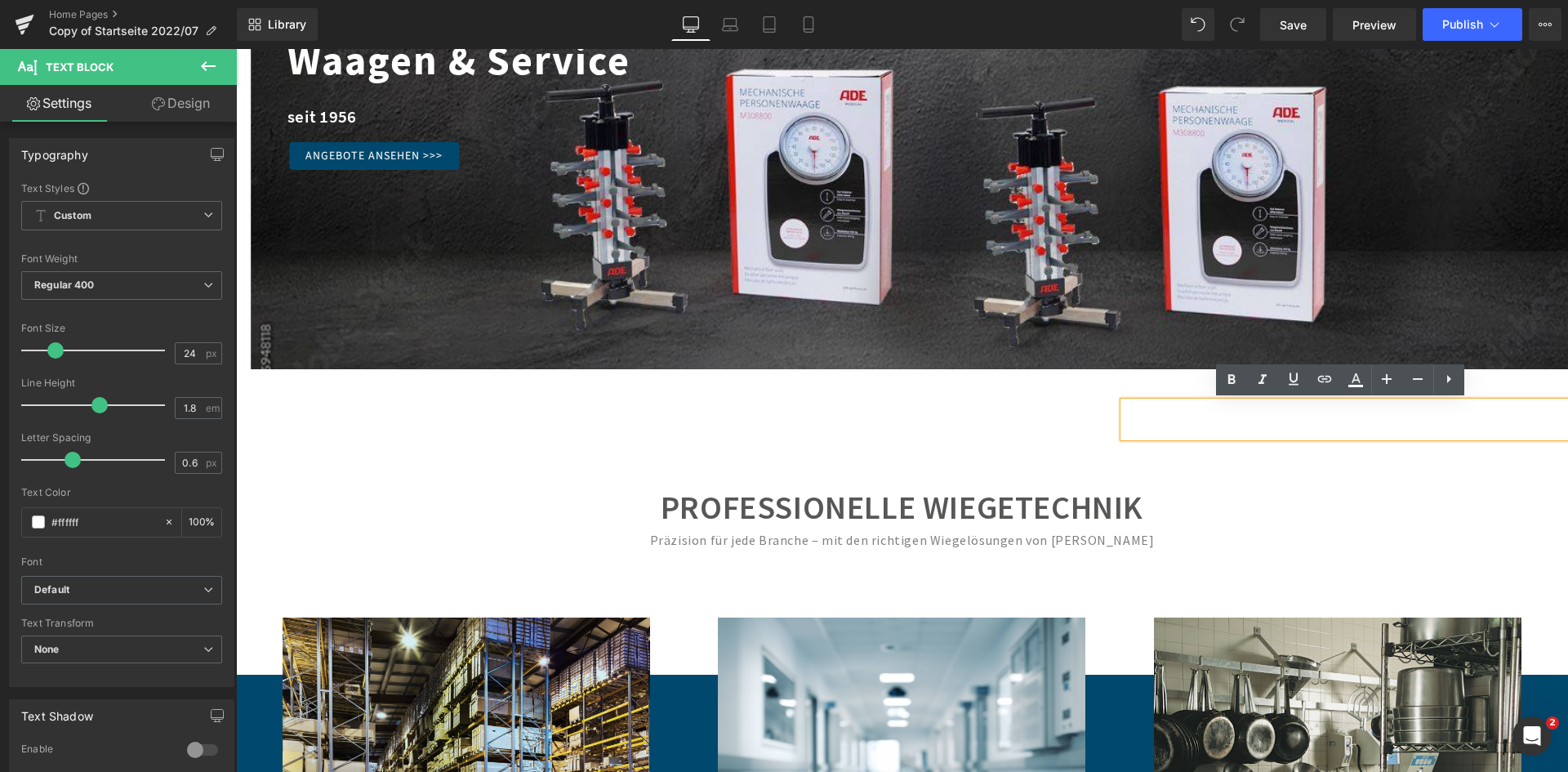
click at [236, 49] on div "50px" at bounding box center [236, 49] width 0 height 0
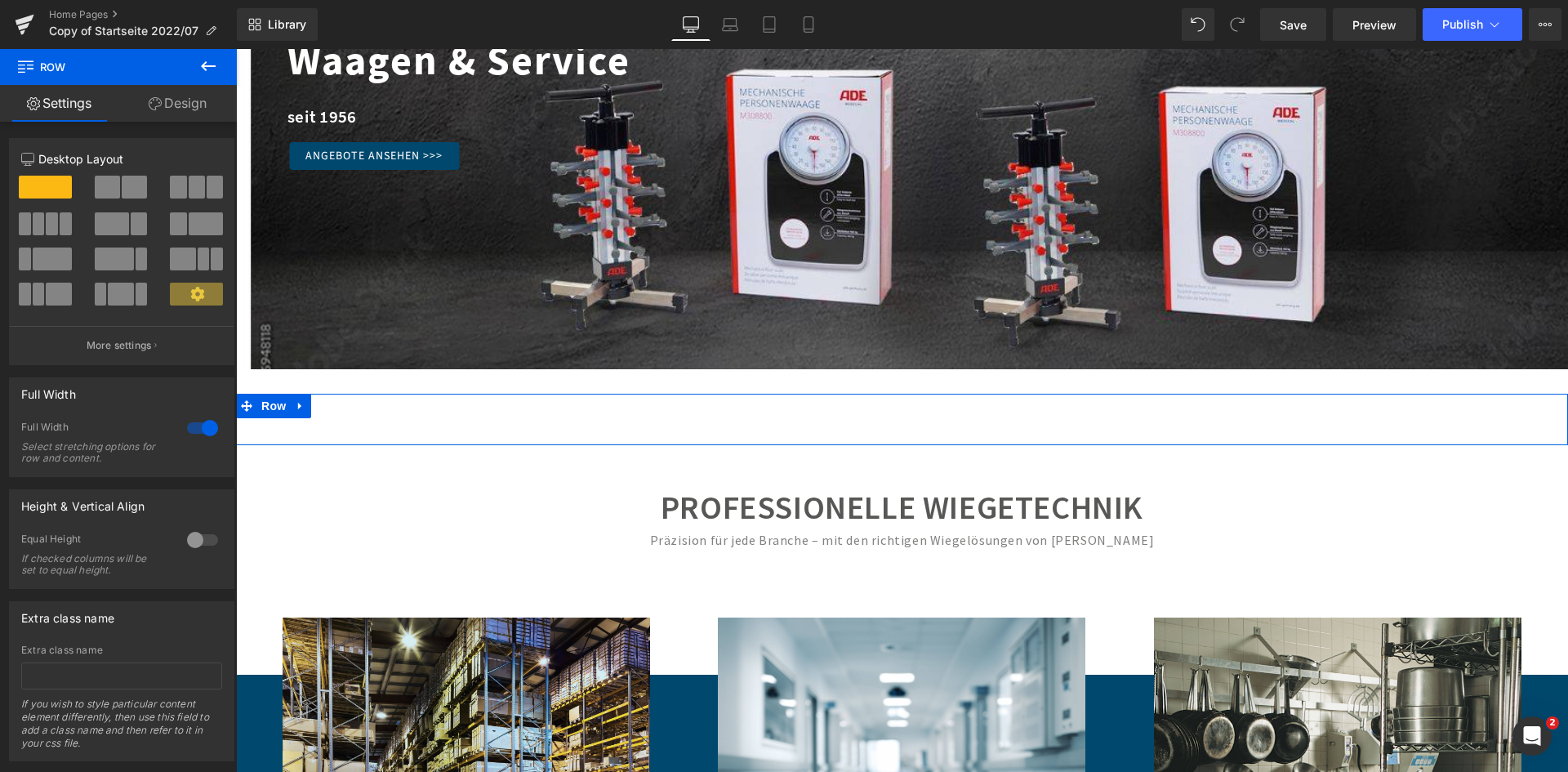
click at [265, 434] on div "✓ Kompetenter Partner Text Block ✓ Versandkostenfrei ab 50 € Text Block ✓ After…" at bounding box center [902, 419] width 1332 height 52
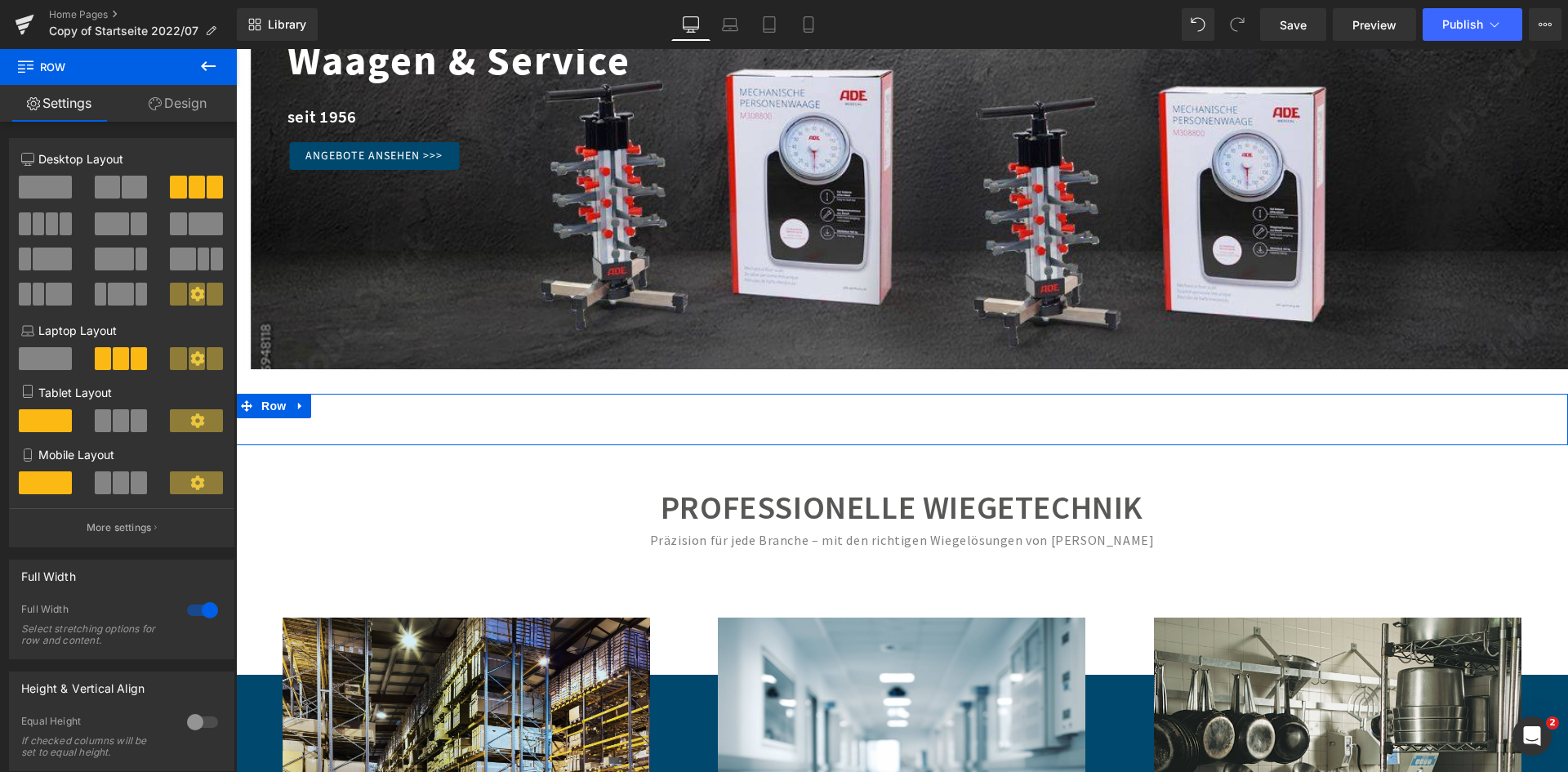
click at [184, 112] on link "Design" at bounding box center [177, 104] width 119 height 37
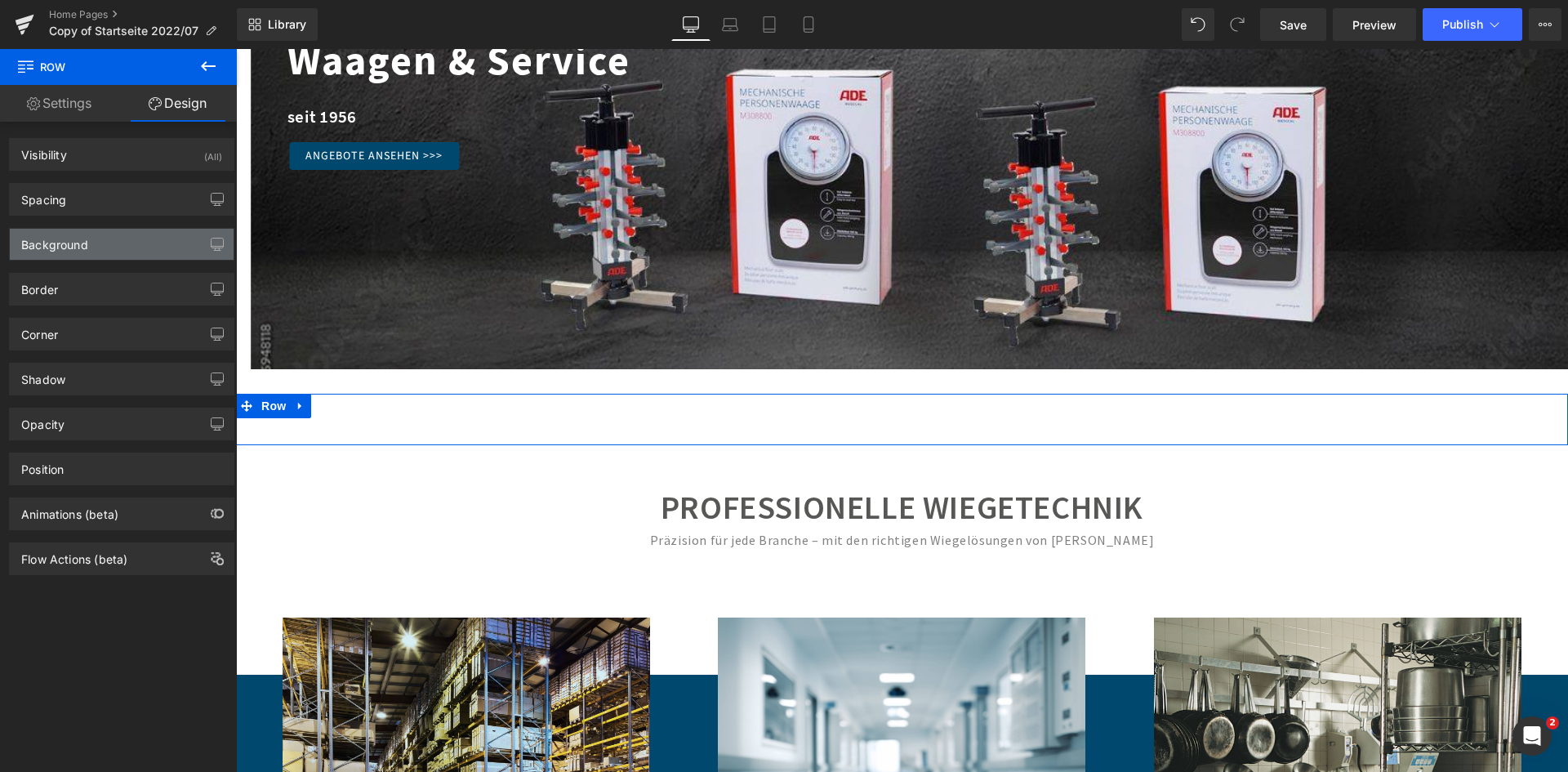
click at [111, 246] on div "Background" at bounding box center [121, 244] width 223 height 31
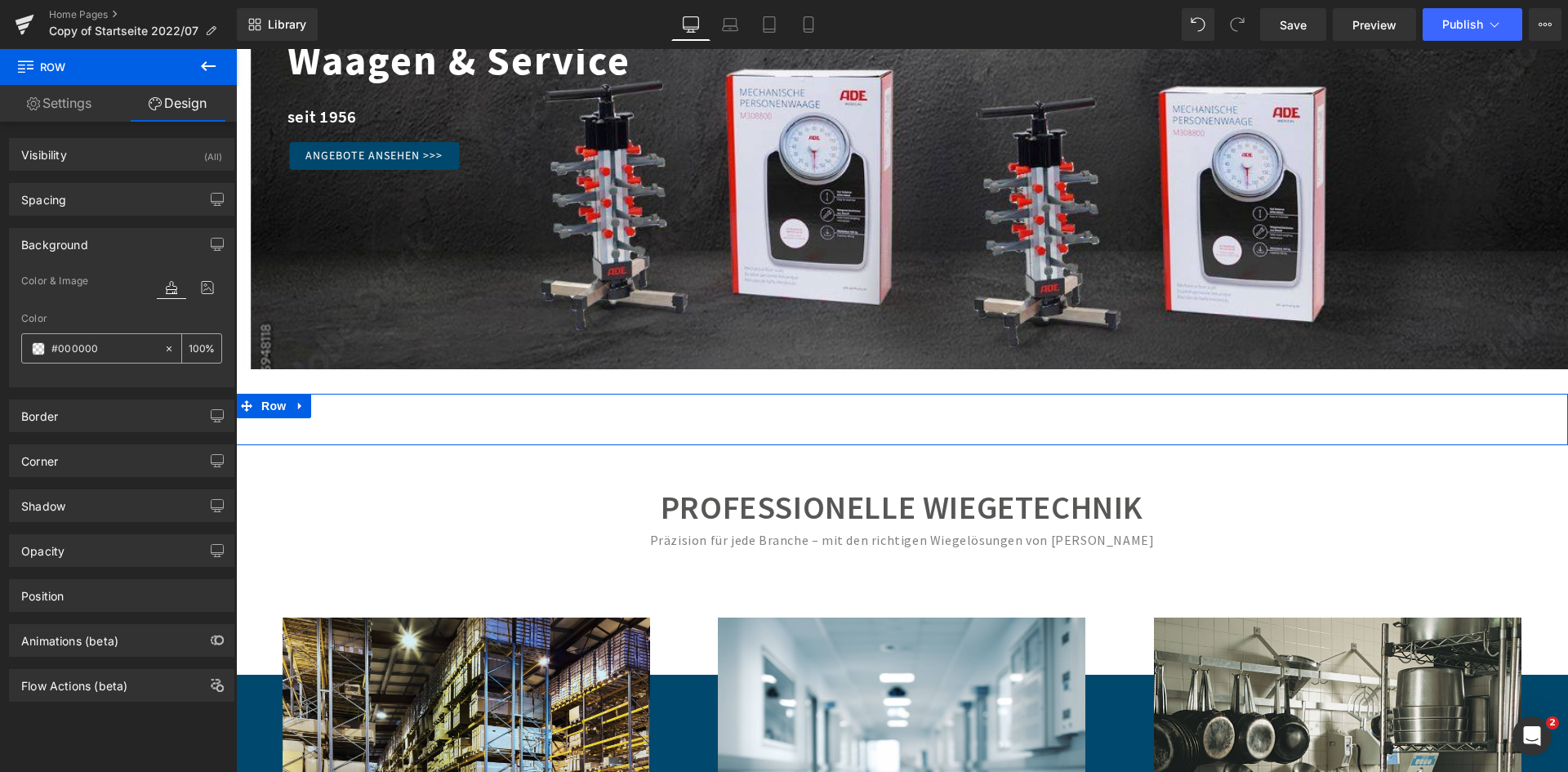
click at [123, 348] on input "#000000" at bounding box center [104, 349] width 105 height 18
click at [135, 350] on input "#000000" at bounding box center [104, 349] width 105 height 18
click at [189, 352] on input "100" at bounding box center [197, 348] width 17 height 18
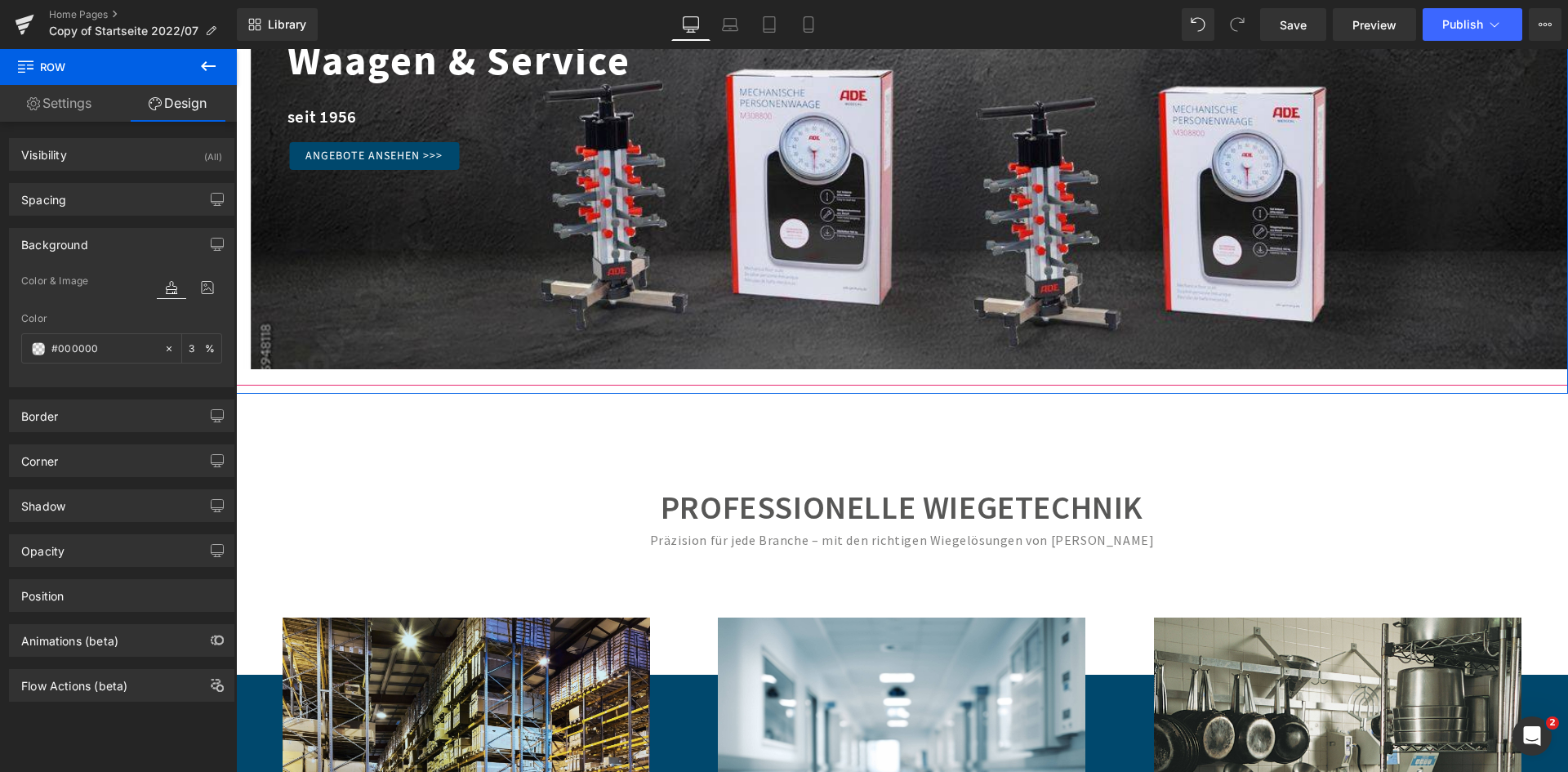
type input "30"
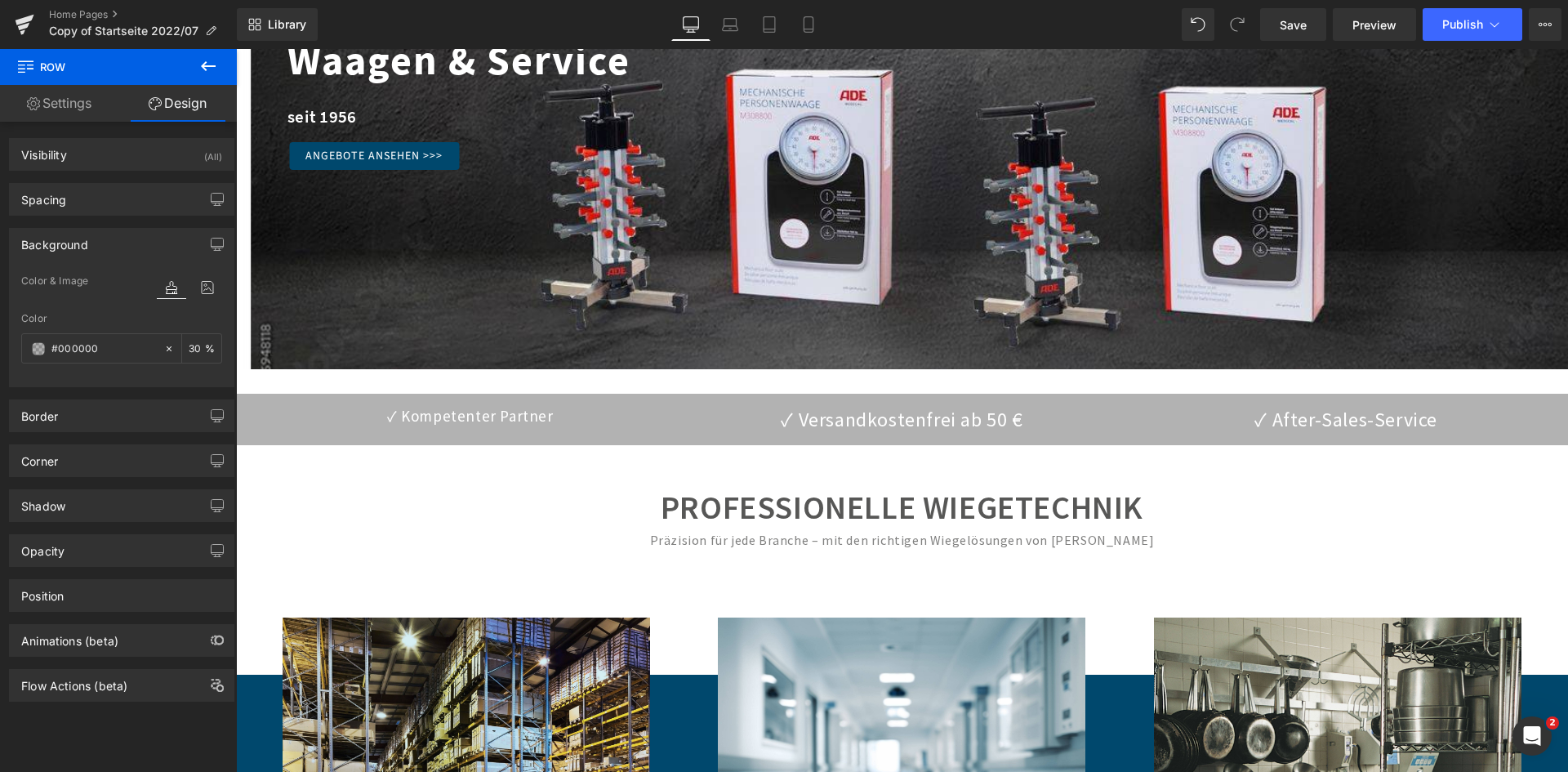
click at [326, 543] on div "Präzision für jede Branche – mit den richtigen Wiegelösungen von [PERSON_NAME]" at bounding box center [902, 540] width 1332 height 24
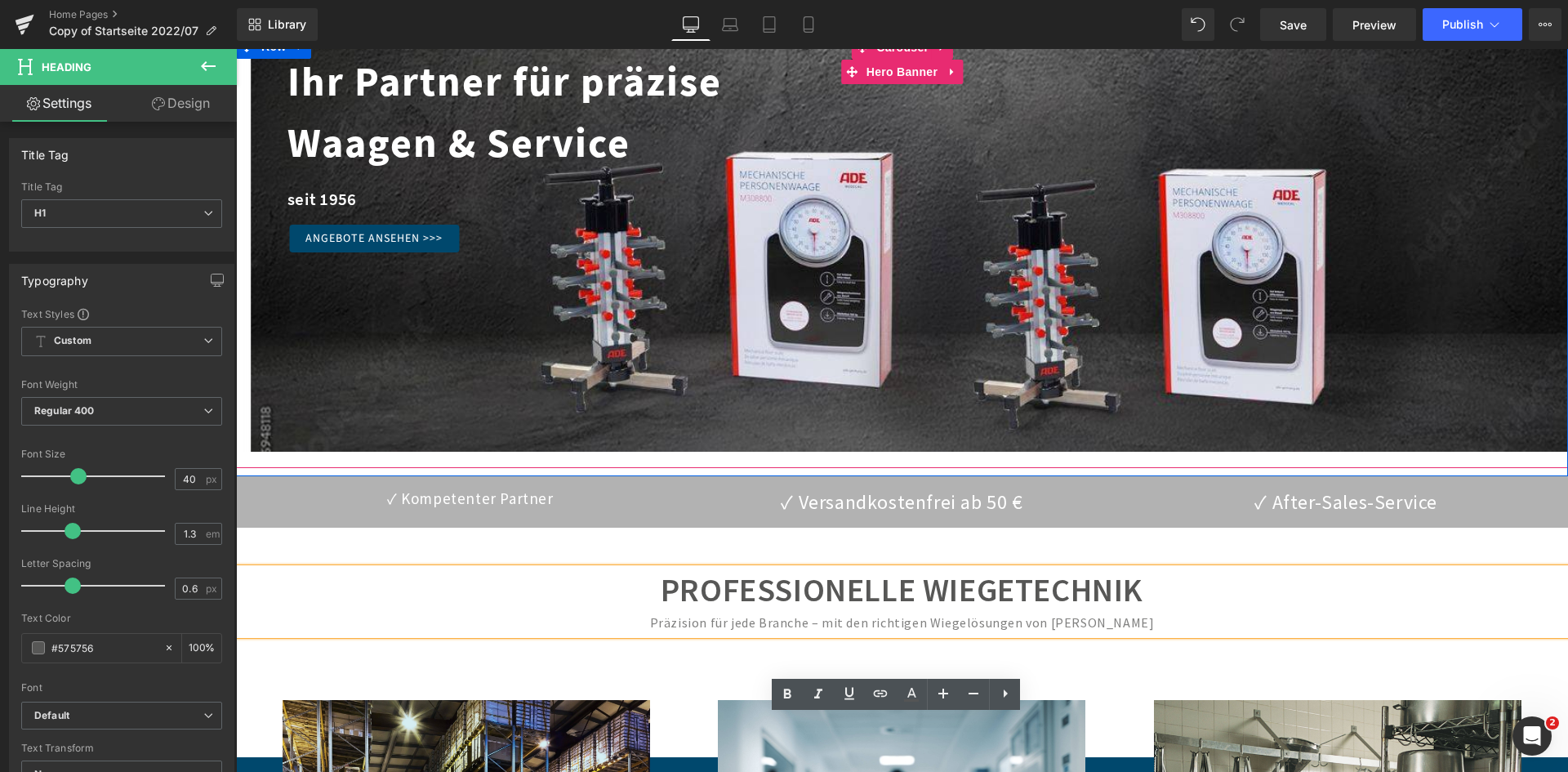
scroll to position [0, 0]
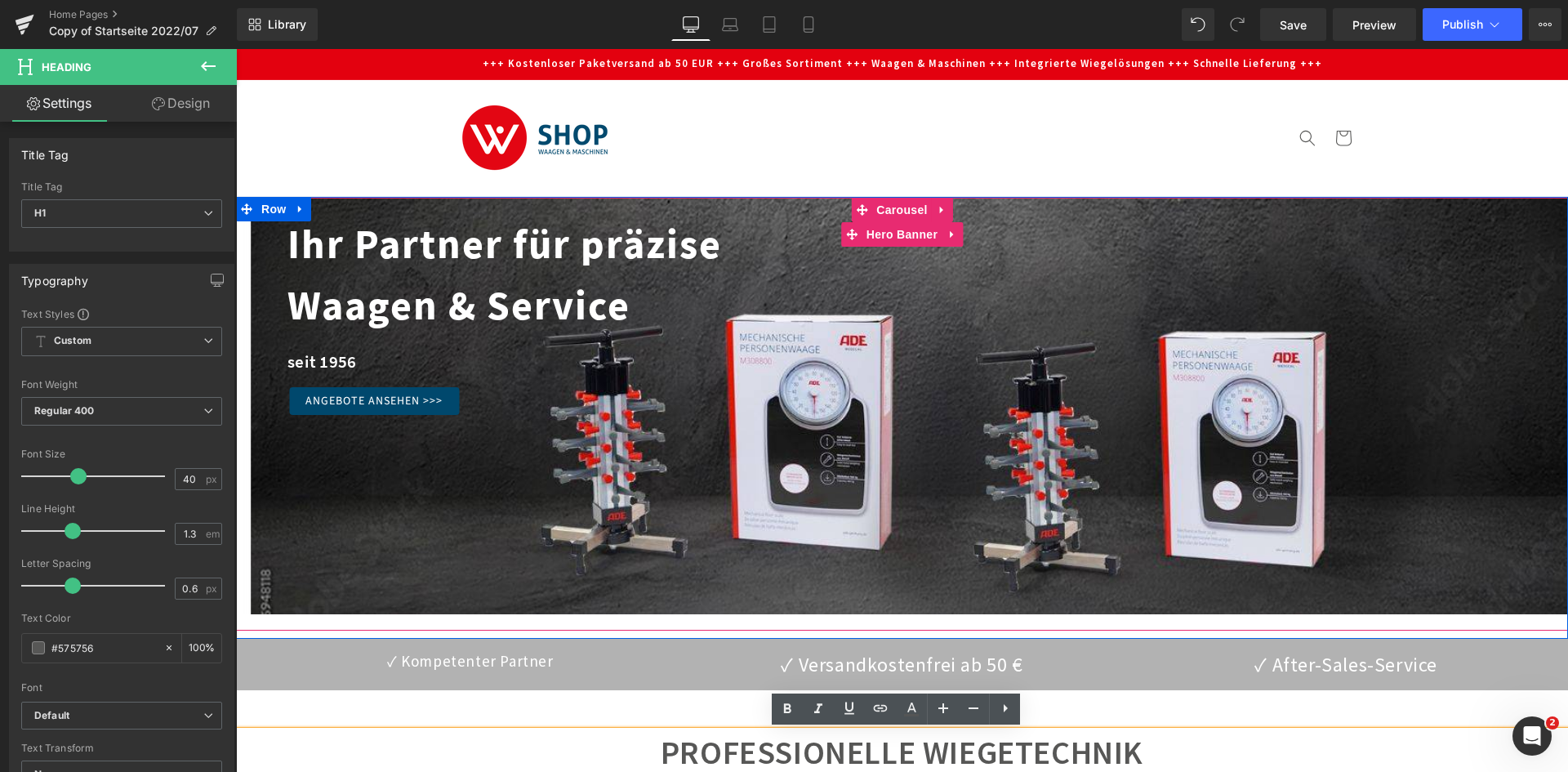
click at [686, 339] on span "Ihr Partner für präzise Waagen & Service Heading seit 1956 Text Block Angebote …" at bounding box center [902, 326] width 1332 height 175
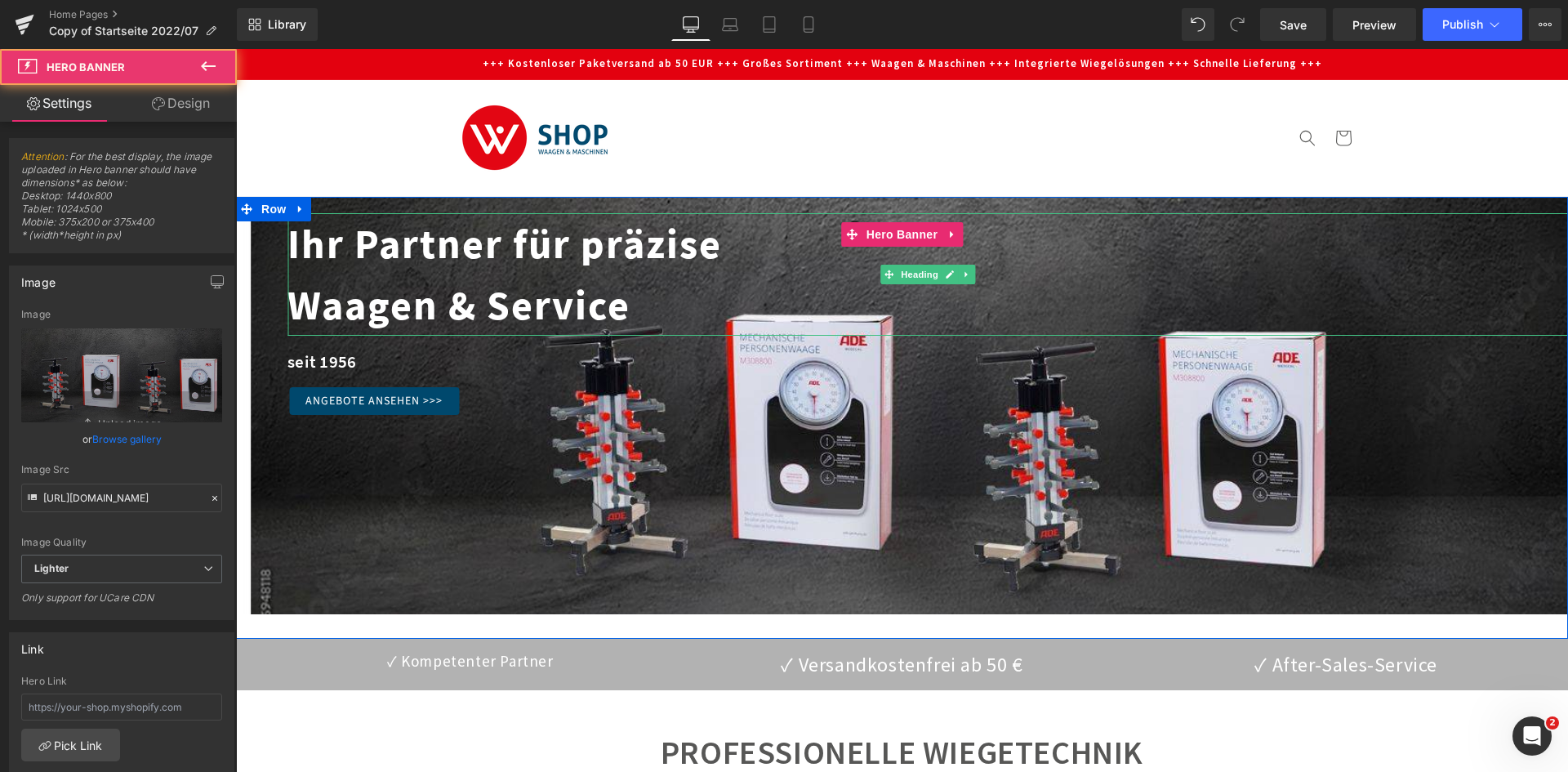
click at [569, 294] on div "Waagen & Service" at bounding box center [927, 305] width 1280 height 62
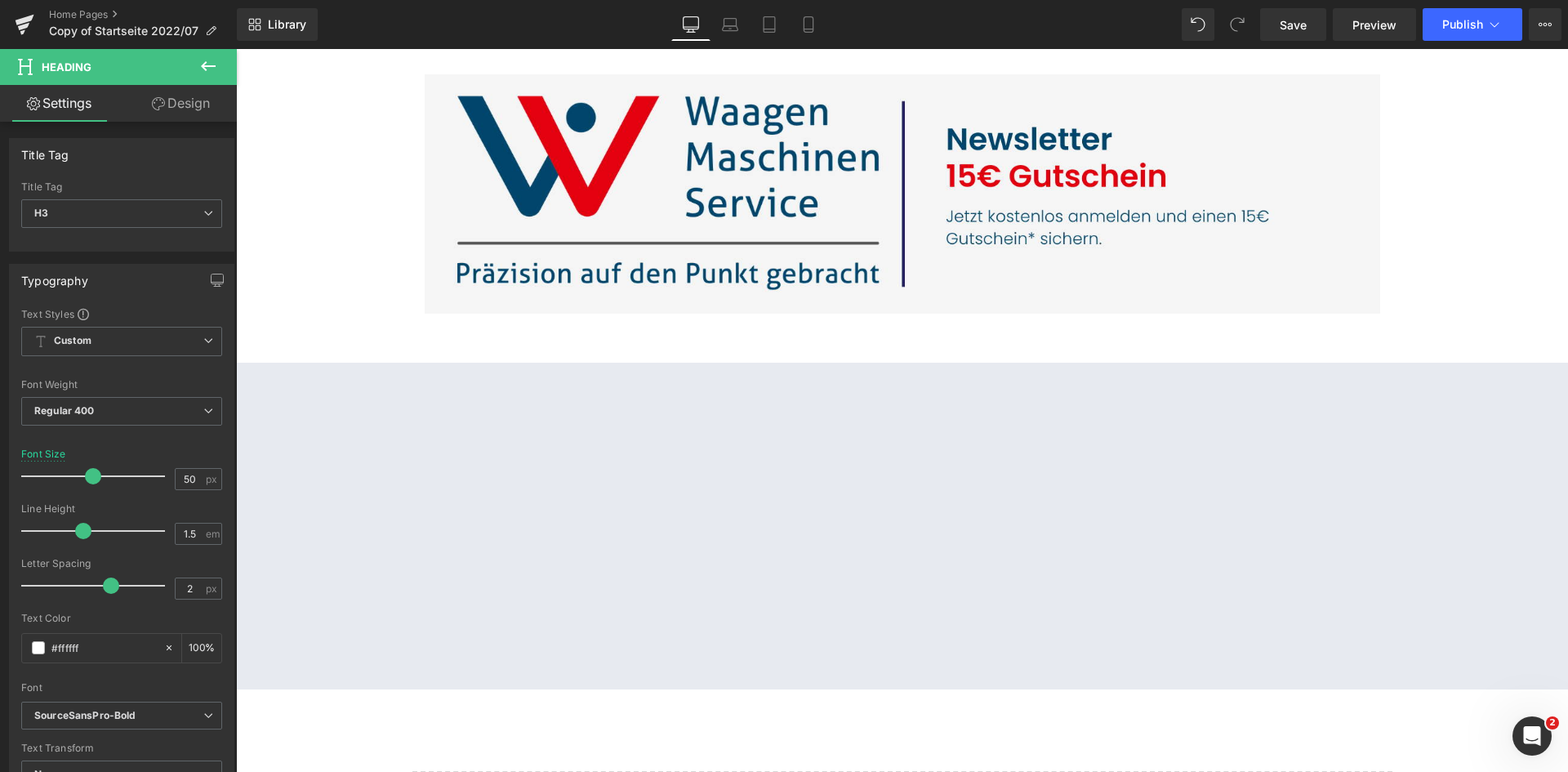
scroll to position [3022, 0]
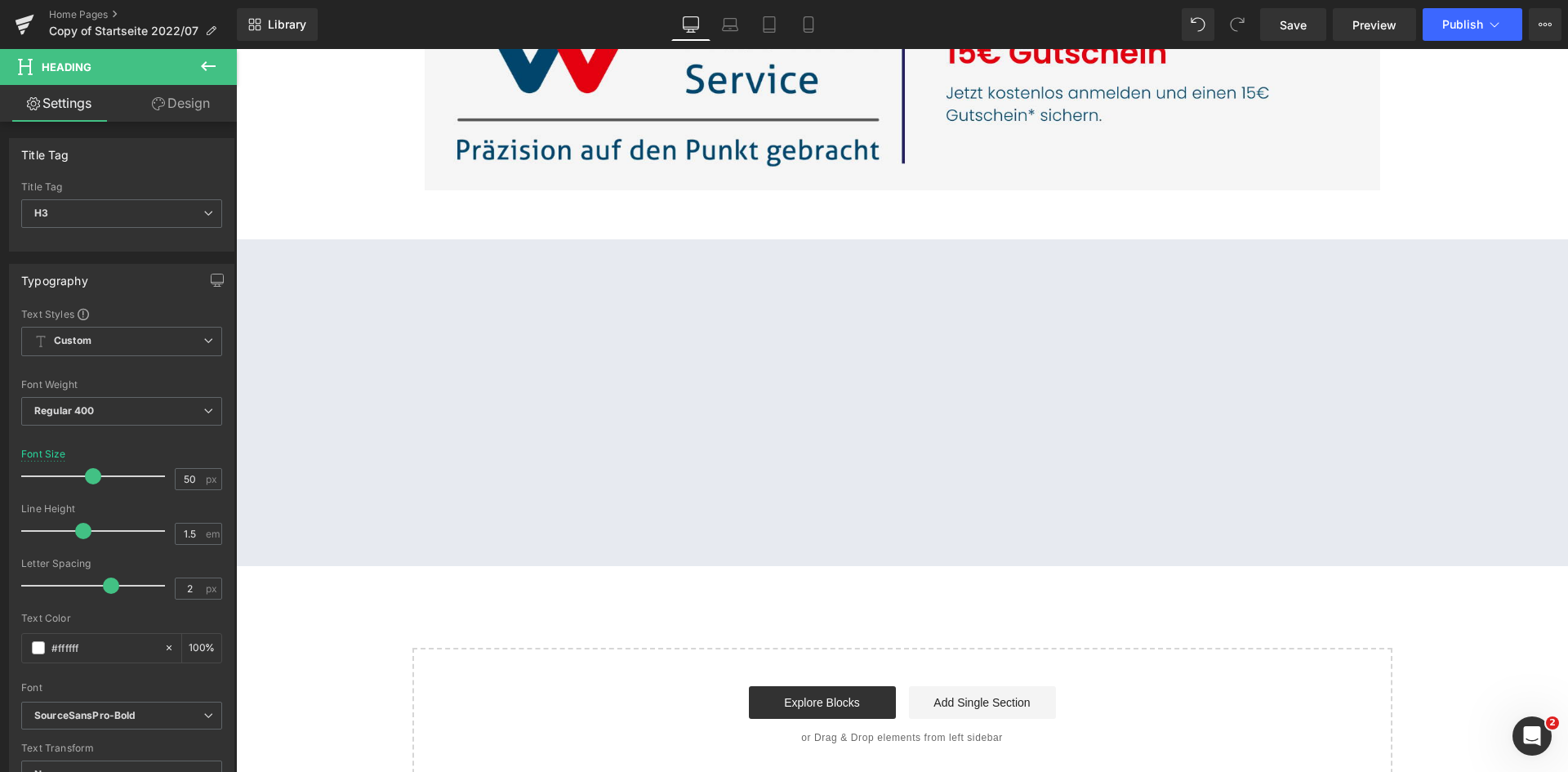
drag, startPoint x: 1311, startPoint y: 24, endPoint x: 1308, endPoint y: 48, distance: 24.2
click at [1311, 24] on link "Save" at bounding box center [1293, 24] width 67 height 32
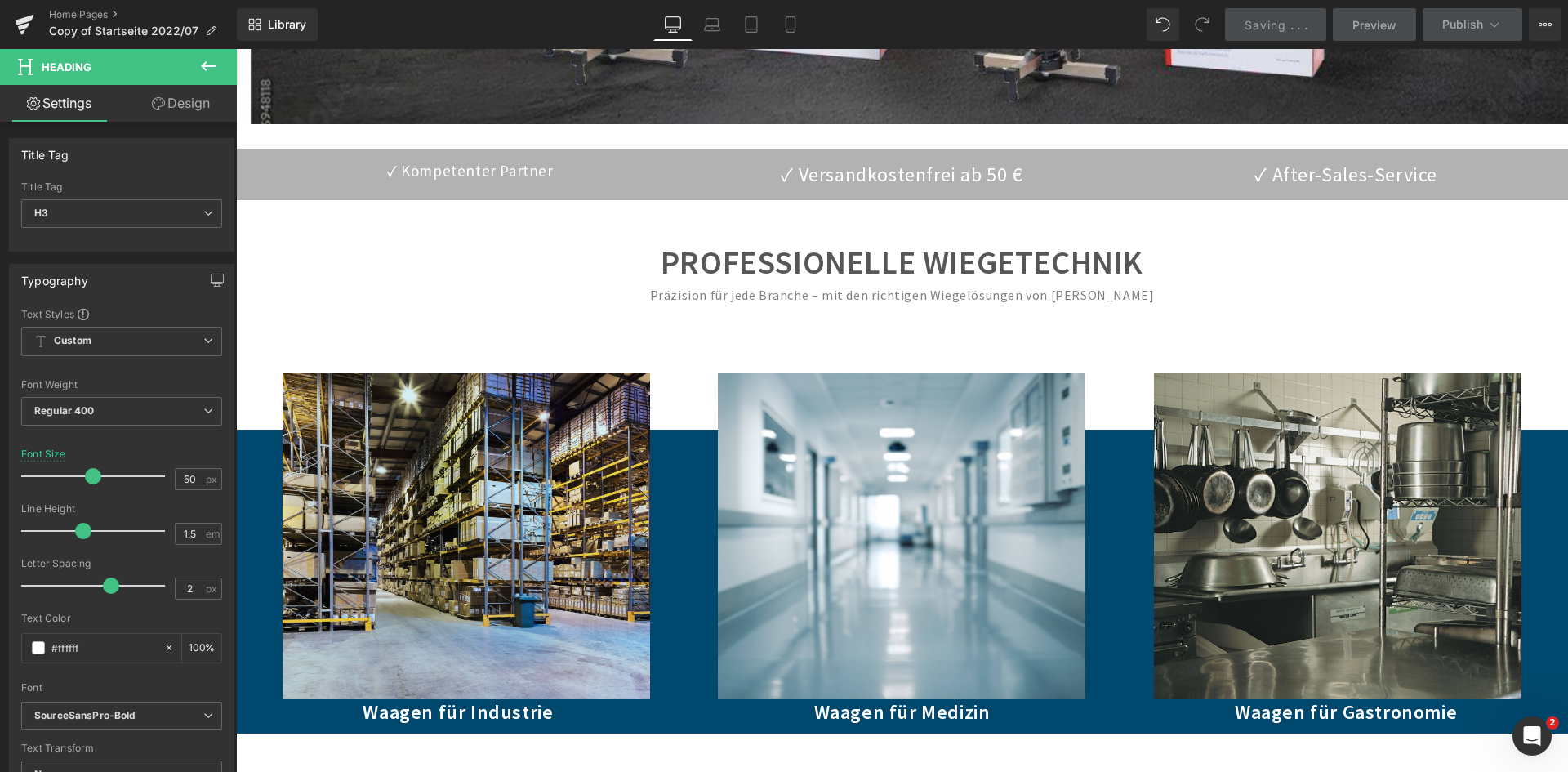
scroll to position [0, 0]
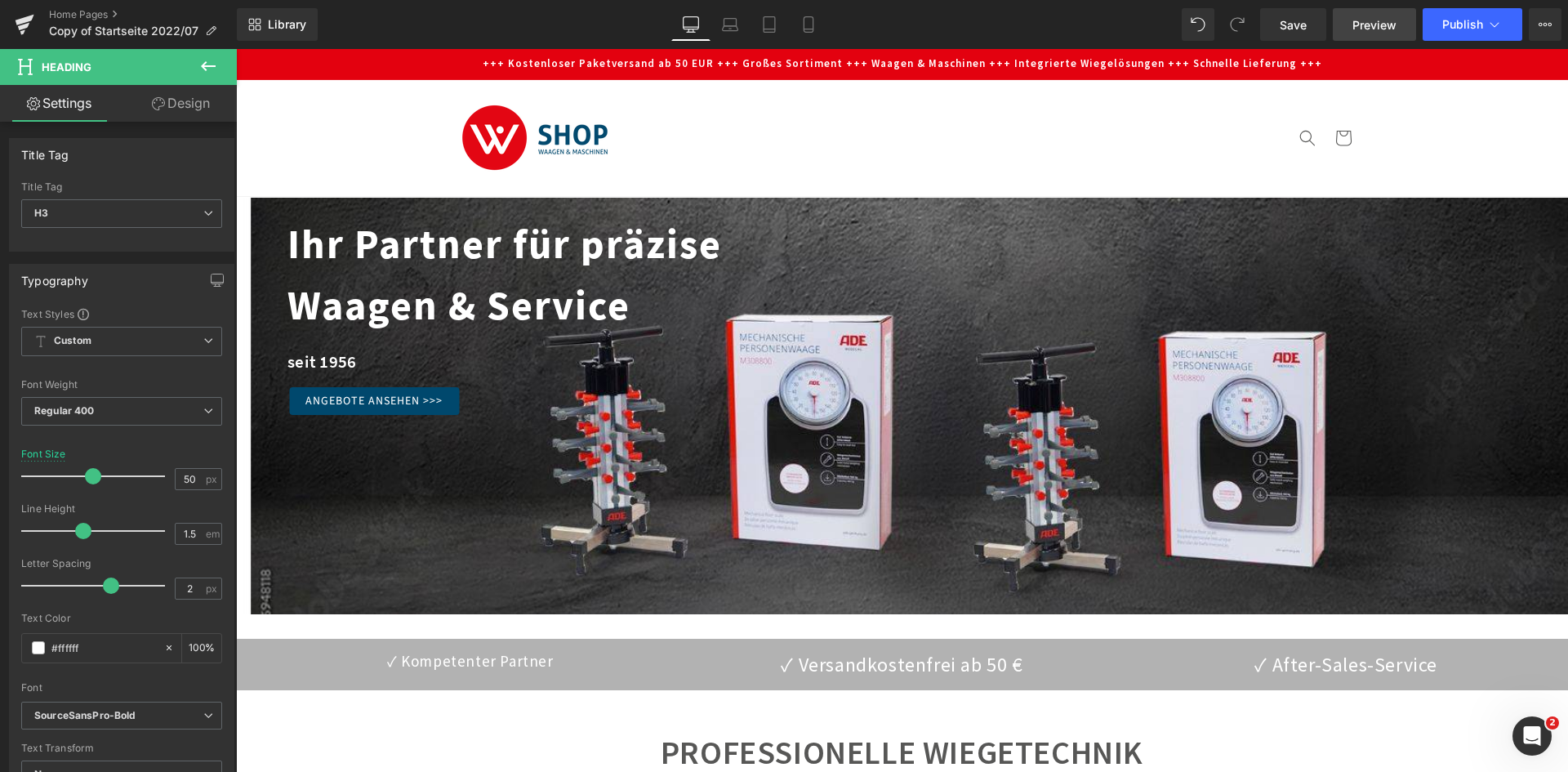
click at [1367, 13] on link "Preview" at bounding box center [1374, 24] width 83 height 32
click at [843, 341] on span "Ihr Partner für präzise Waagen & Service Heading seit 1956 Text Block Angebote …" at bounding box center [902, 326] width 1332 height 175
